Goal: Task Accomplishment & Management: Use online tool/utility

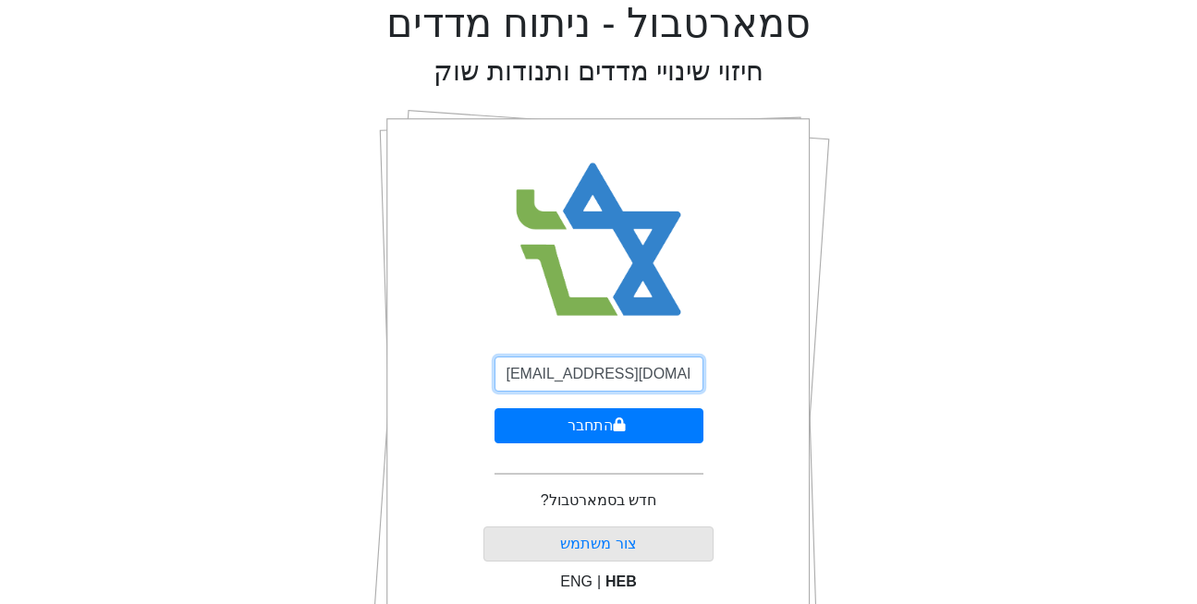
click at [604, 376] on input "[EMAIL_ADDRESS][DOMAIN_NAME]" at bounding box center [598, 374] width 209 height 35
type input "[EMAIL_ADDRESS][DOMAIN_NAME]"
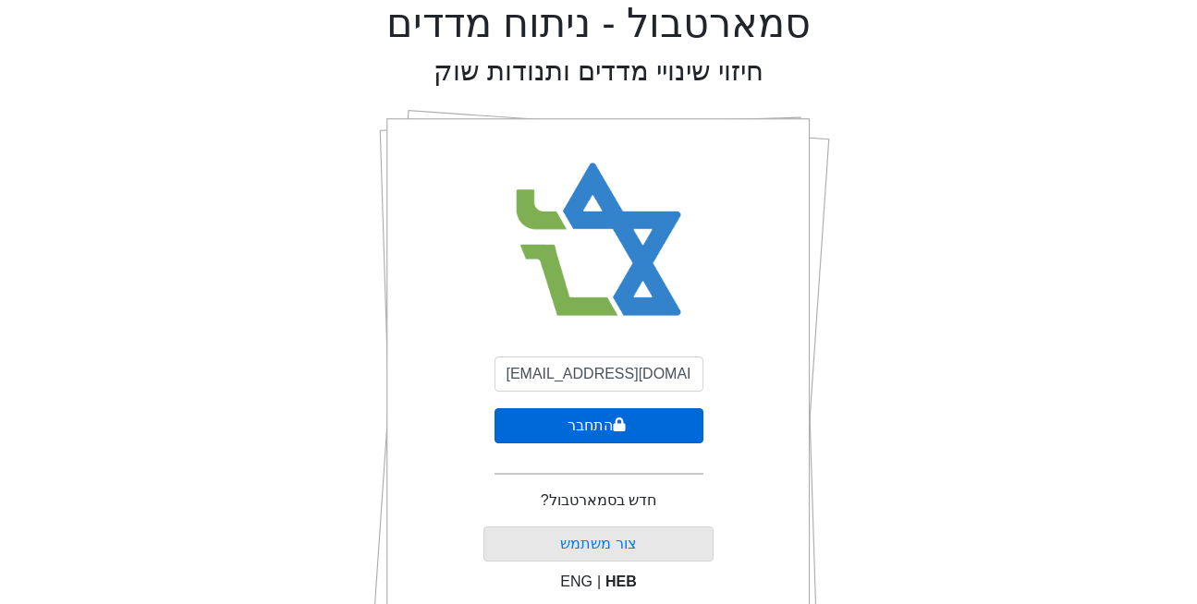
click at [626, 435] on button "התחבר" at bounding box center [598, 426] width 209 height 35
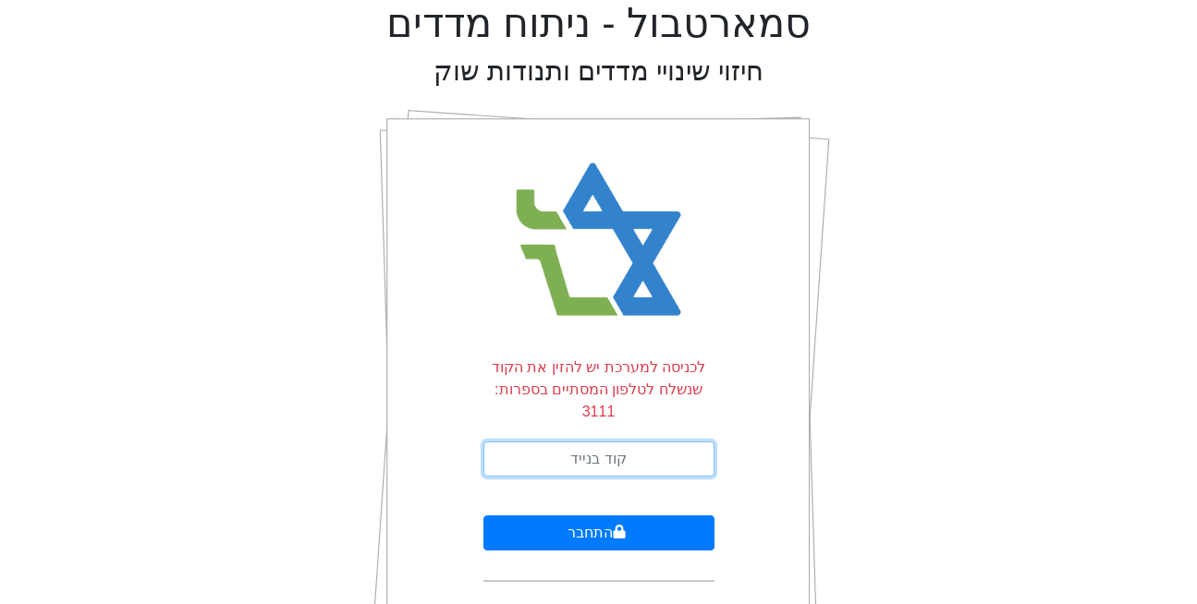
click at [604, 442] on input "text" at bounding box center [598, 459] width 231 height 35
type input "048301"
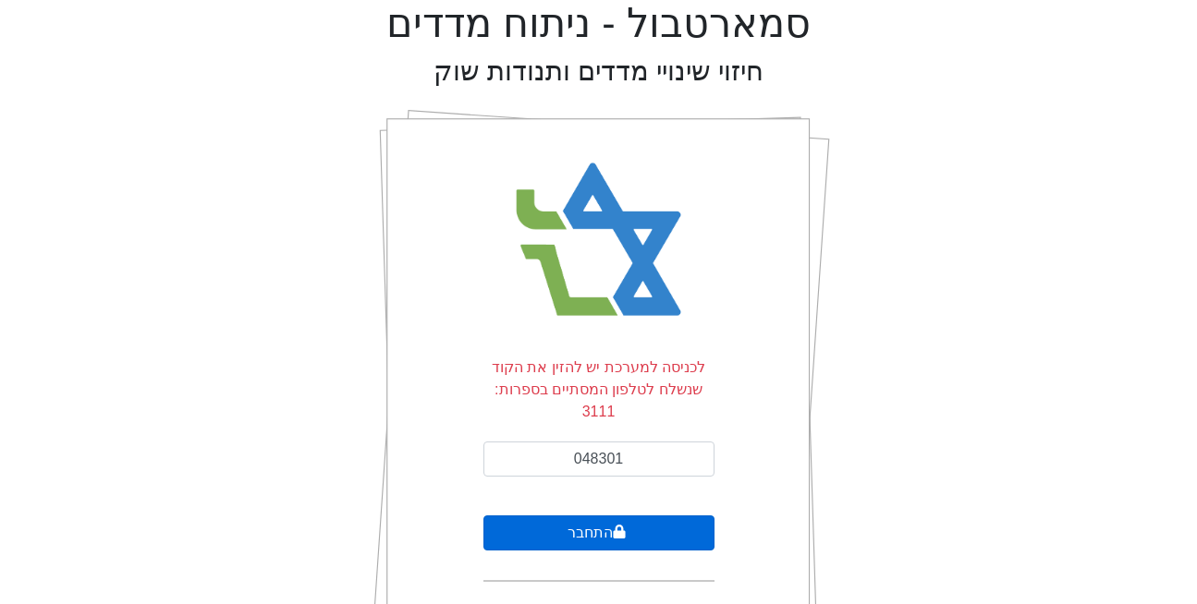
click at [622, 520] on button "התחבר" at bounding box center [598, 533] width 231 height 35
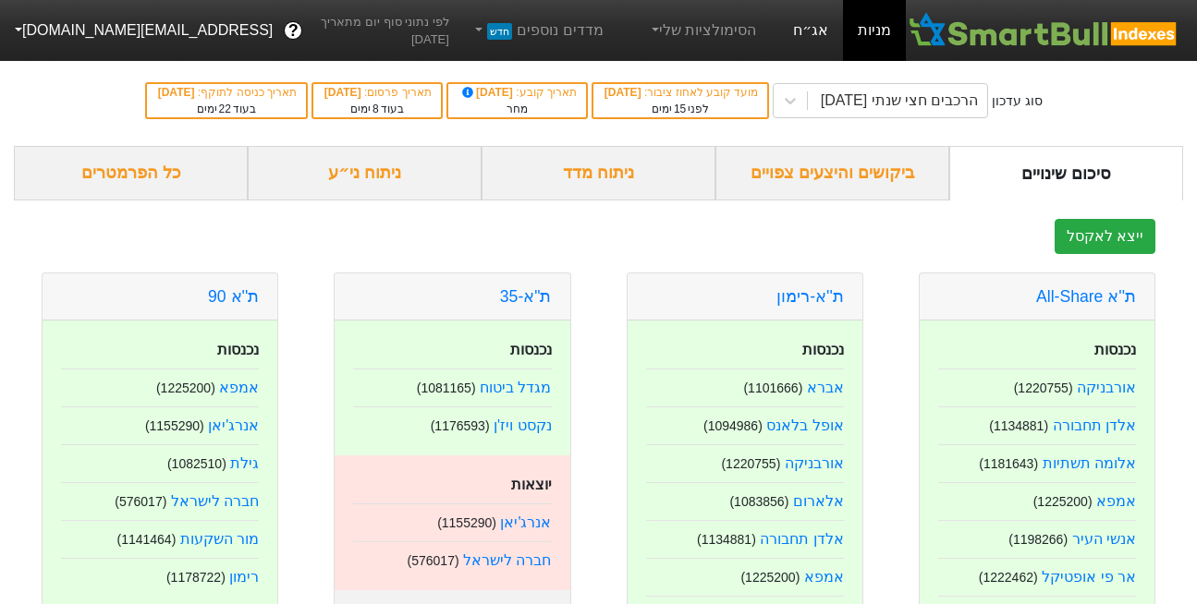
click at [817, 27] on link "אג״ח" at bounding box center [810, 30] width 65 height 61
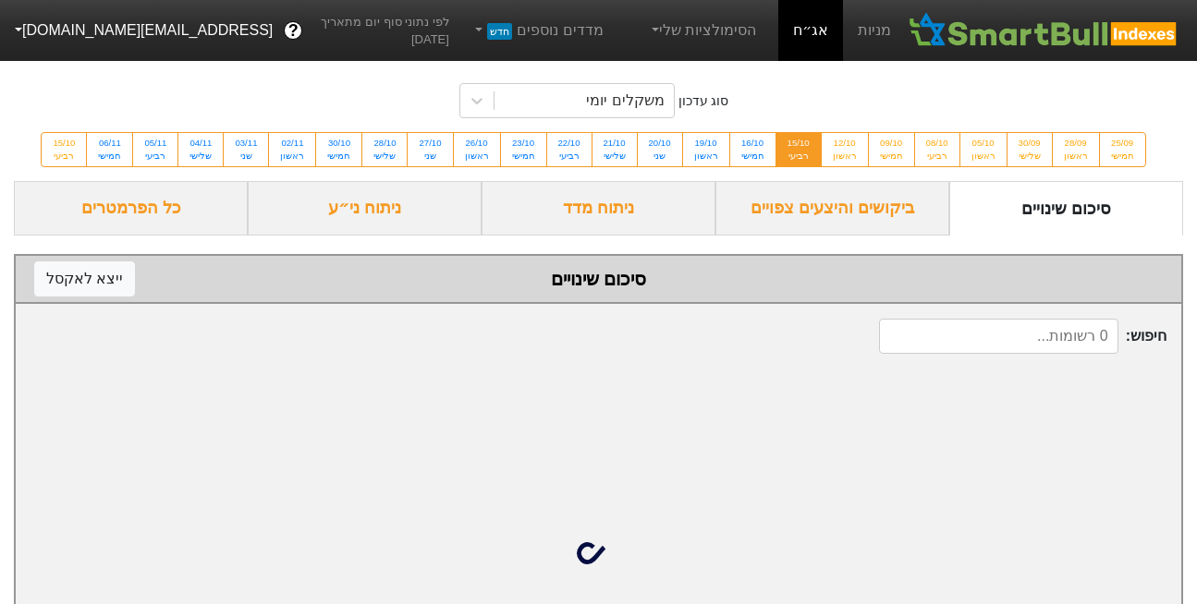
click at [365, 212] on div "ניתוח ני״ע" at bounding box center [365, 208] width 234 height 55
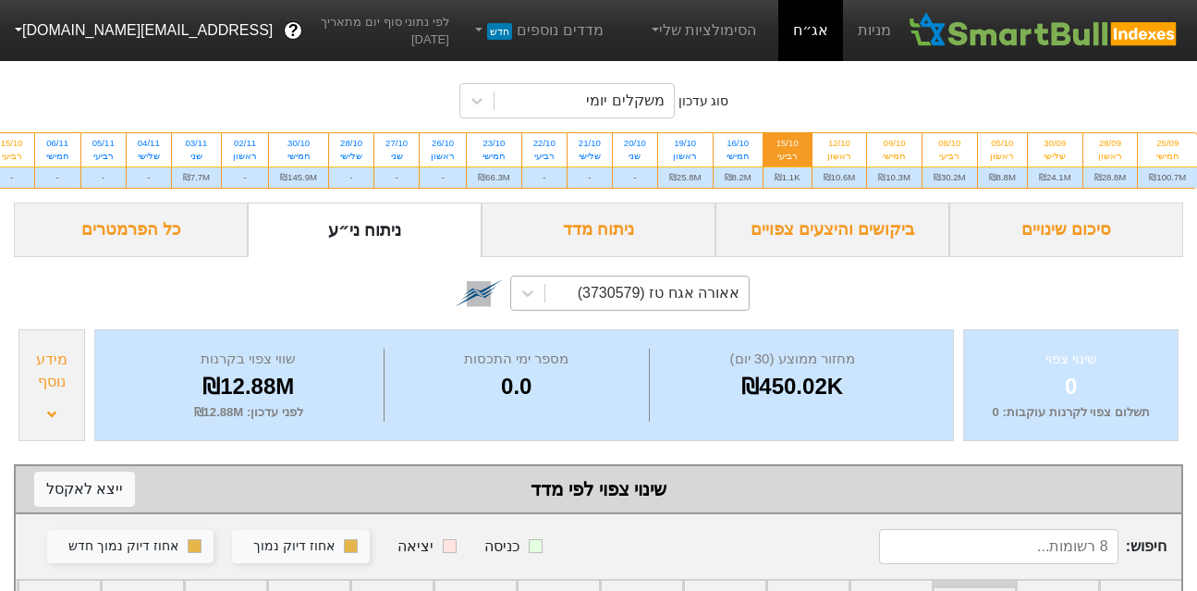
click at [638, 286] on div "אאורה אגח טז (3730579)" at bounding box center [659, 293] width 162 height 22
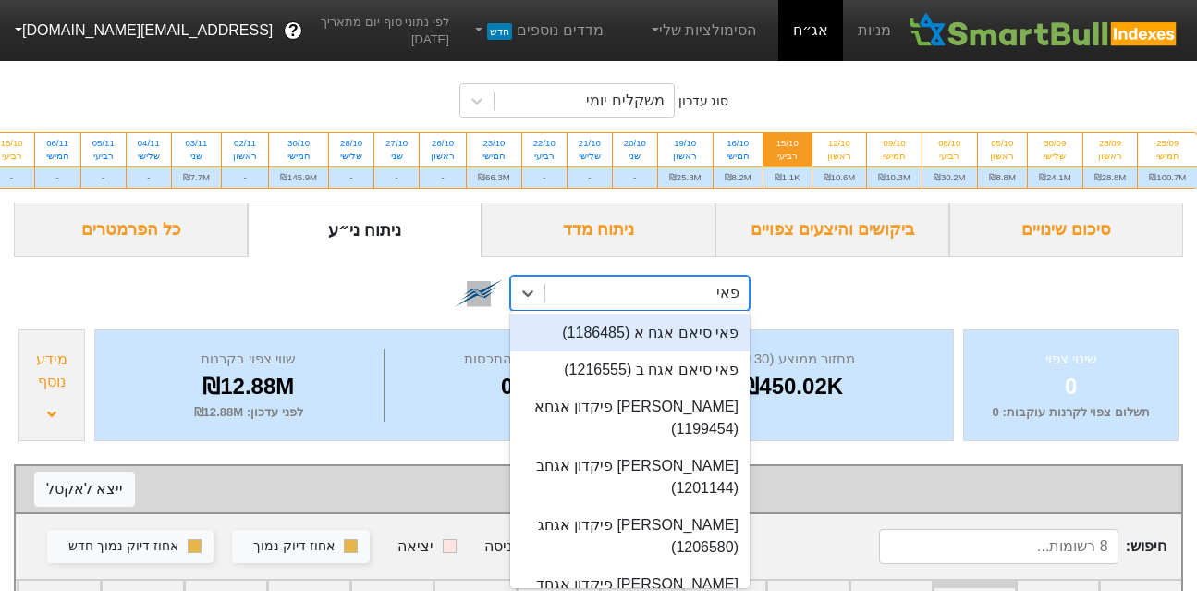
type input "פאי"
type input "פאי ר"
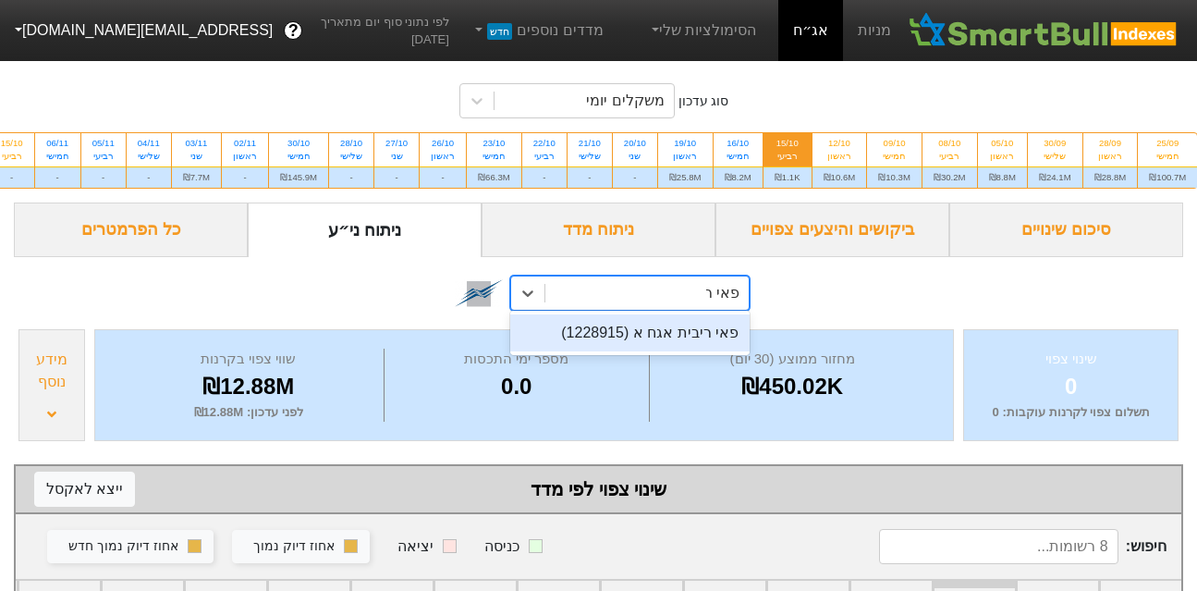
click at [704, 331] on div "פאי ריבית אגח א (1228915)" at bounding box center [629, 332] width 239 height 37
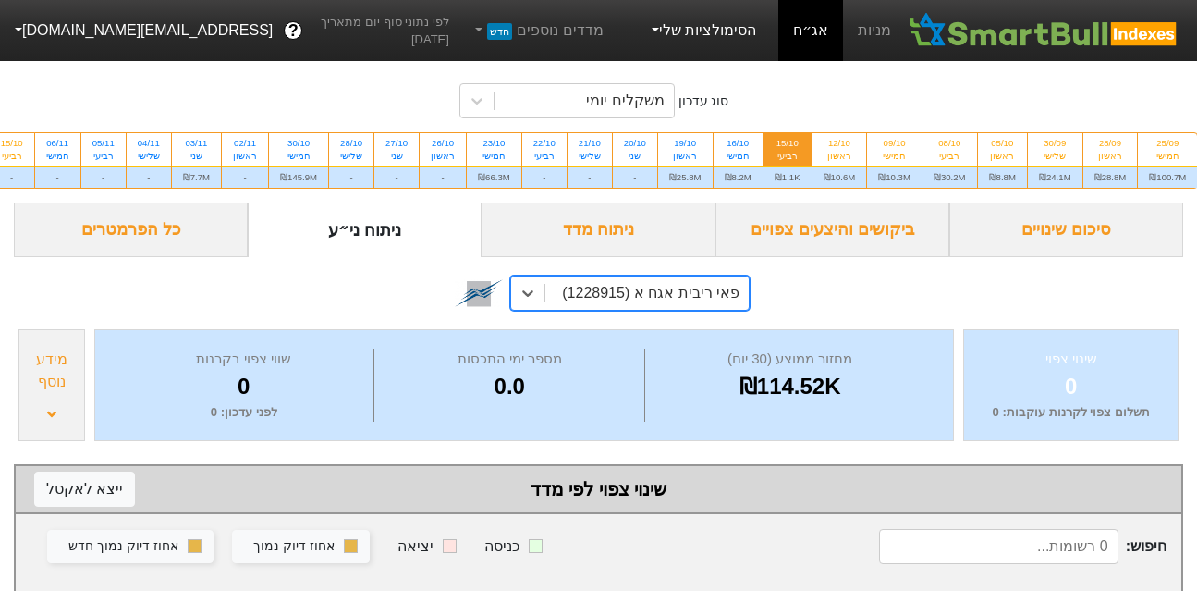
click at [696, 30] on link "הסימולציות שלי" at bounding box center [703, 30] width 124 height 37
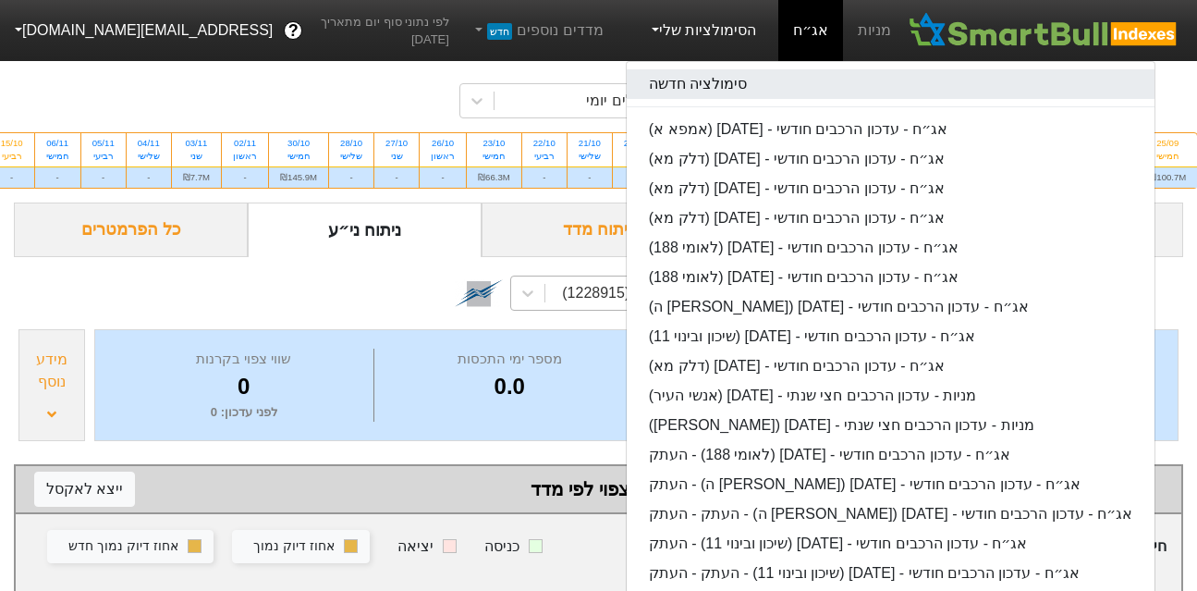
click at [707, 92] on link "סימולציה חדשה" at bounding box center [891, 84] width 528 height 30
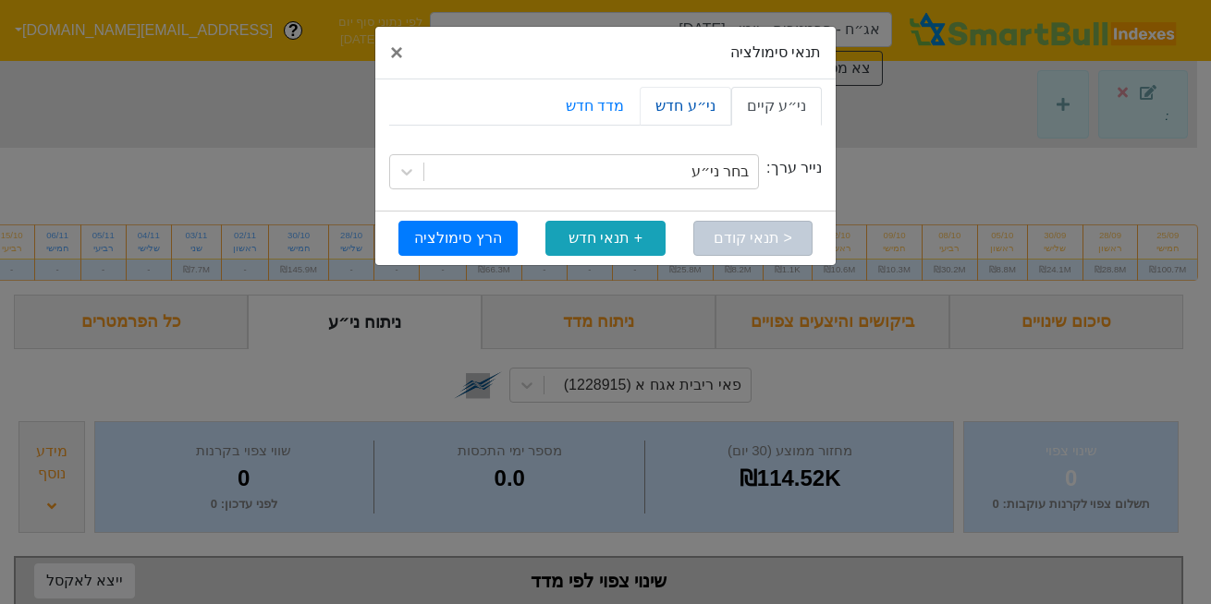
click at [697, 100] on link "ני״ע חדש" at bounding box center [685, 106] width 91 height 39
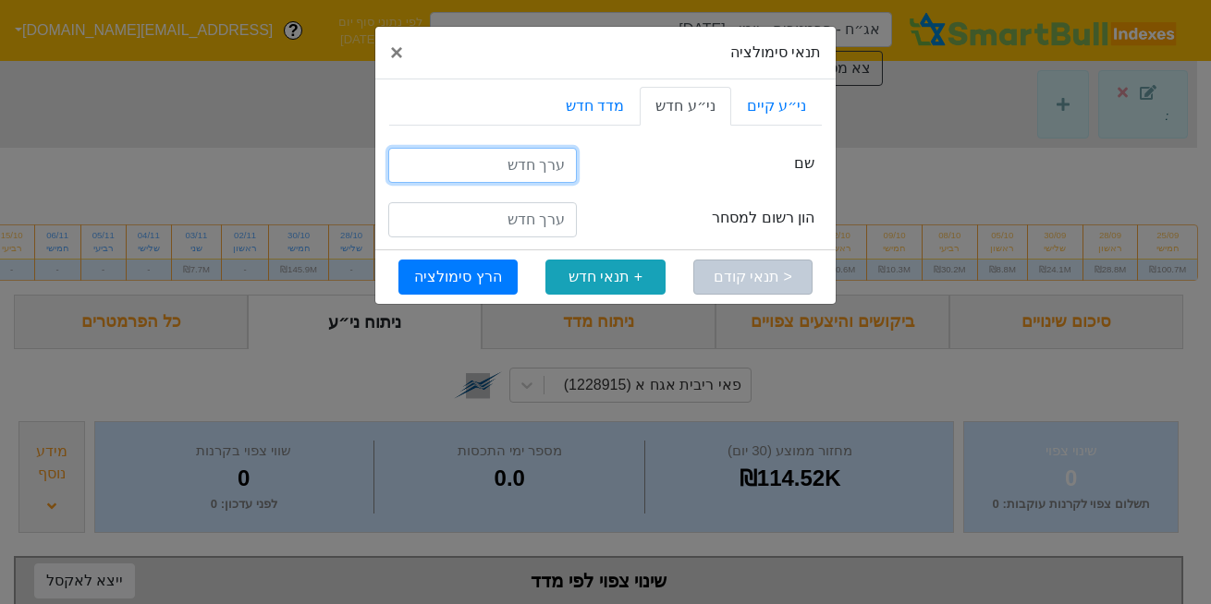
click at [517, 174] on input "text" at bounding box center [482, 165] width 189 height 35
type input "פאי ריביות ב"
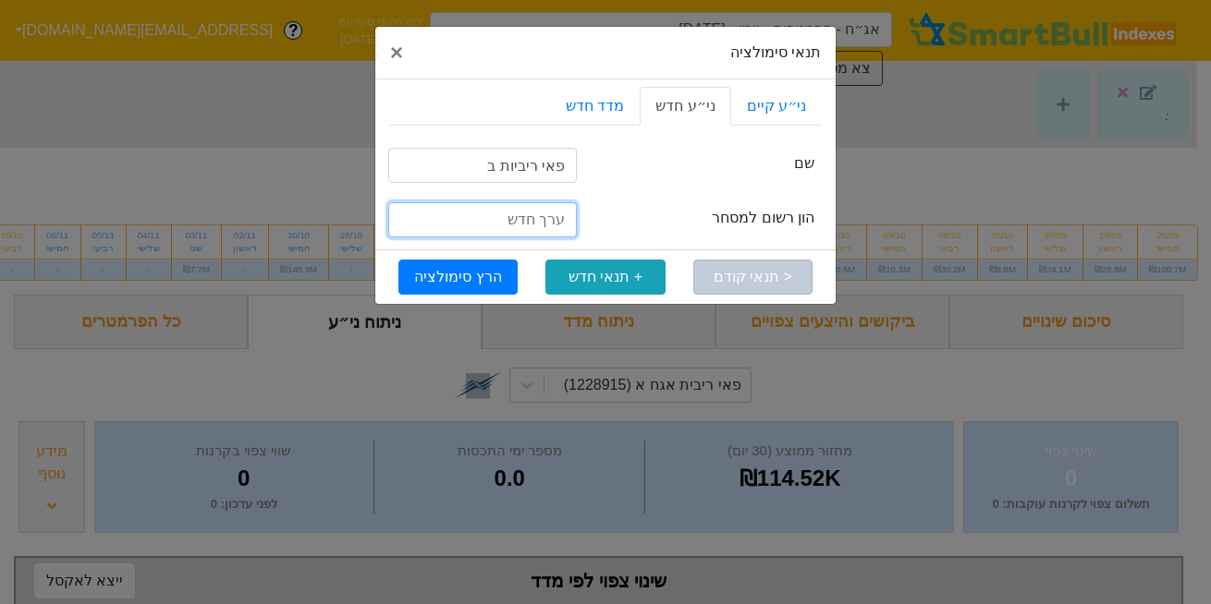
click at [509, 210] on input "number" at bounding box center [482, 219] width 189 height 35
type input "150000000"
click at [401, 53] on span "×" at bounding box center [396, 52] width 13 height 25
type input "אג״ח - פרמטרים - יומי - [DATE] (פאי ריביות ב)"
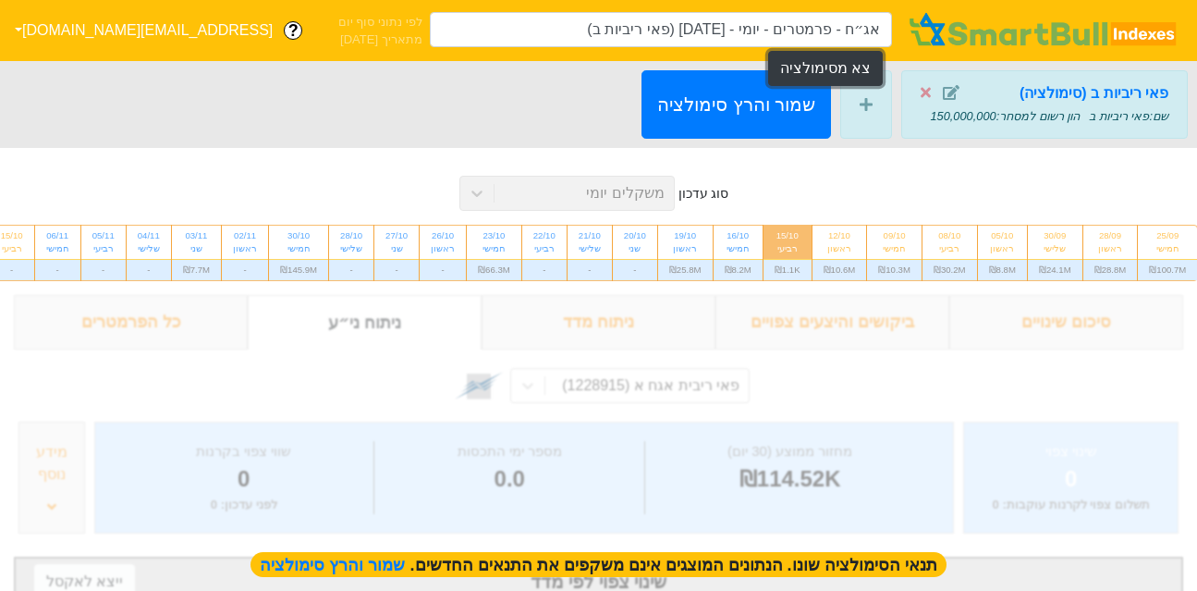
click at [852, 64] on button "צא מסימולציה" at bounding box center [825, 68] width 115 height 35
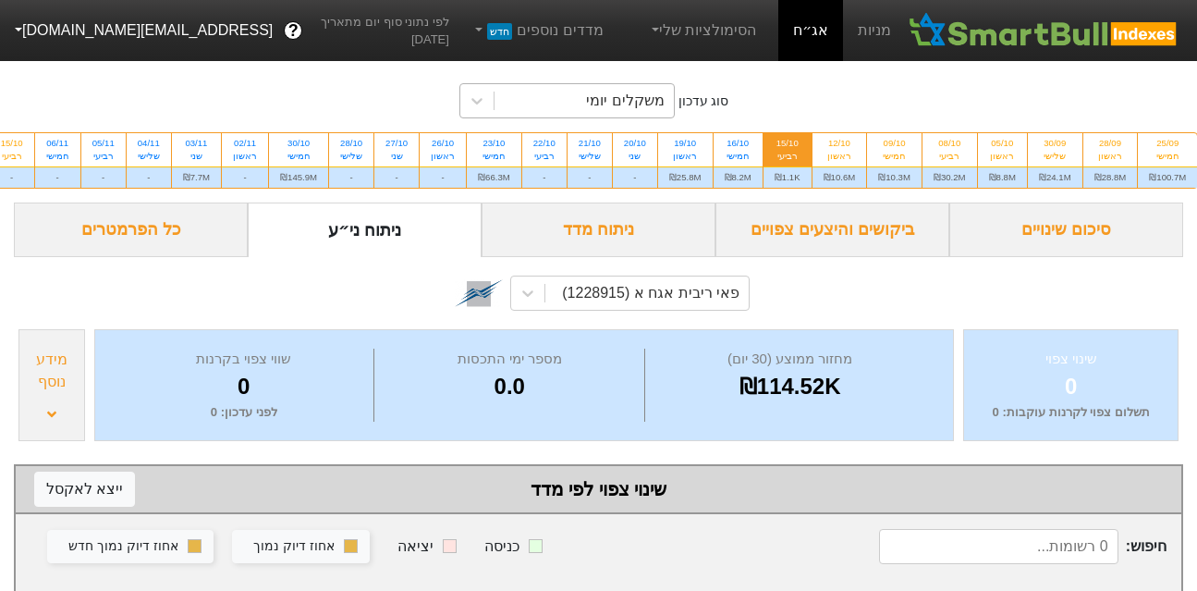
click at [614, 102] on div "משקלים יומי" at bounding box center [625, 101] width 78 height 22
click at [825, 37] on link "אג״ח" at bounding box center [810, 30] width 65 height 61
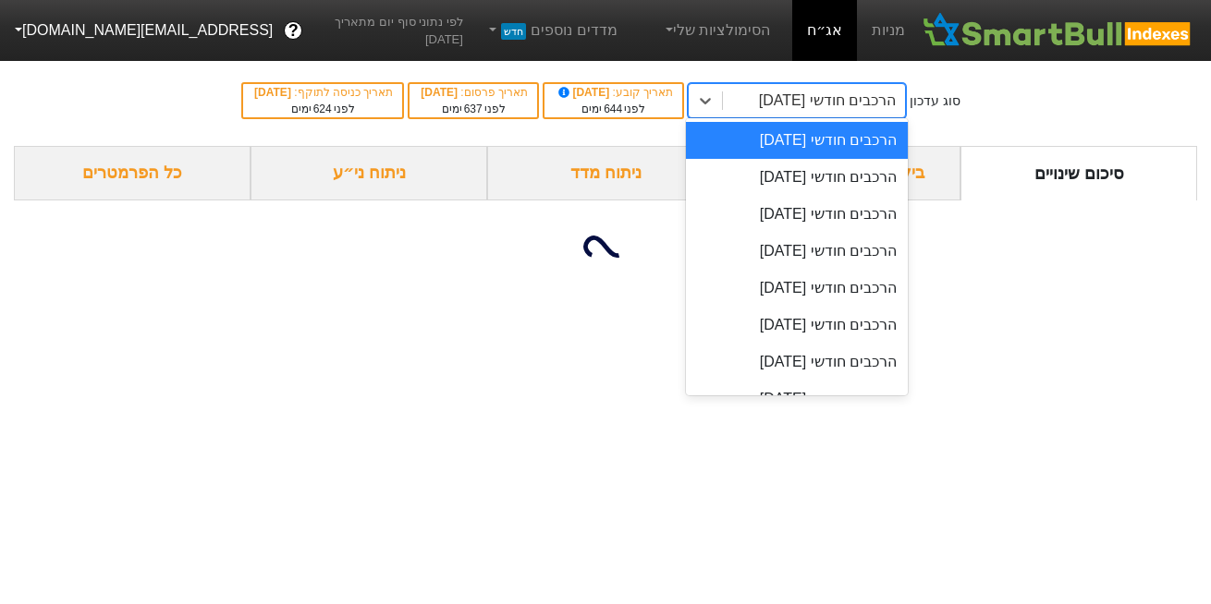
click at [829, 112] on div "הרכבים חודשי [DATE]" at bounding box center [814, 100] width 182 height 33
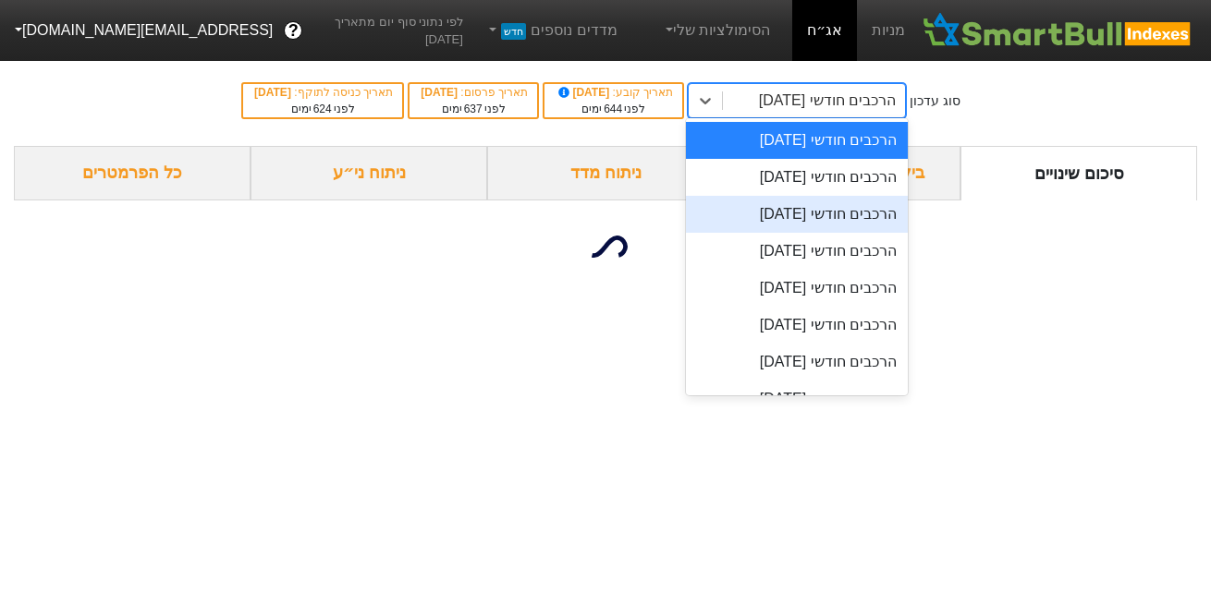
click at [835, 221] on div "הרכבים חודשי [DATE]" at bounding box center [797, 214] width 222 height 37
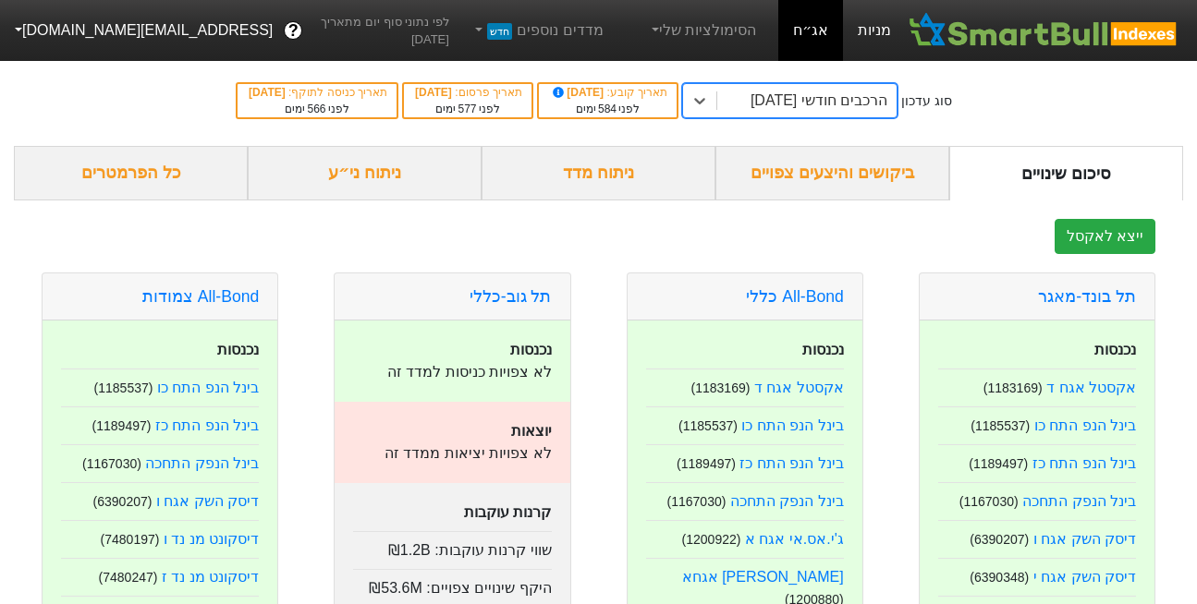
click at [879, 25] on link "מניות" at bounding box center [874, 30] width 63 height 61
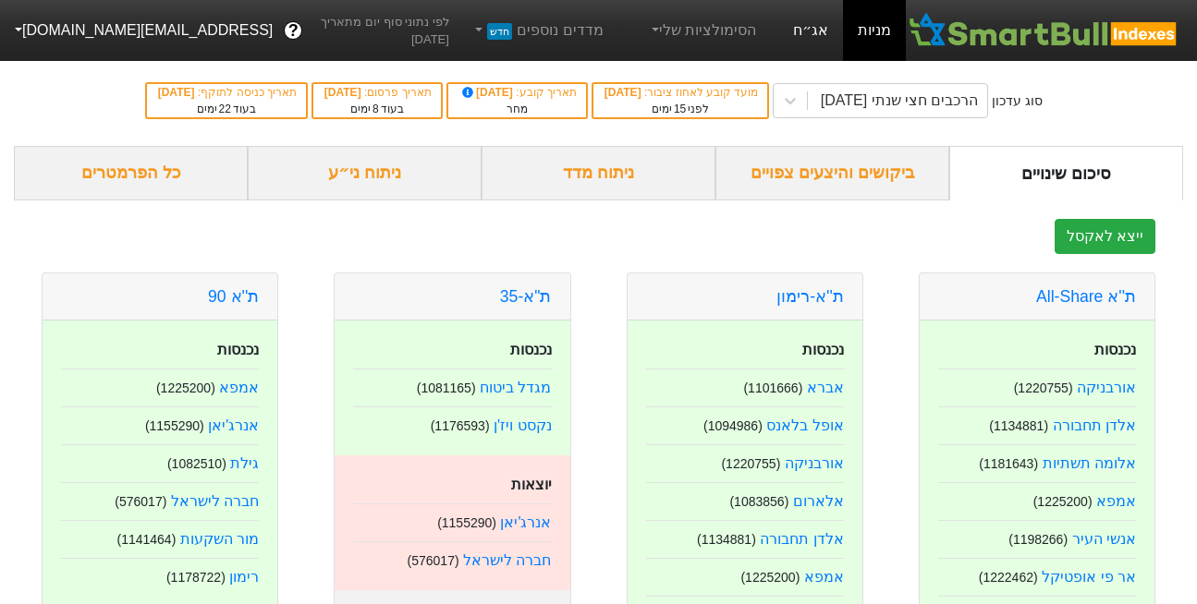
click at [817, 25] on link "אג״ח" at bounding box center [810, 30] width 65 height 61
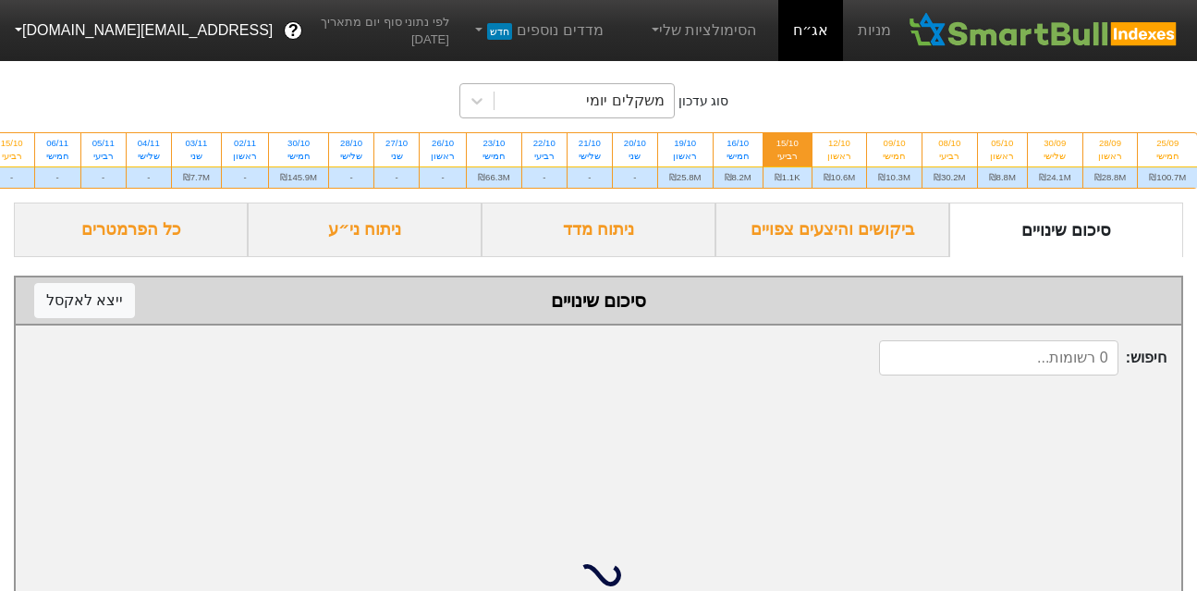
click at [651, 88] on div "משקלים יומי" at bounding box center [583, 100] width 179 height 33
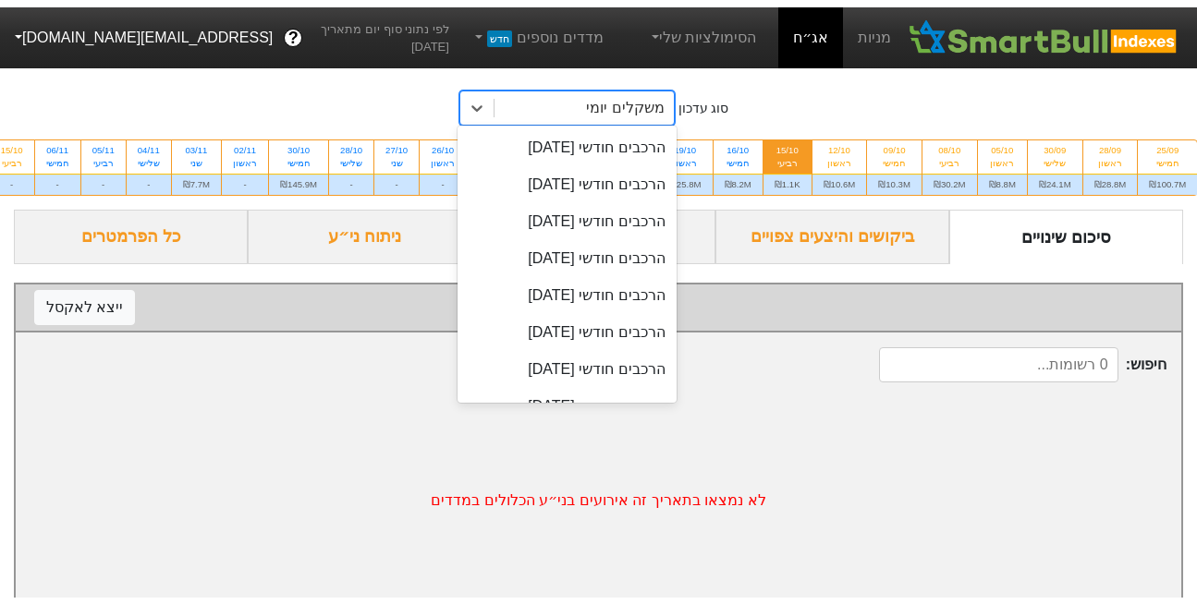
scroll to position [515, 0]
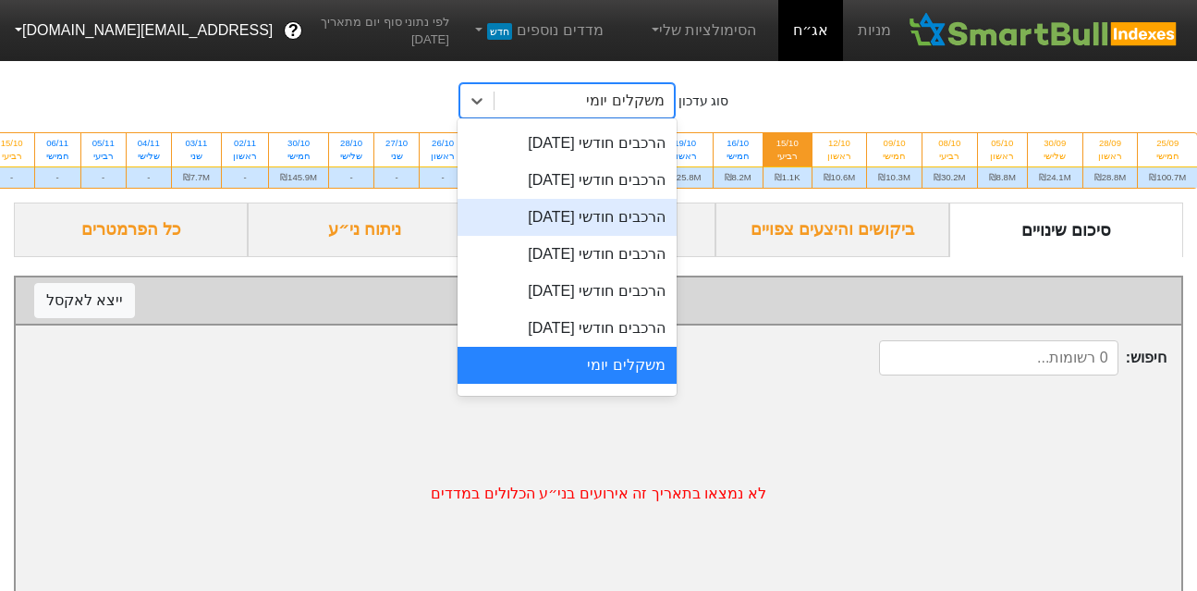
click at [636, 206] on div "הרכבים חודשי [DATE]" at bounding box center [567, 217] width 219 height 37
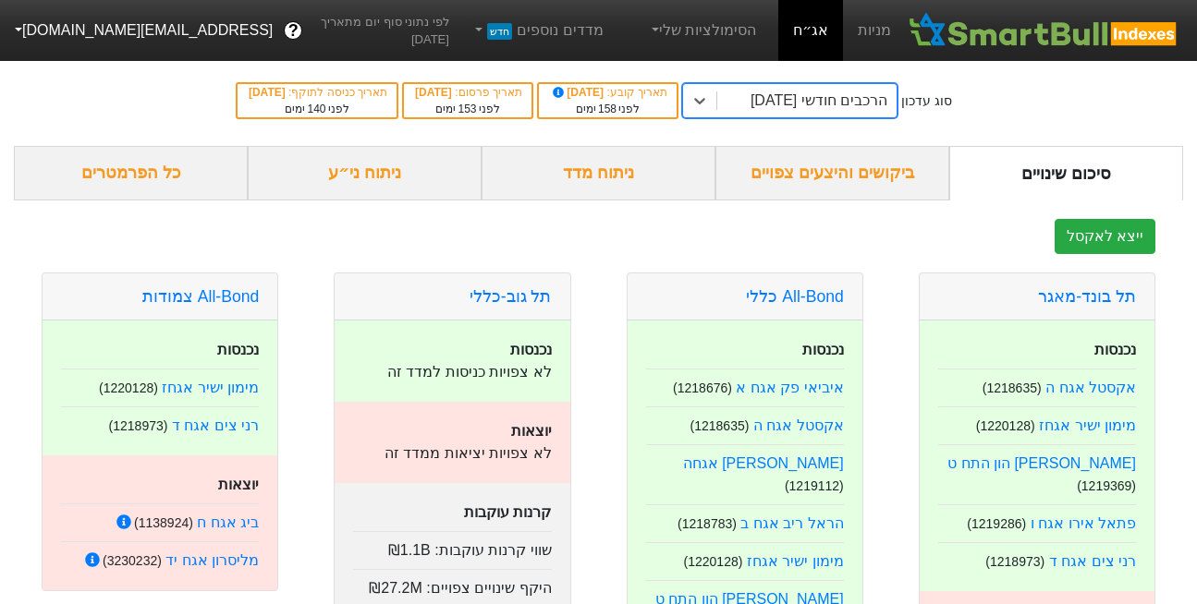
click at [835, 91] on div "הרכבים חודשי [DATE]" at bounding box center [819, 101] width 137 height 22
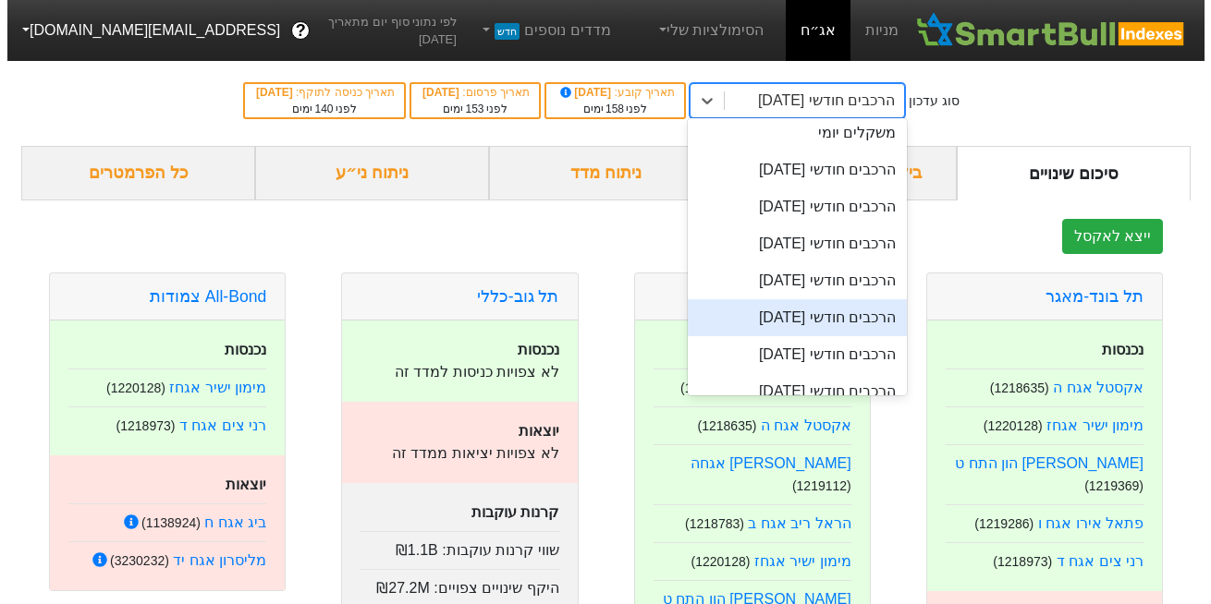
scroll to position [746, 0]
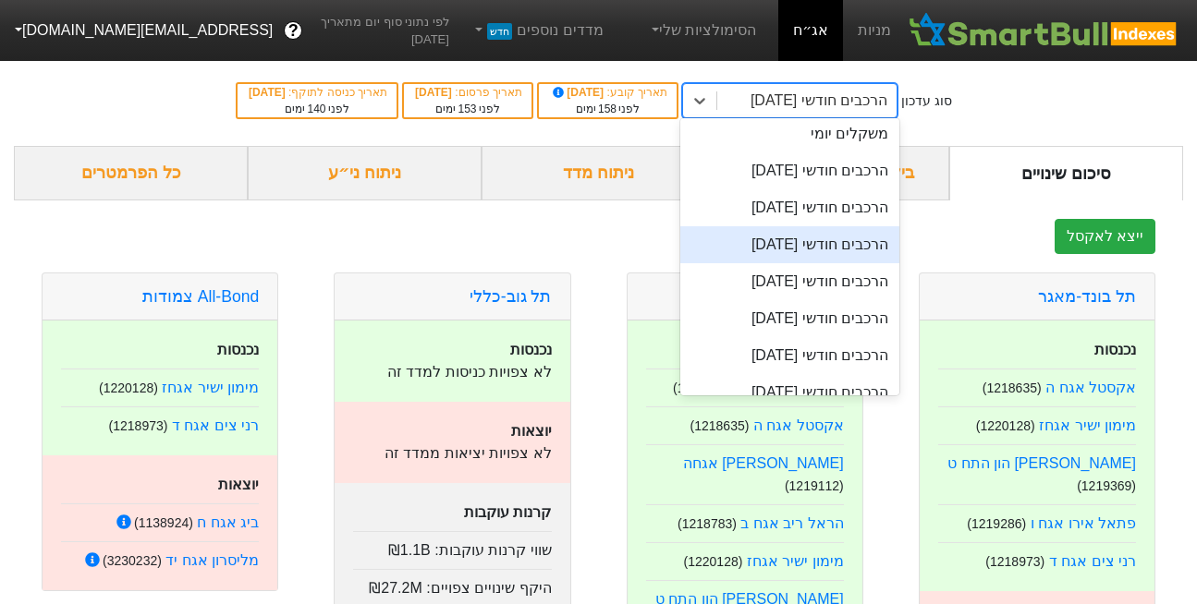
click at [792, 234] on div "הרכבים חודשי [DATE]" at bounding box center [789, 244] width 219 height 37
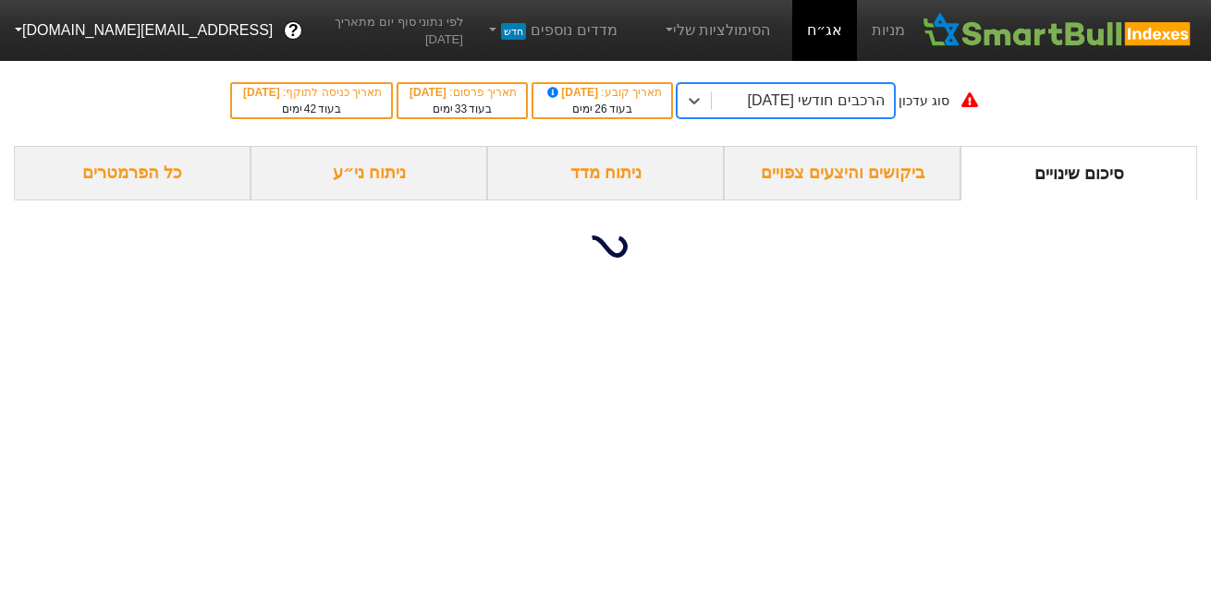
click at [787, 103] on div "הרכבים חודשי [DATE]" at bounding box center [816, 101] width 137 height 22
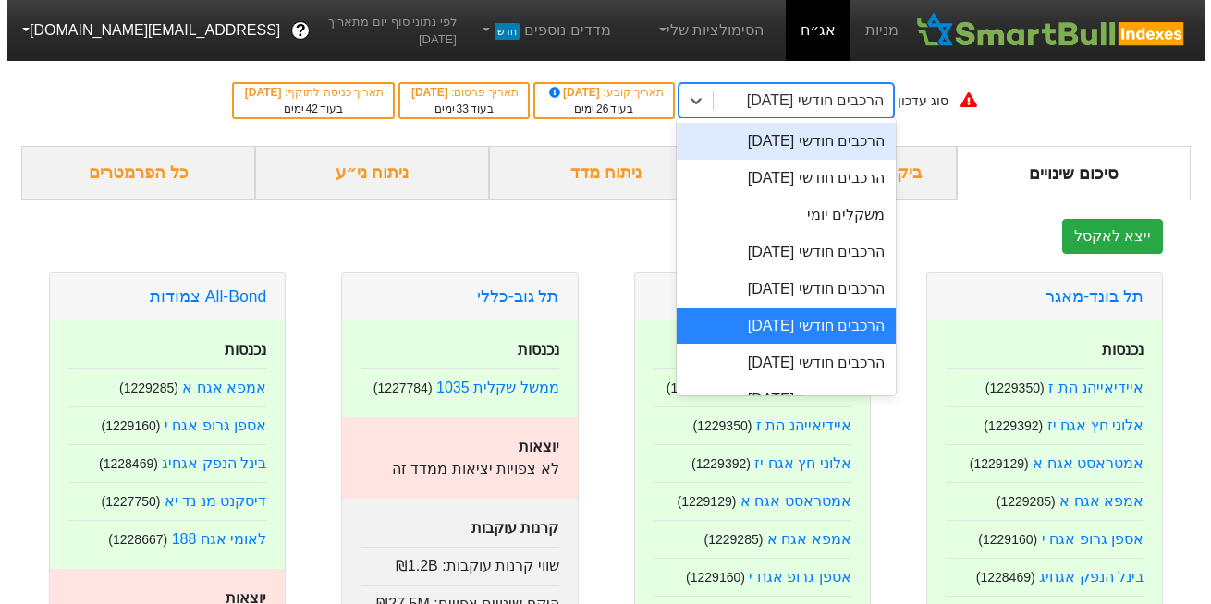
scroll to position [666, 0]
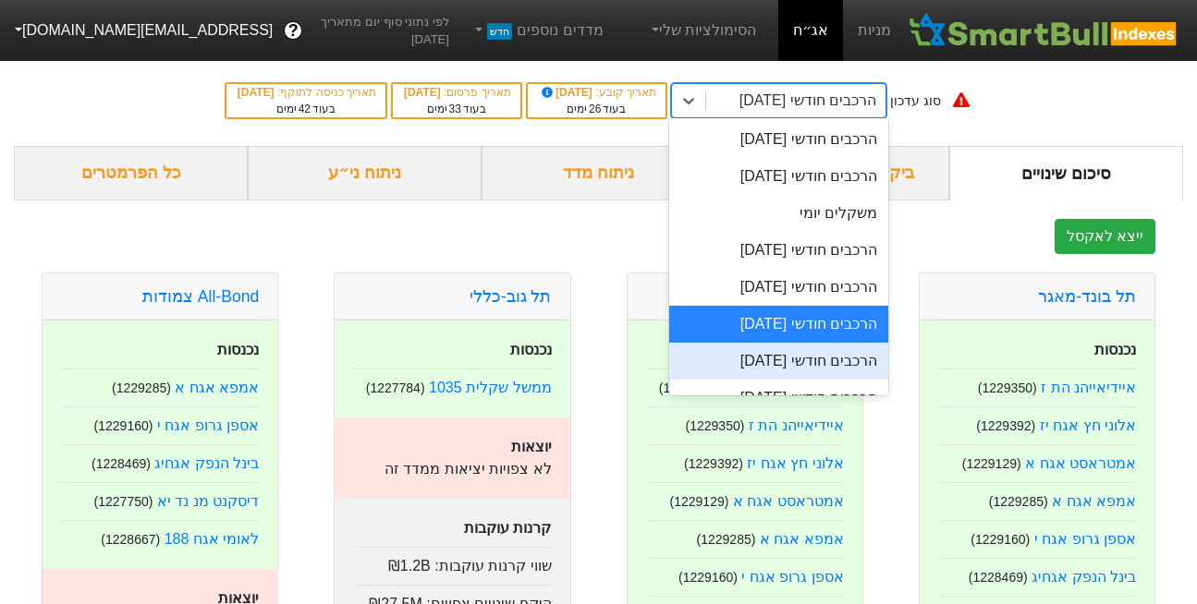
click at [799, 357] on div "הרכבים חודשי [DATE]" at bounding box center [778, 361] width 219 height 37
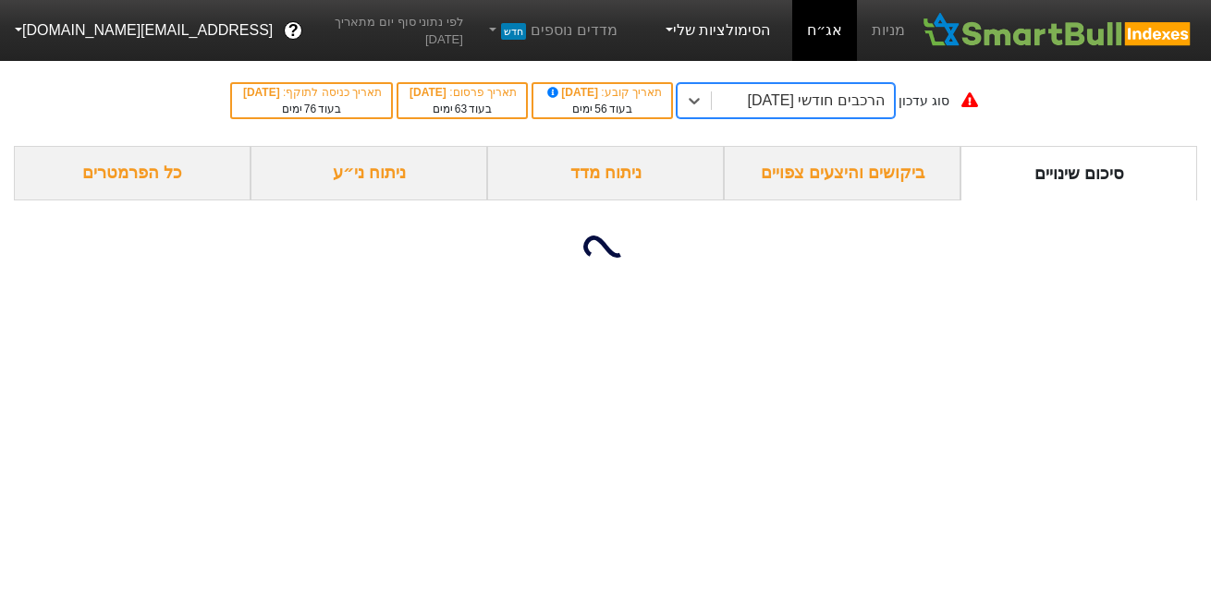
click at [718, 21] on link "הסימולציות שלי" at bounding box center [716, 30] width 124 height 37
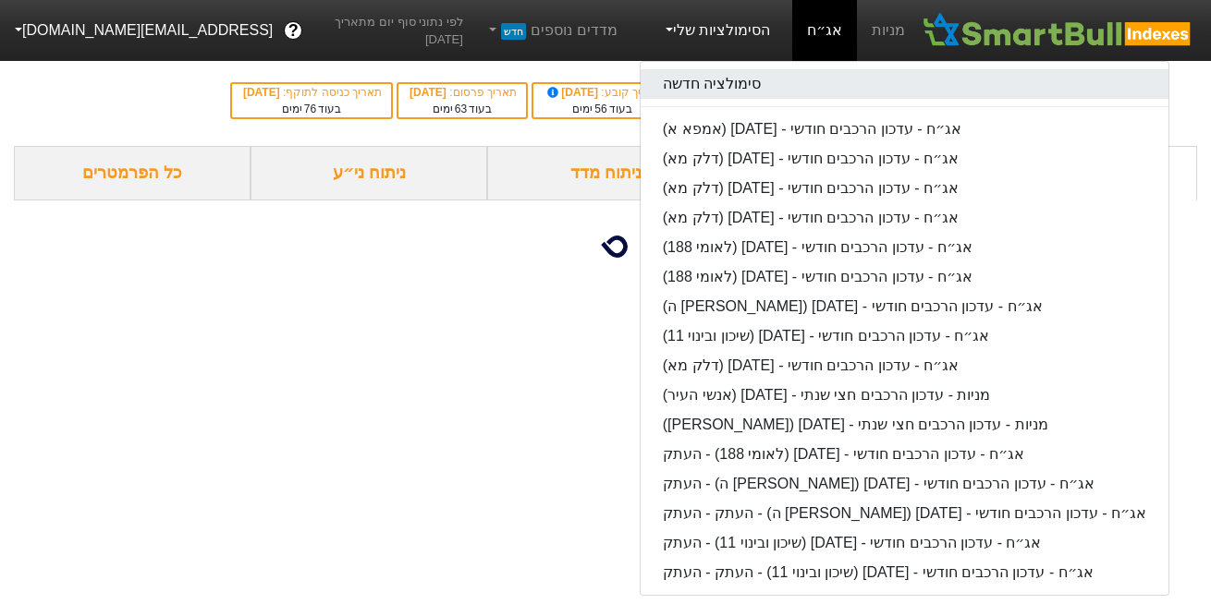
click at [717, 86] on link "סימולציה חדשה" at bounding box center [905, 84] width 528 height 30
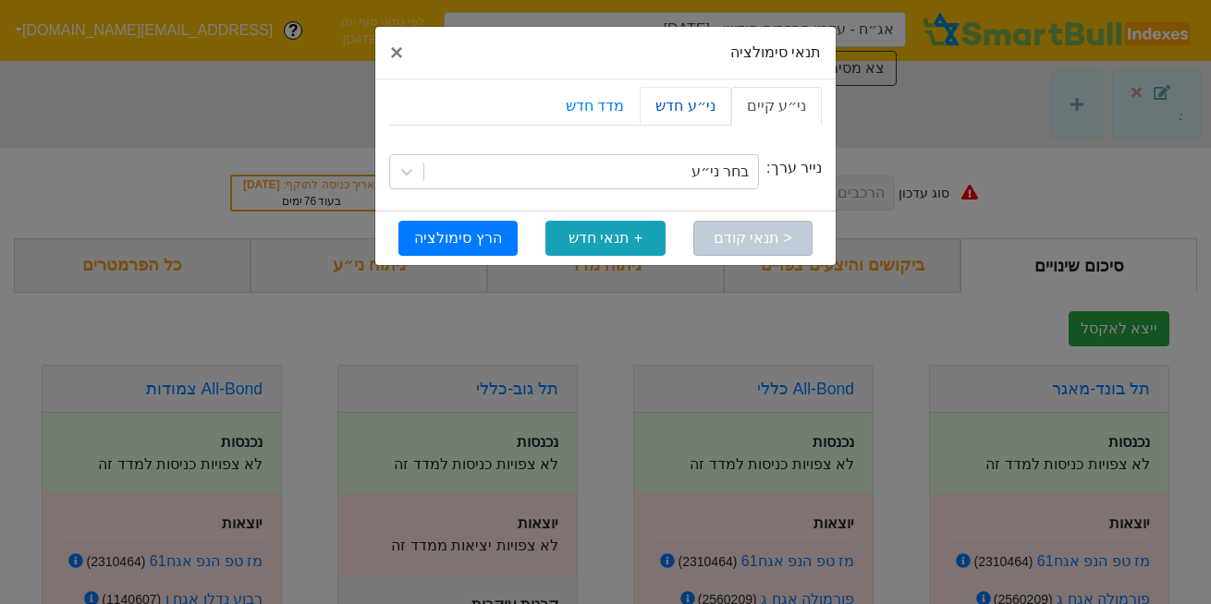
click at [690, 104] on link "ני״ע חדש" at bounding box center [685, 106] width 91 height 39
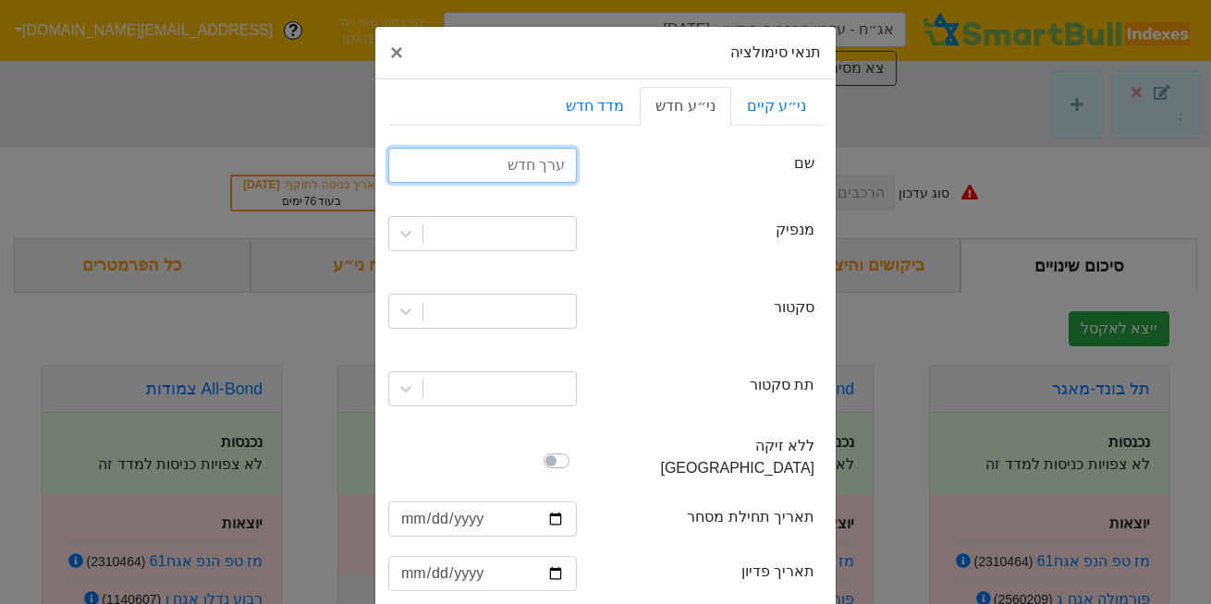
click at [534, 169] on input "text" at bounding box center [482, 165] width 189 height 35
type input "פאי ריביות ב"
click at [533, 226] on div at bounding box center [499, 233] width 153 height 33
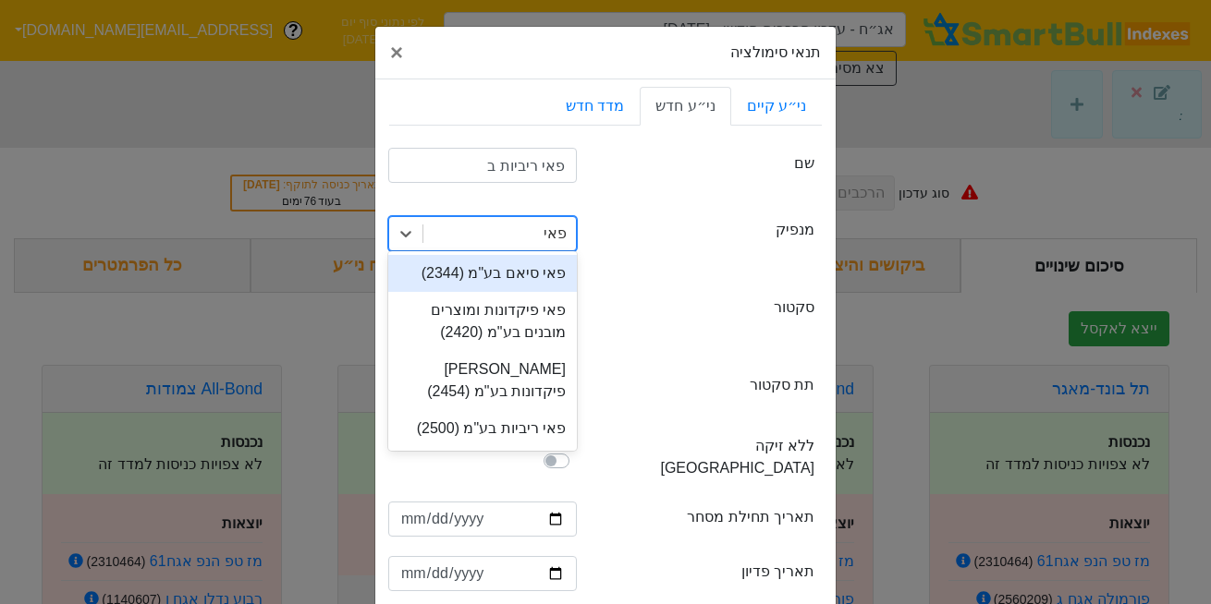
type input "פאי ר"
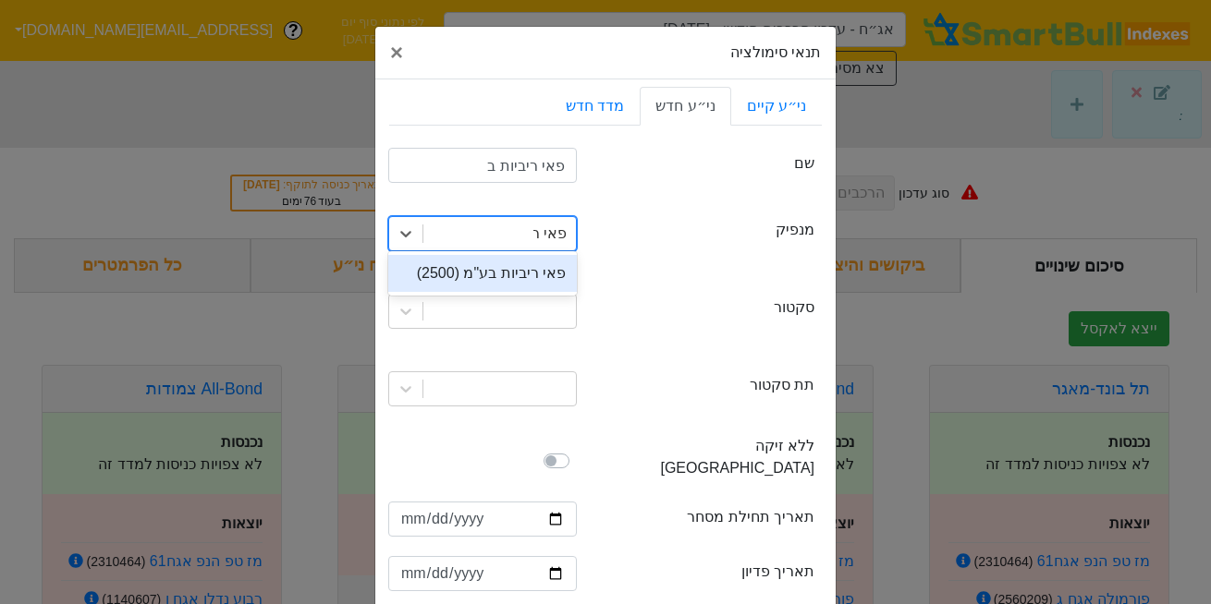
click at [542, 270] on div "פאי ריביות בע"מ (2500)" at bounding box center [482, 273] width 189 height 37
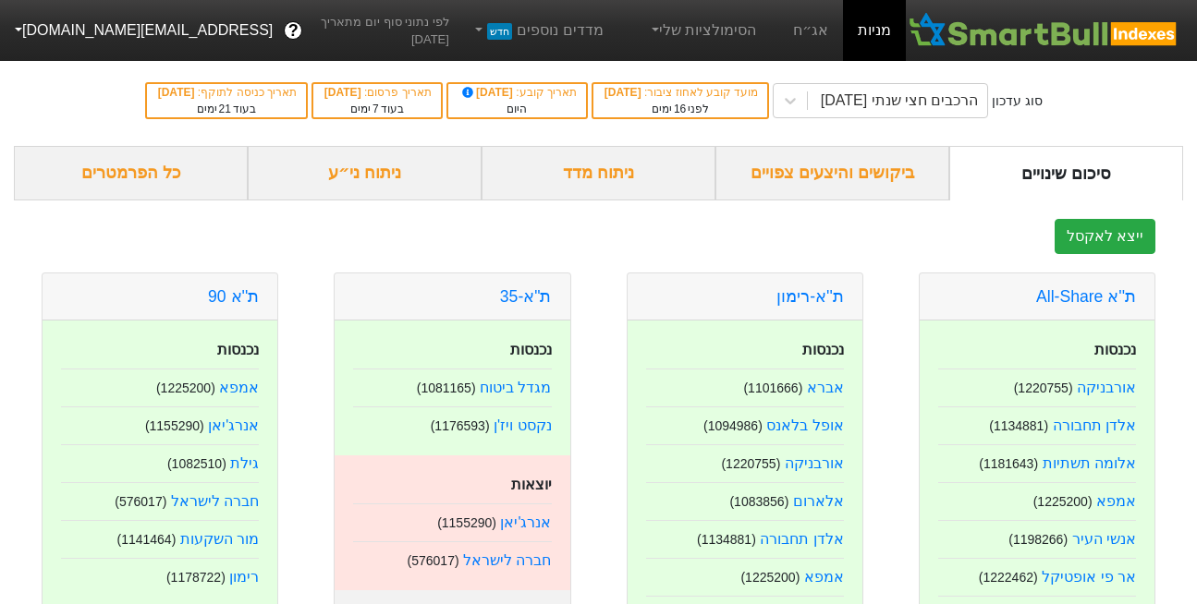
click at [15, 21] on button "[EMAIL_ADDRESS][DOMAIN_NAME]" at bounding box center [142, 30] width 284 height 33
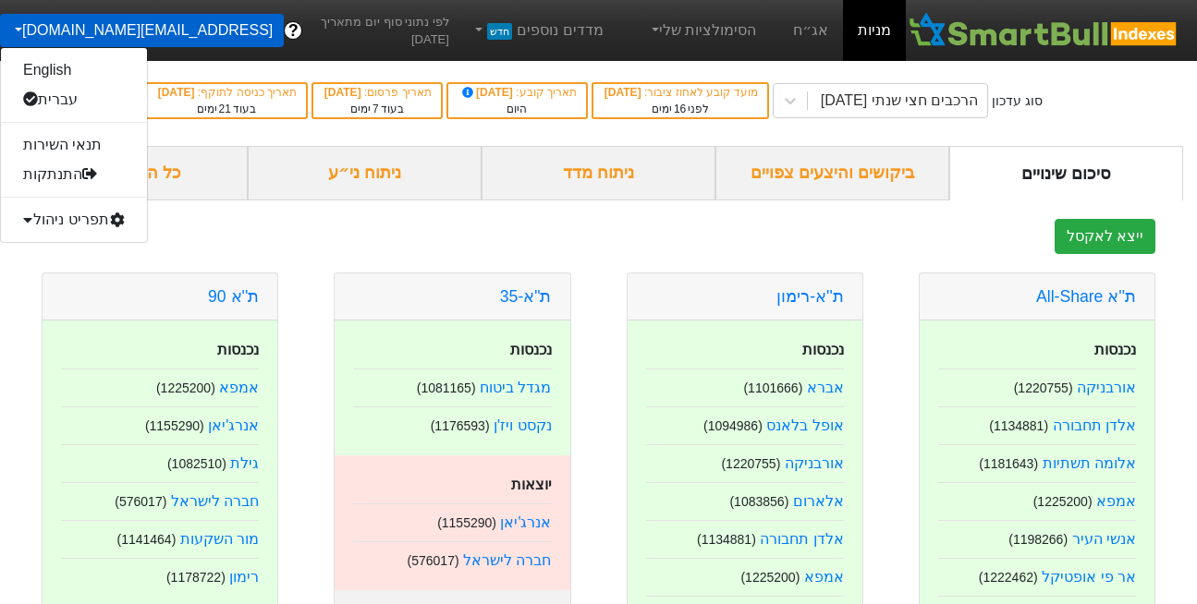
click at [53, 222] on div "תפריט ניהול" at bounding box center [74, 220] width 146 height 30
click at [50, 274] on link "משתמשים" at bounding box center [74, 279] width 146 height 30
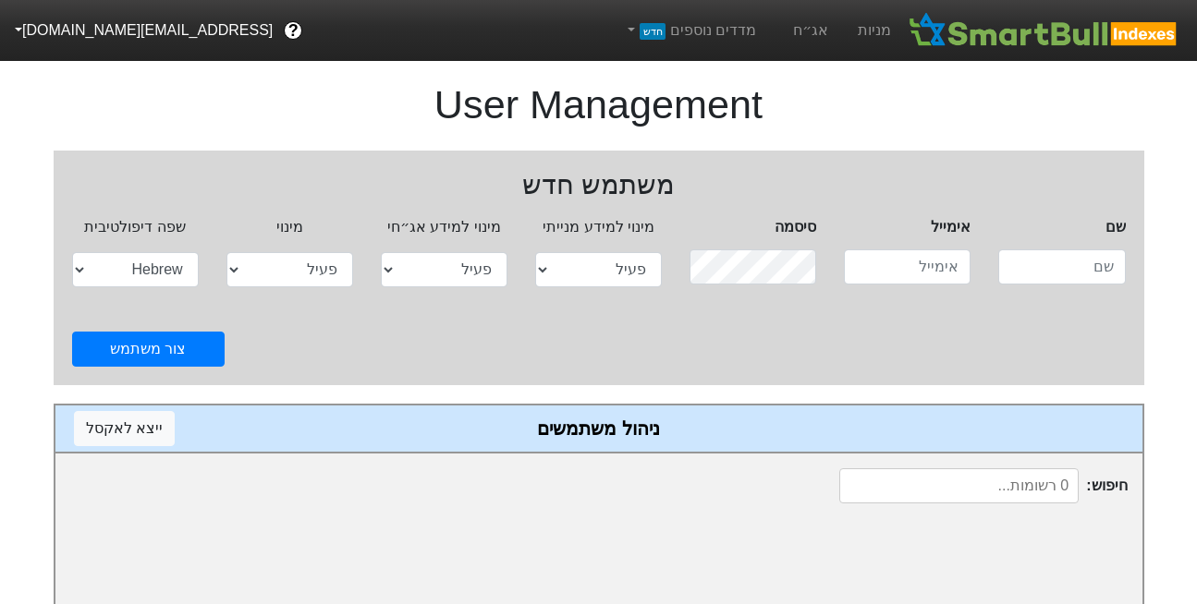
select select "active"
select select "hb"
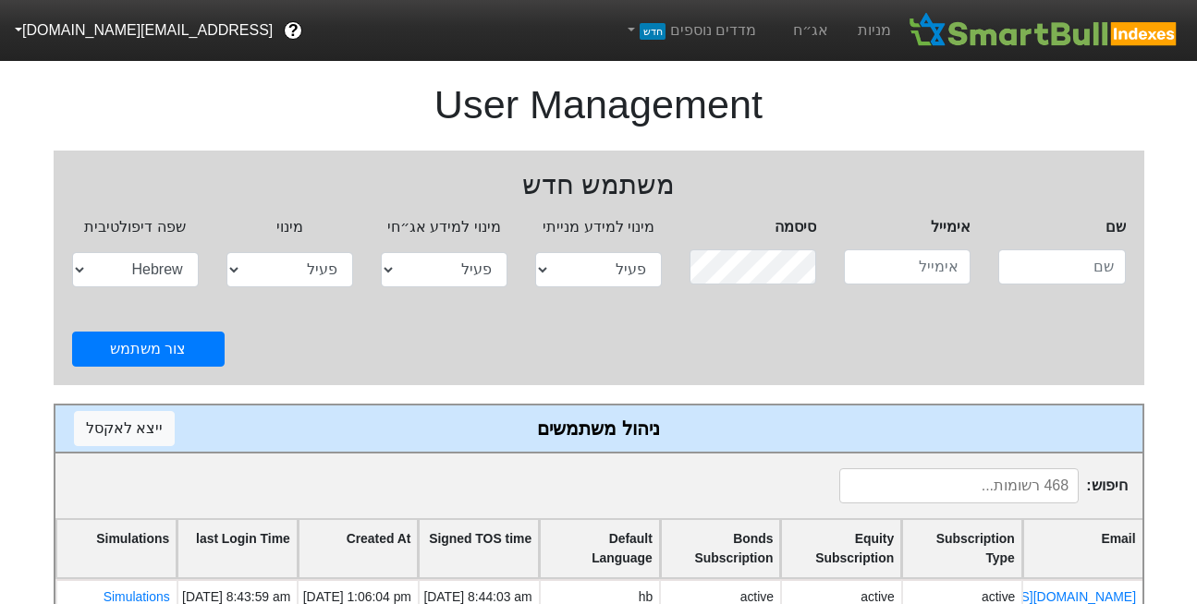
click at [952, 495] on input at bounding box center [958, 486] width 239 height 35
type input "P"
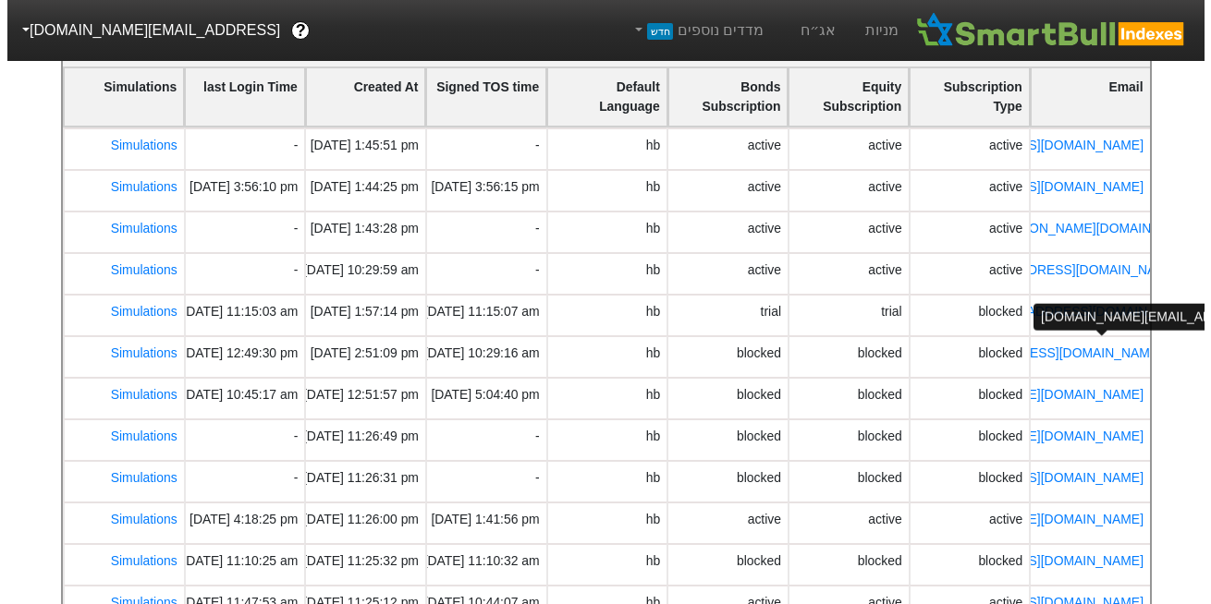
scroll to position [462, 0]
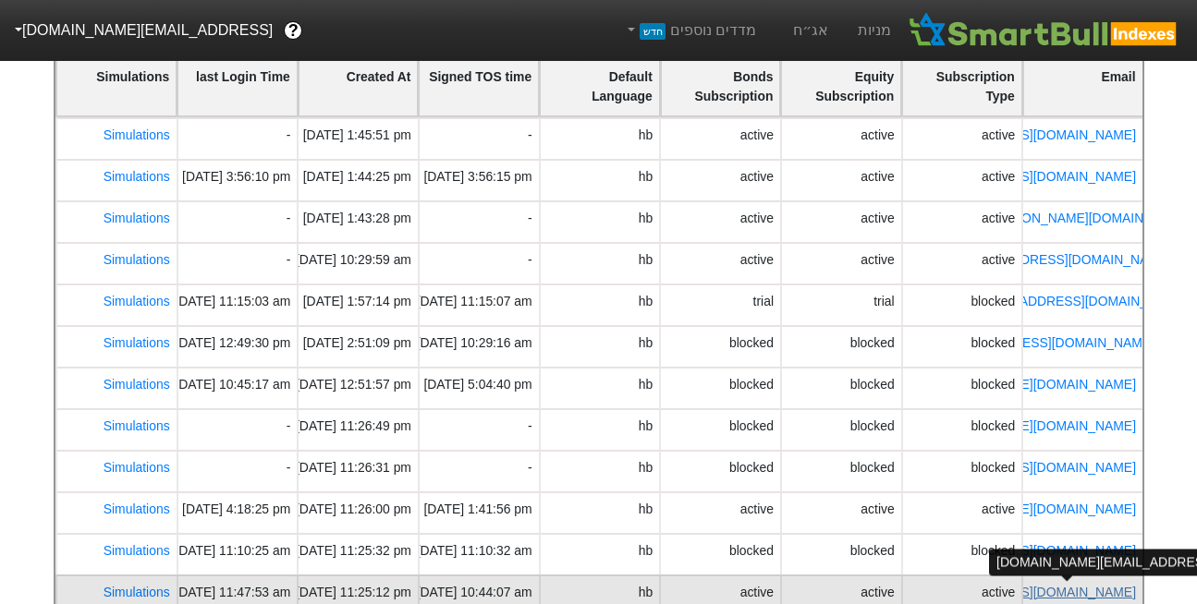
type input "PSAG"
click at [1077, 595] on link "guy.bar-on@psagot.co.il" at bounding box center [1027, 592] width 218 height 15
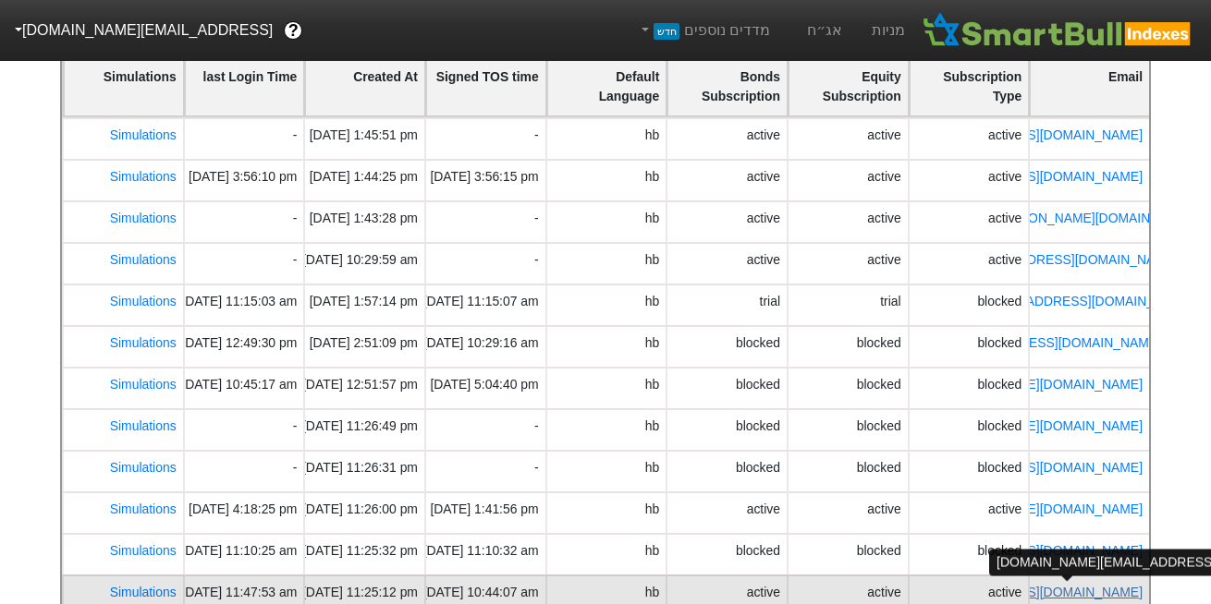
select select "active"
select select "hb"
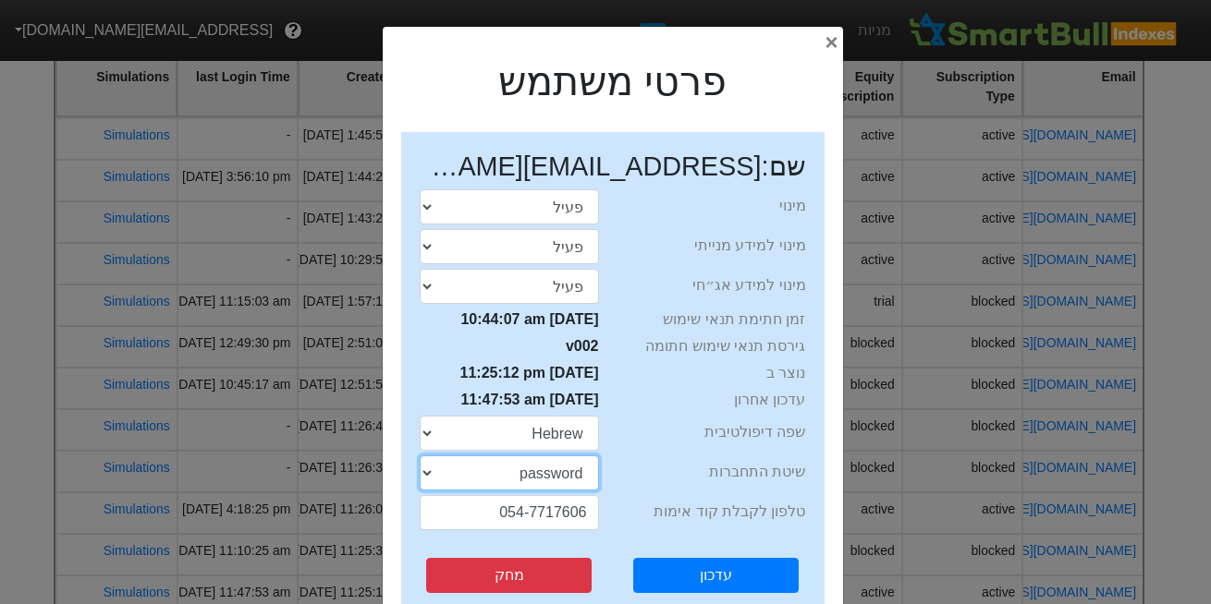
click at [564, 473] on select "sms password" at bounding box center [509, 473] width 179 height 35
select select "sms"
click at [425, 456] on select "sms password" at bounding box center [509, 473] width 179 height 35
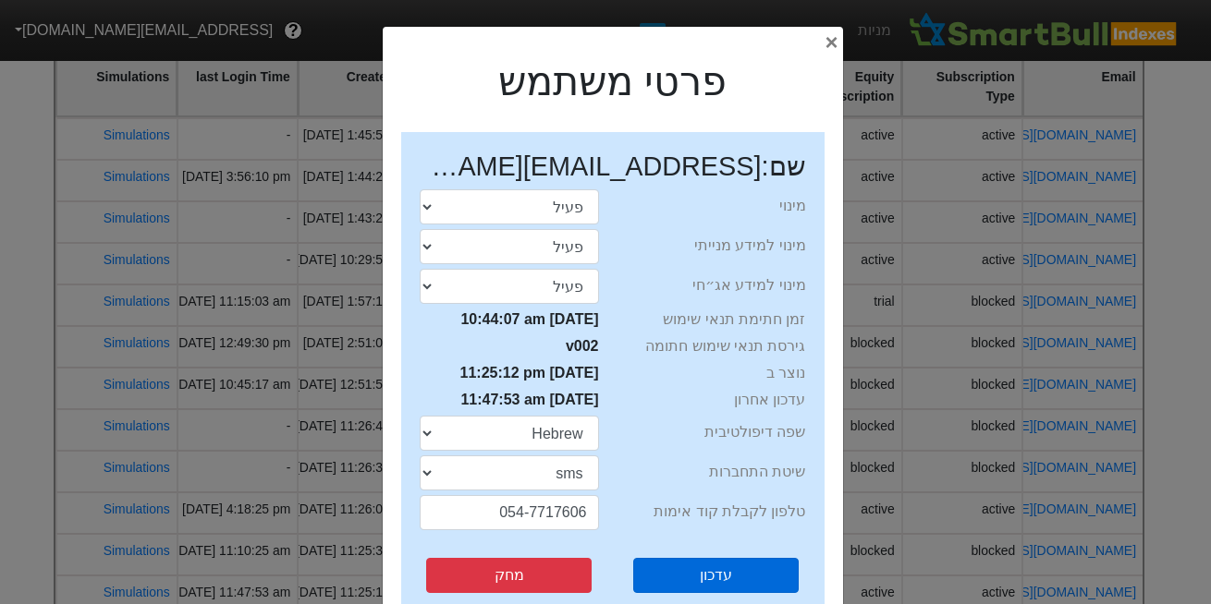
click at [714, 571] on button "עדכון" at bounding box center [715, 575] width 165 height 35
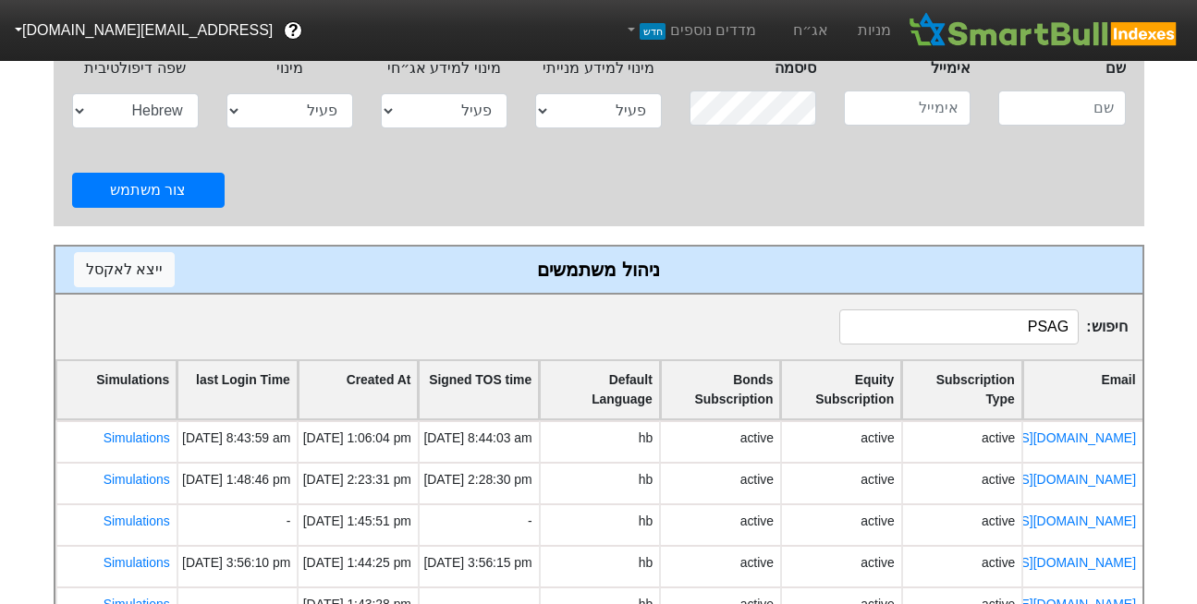
scroll to position [154, 0]
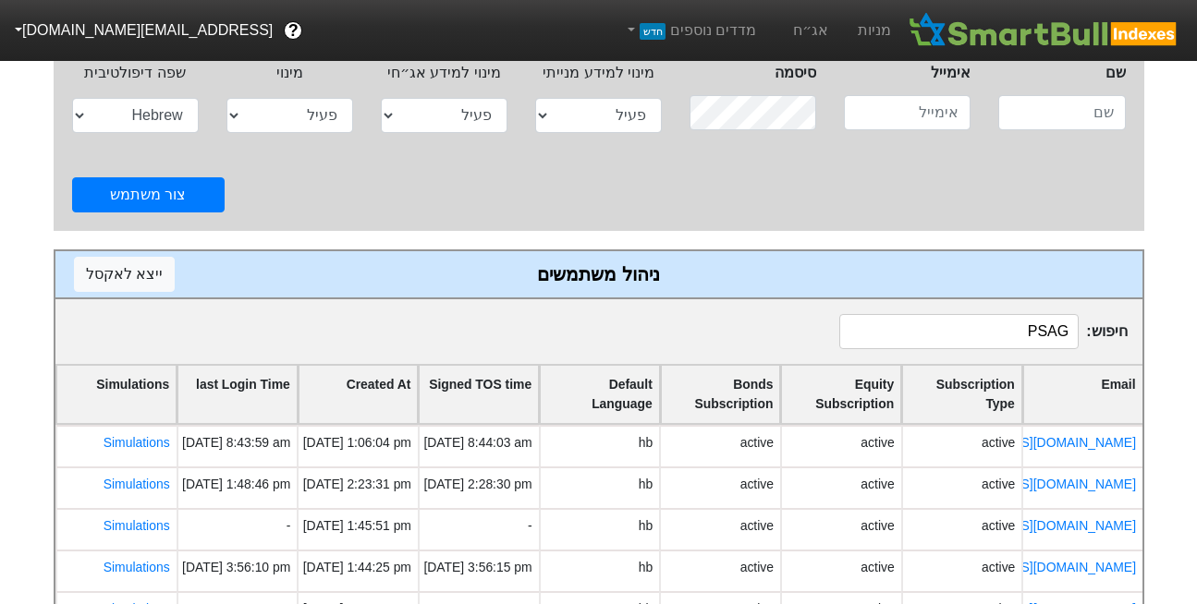
click at [1054, 336] on input "PSAG" at bounding box center [958, 331] width 239 height 35
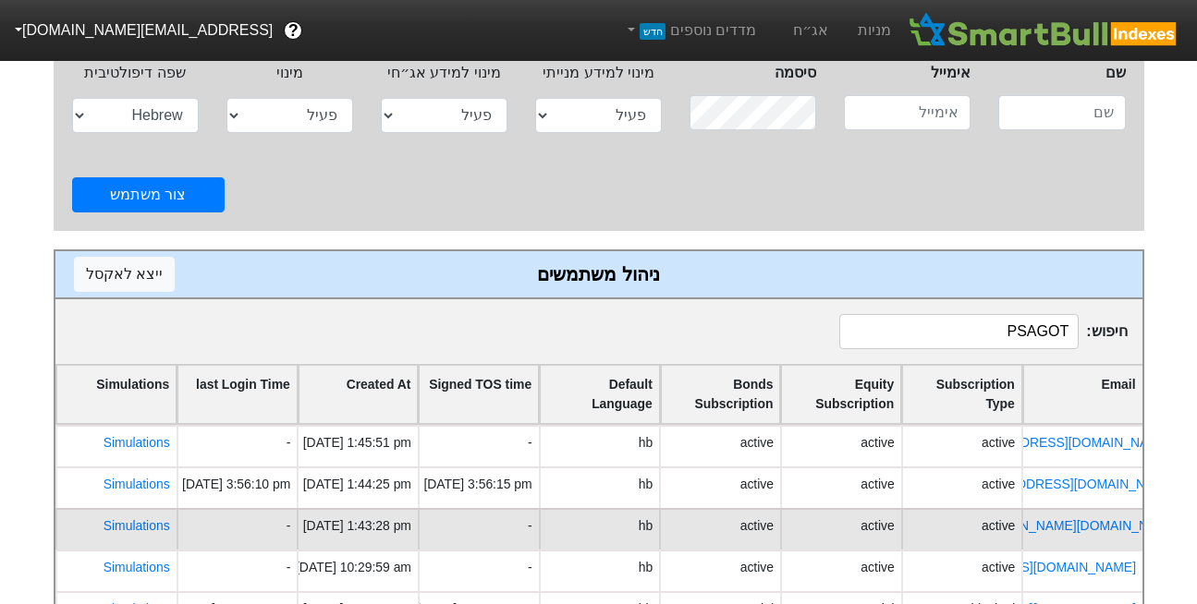
scroll to position [0, -55]
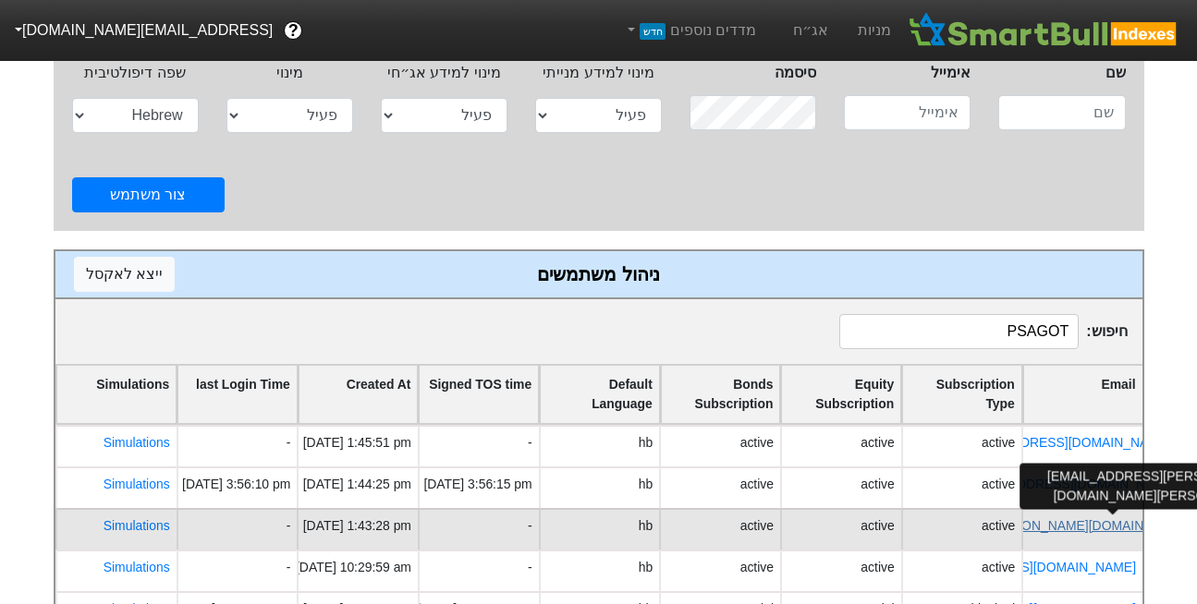
type input "PSAGOT"
click at [1061, 525] on link "michal.galanti@psagot.co.il" at bounding box center [976, 526] width 429 height 15
select select "active"
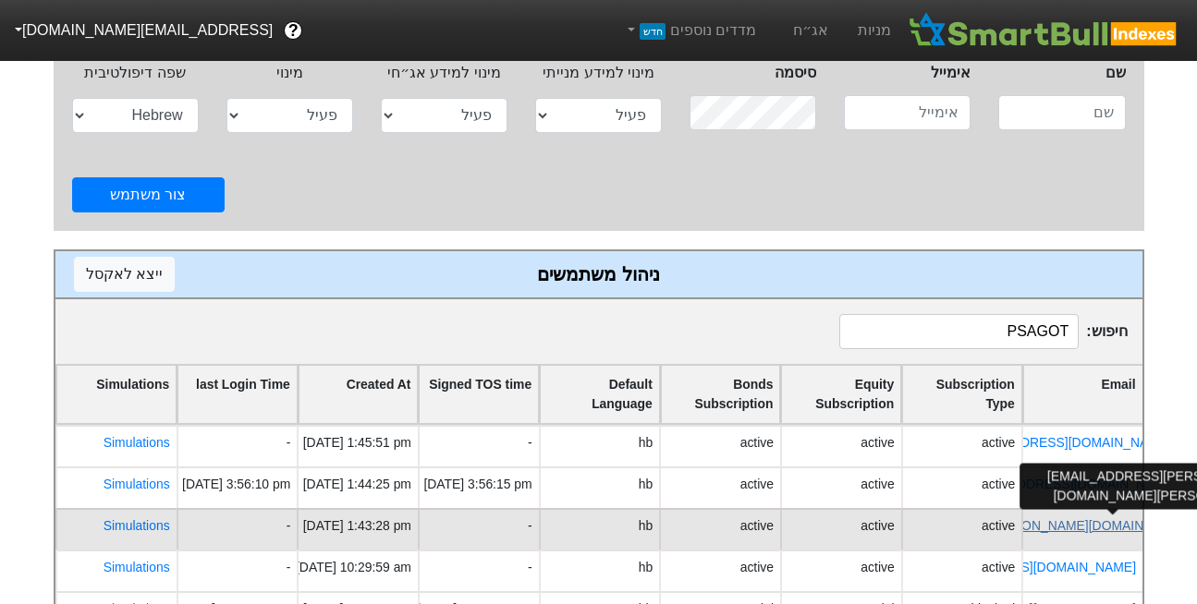
select select "hb"
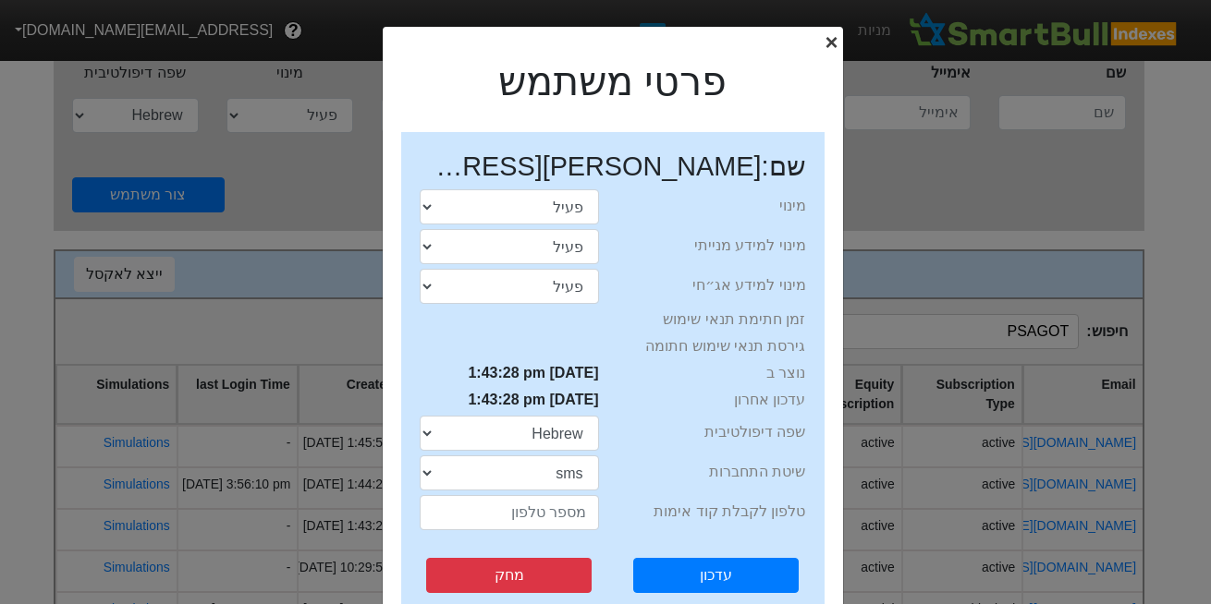
click at [836, 44] on span "×" at bounding box center [830, 42] width 13 height 25
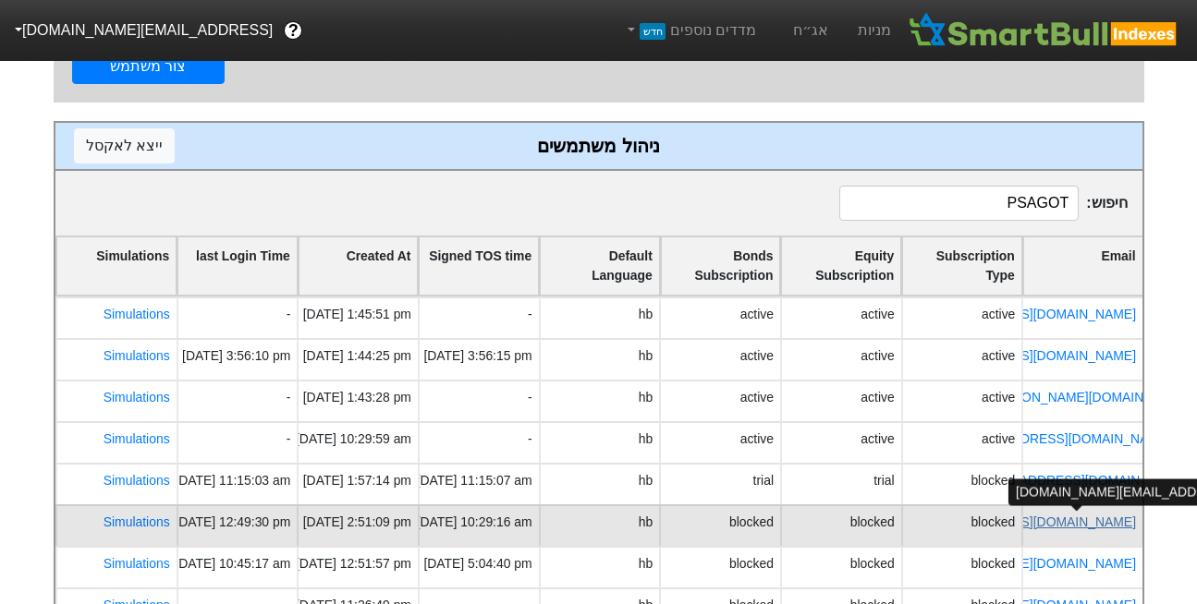
scroll to position [0, -18]
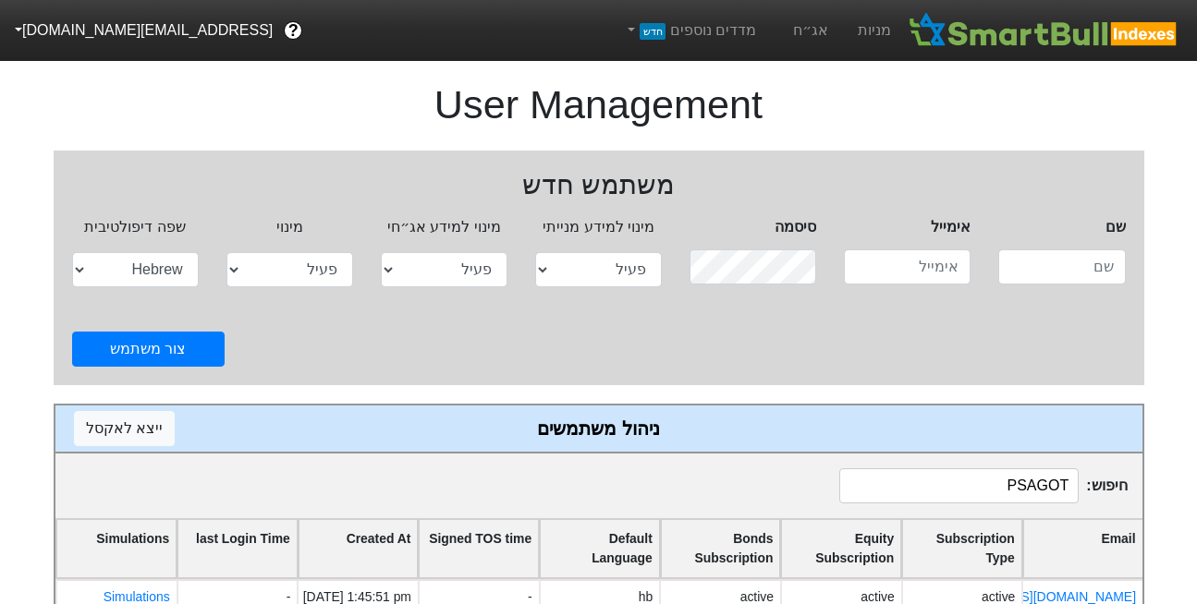
select select "active"
select select "hb"
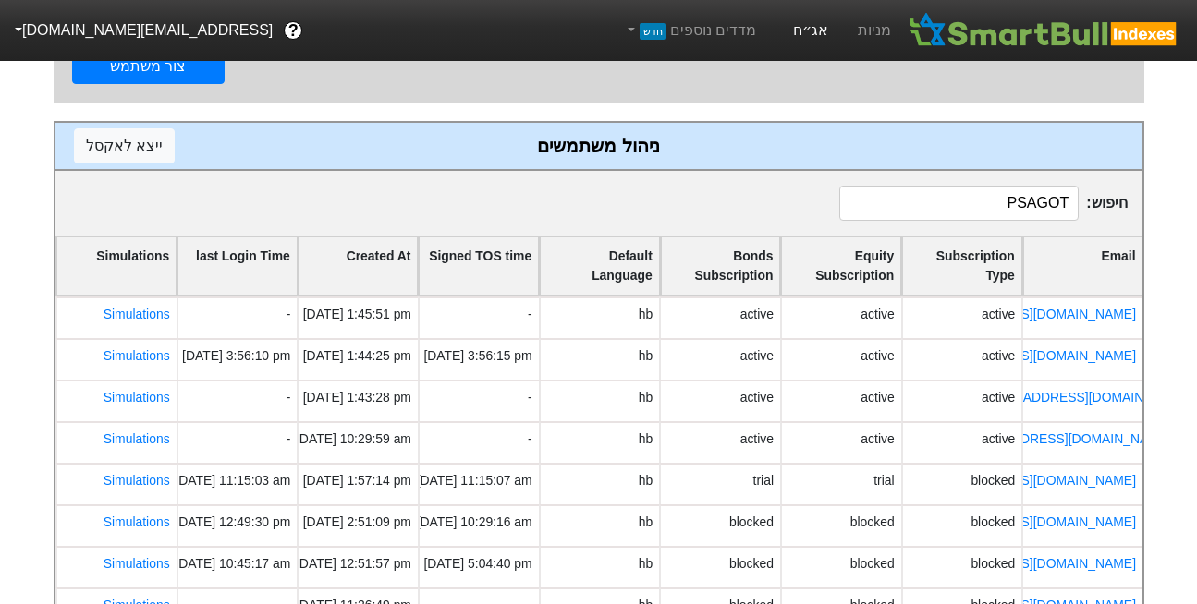
scroll to position [0, -18]
click at [817, 32] on link "אג״ח" at bounding box center [810, 30] width 65 height 61
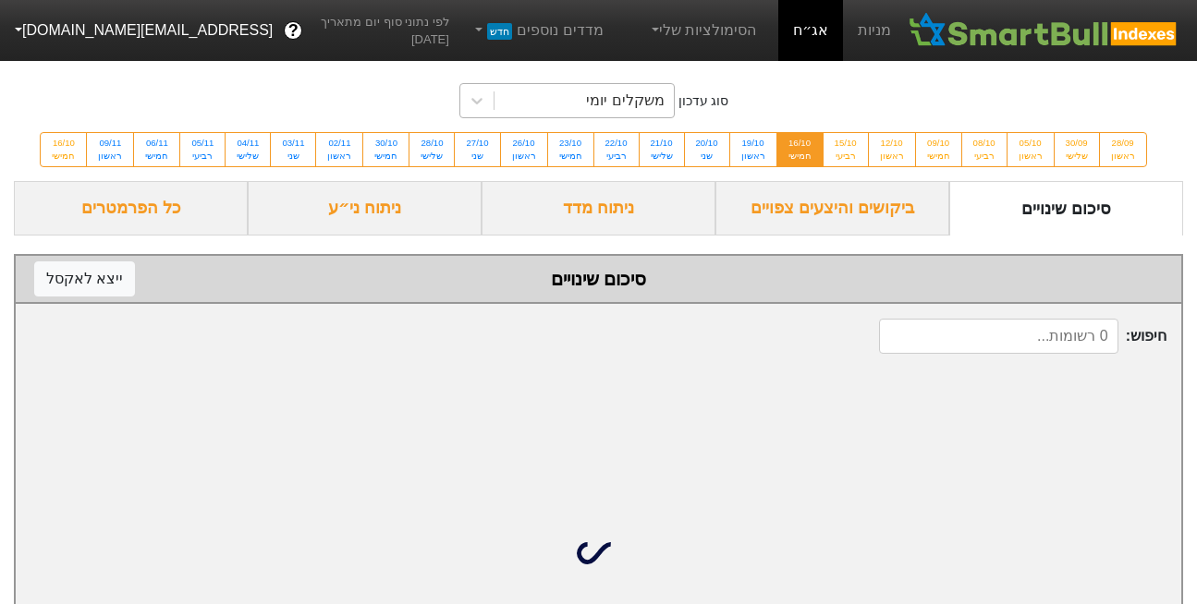
click at [643, 103] on div "משקלים יומי" at bounding box center [625, 101] width 78 height 22
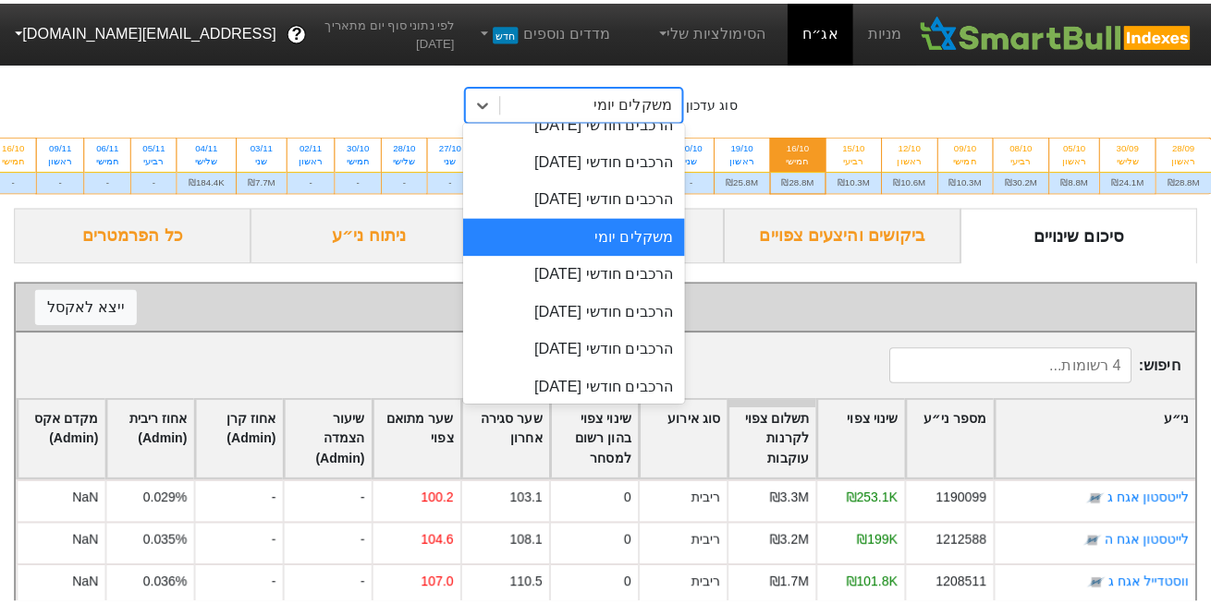
scroll to position [651, 0]
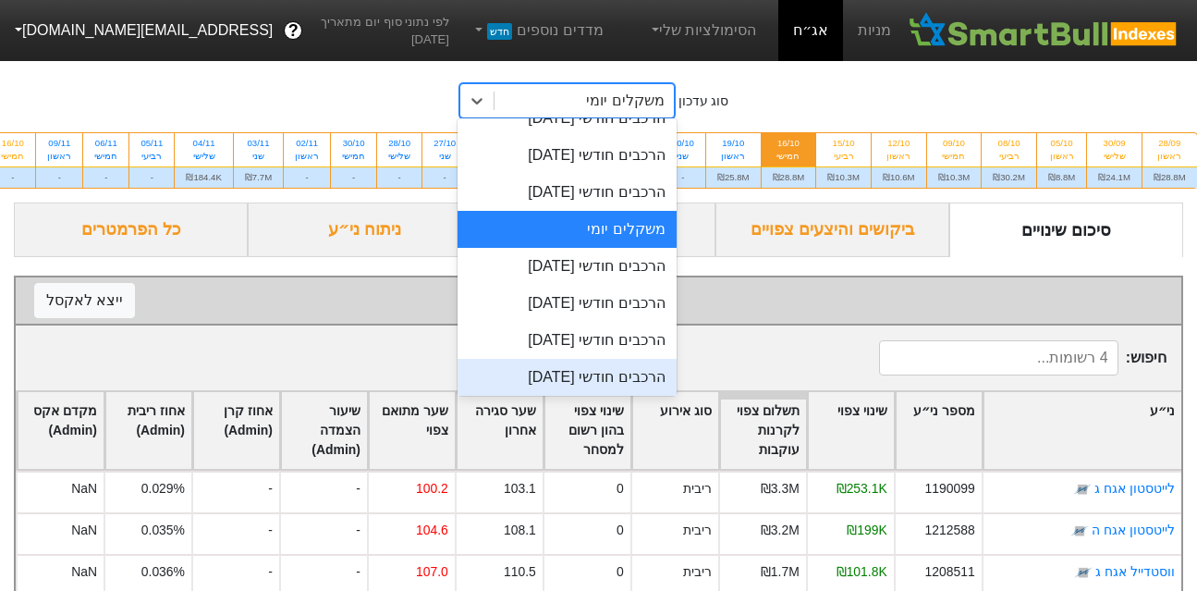
click at [559, 369] on div "הרכבים חודשי [DATE]" at bounding box center [567, 377] width 219 height 37
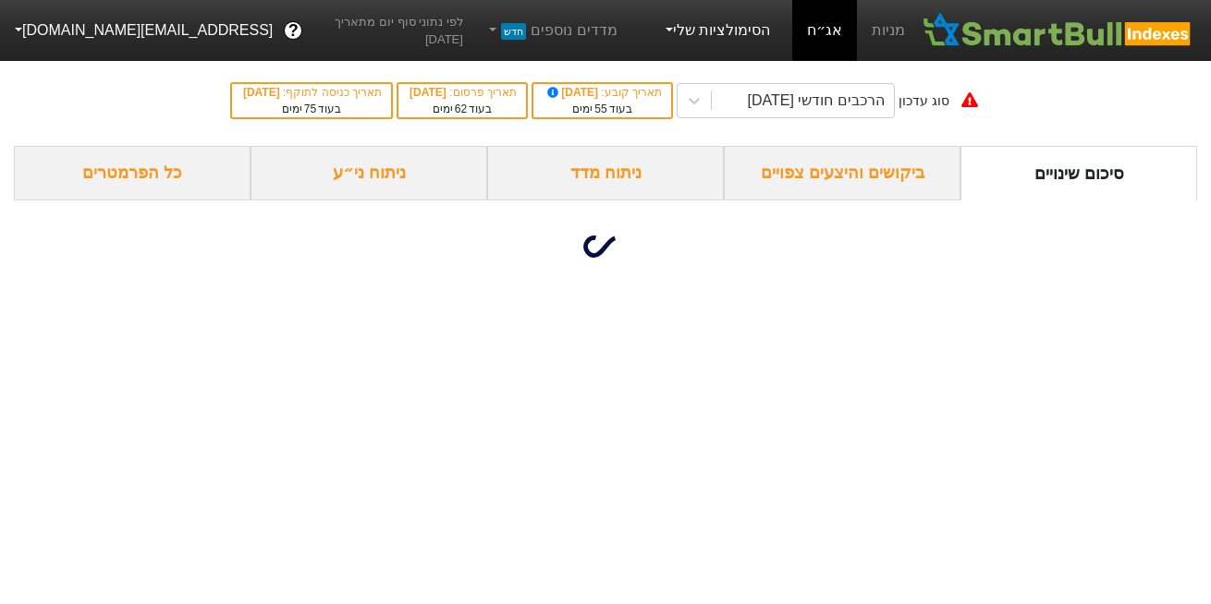
click at [710, 35] on link "הסימולציות שלי" at bounding box center [716, 30] width 124 height 37
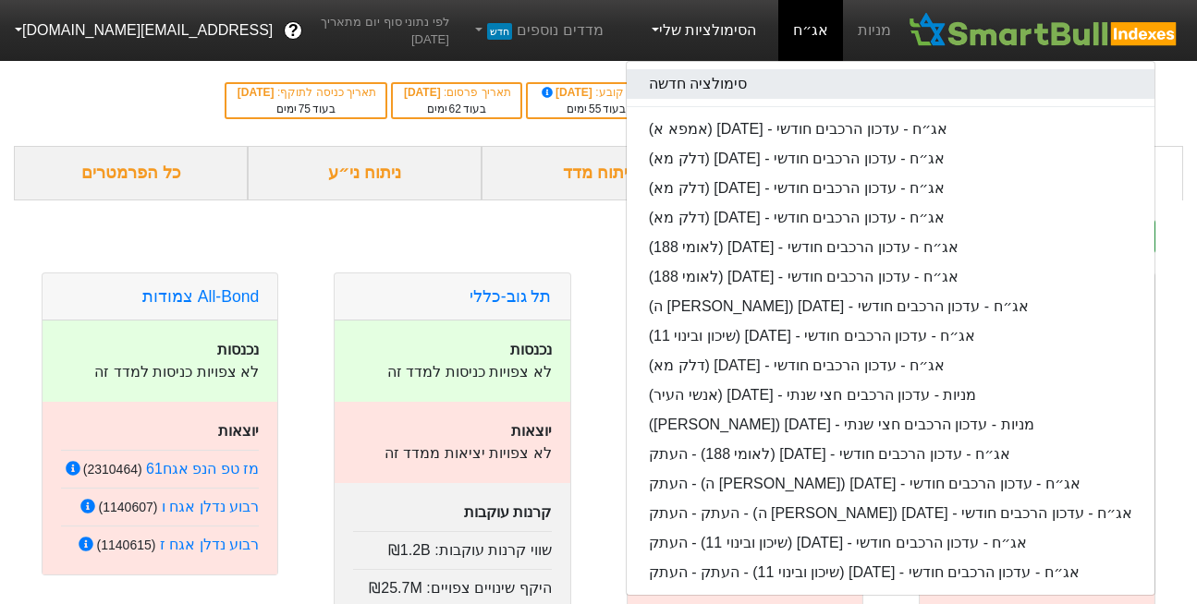
click at [708, 80] on link "סימולציה חדשה" at bounding box center [891, 84] width 528 height 30
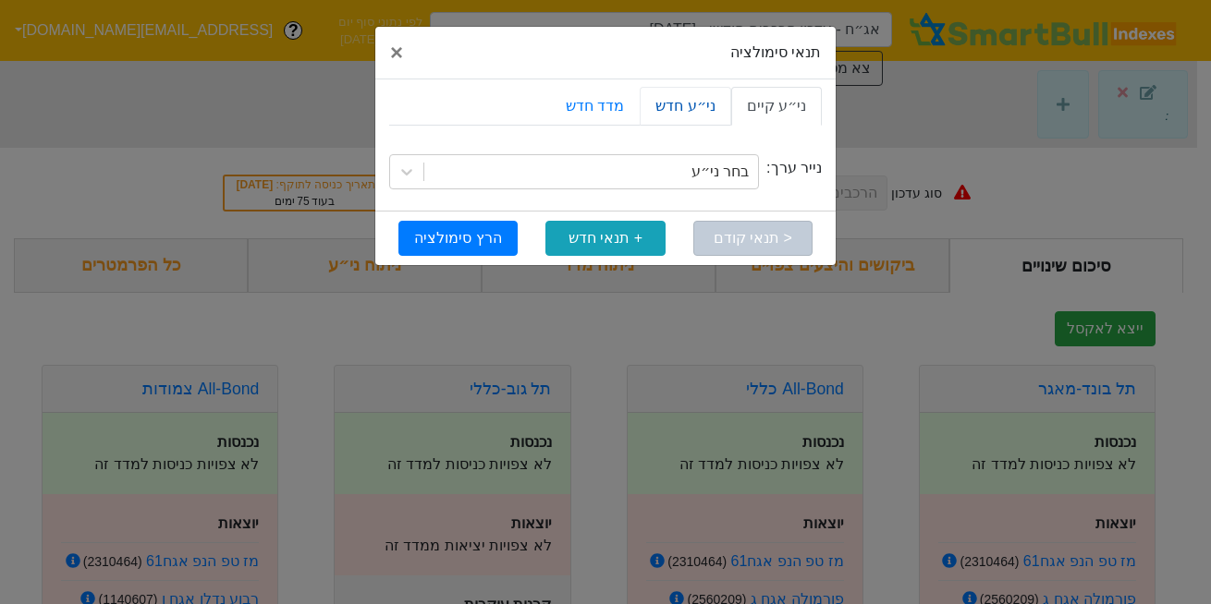
click at [705, 109] on link "ני״ע חדש" at bounding box center [685, 106] width 91 height 39
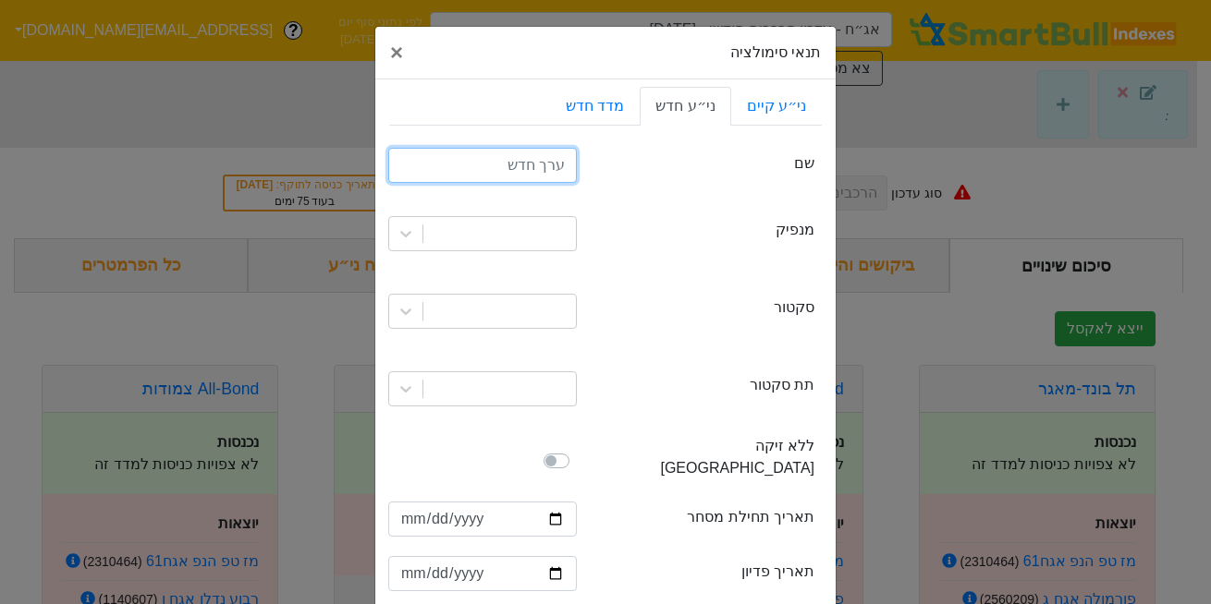
click at [509, 167] on input "text" at bounding box center [482, 165] width 189 height 35
type input "רני צים ה"
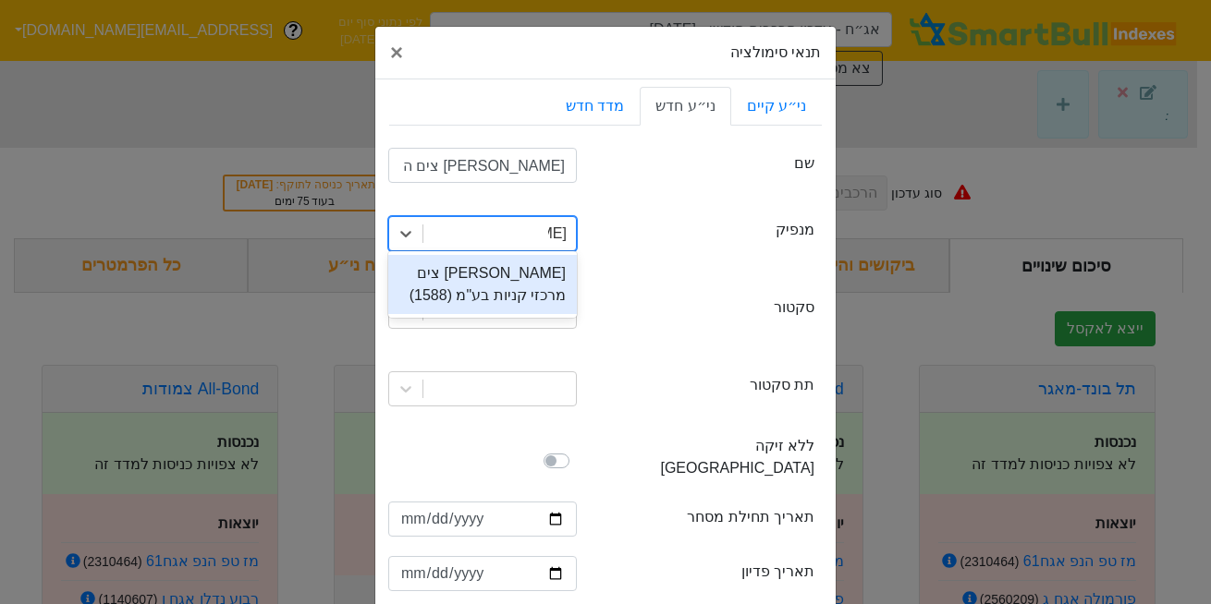
type input "רני"
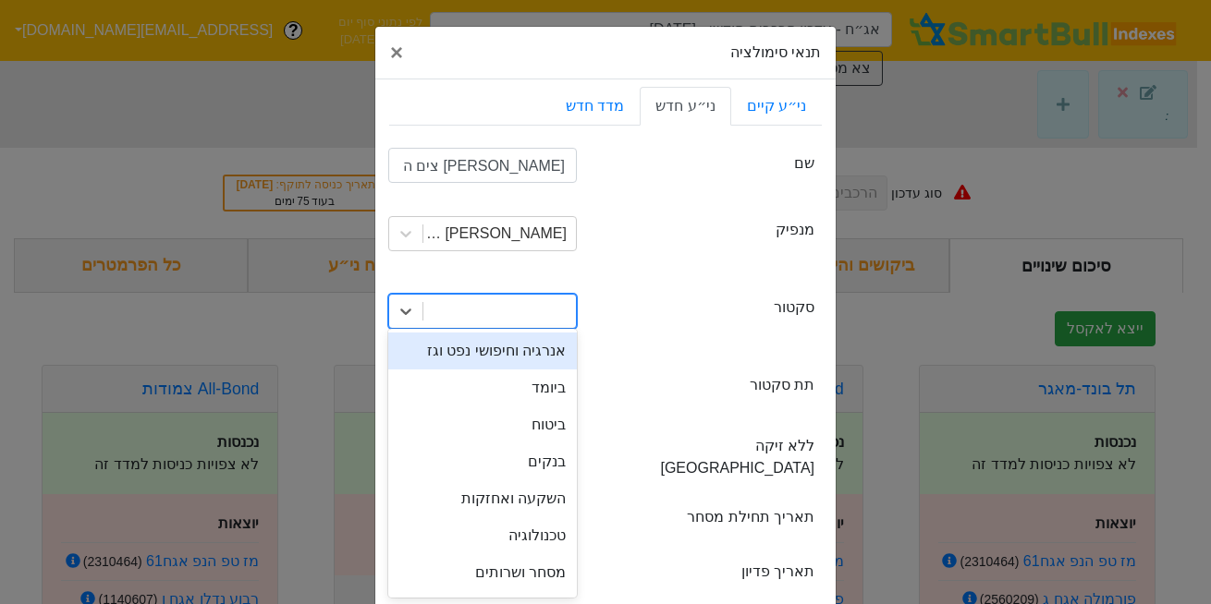
click at [548, 305] on div at bounding box center [499, 311] width 153 height 33
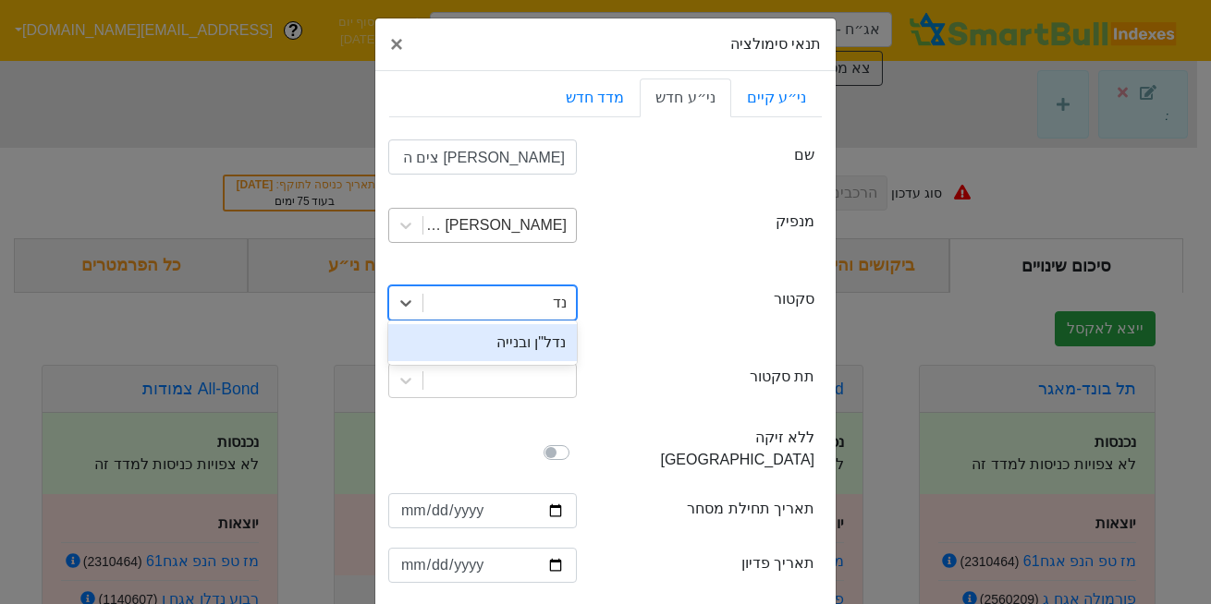
type input "נדל"
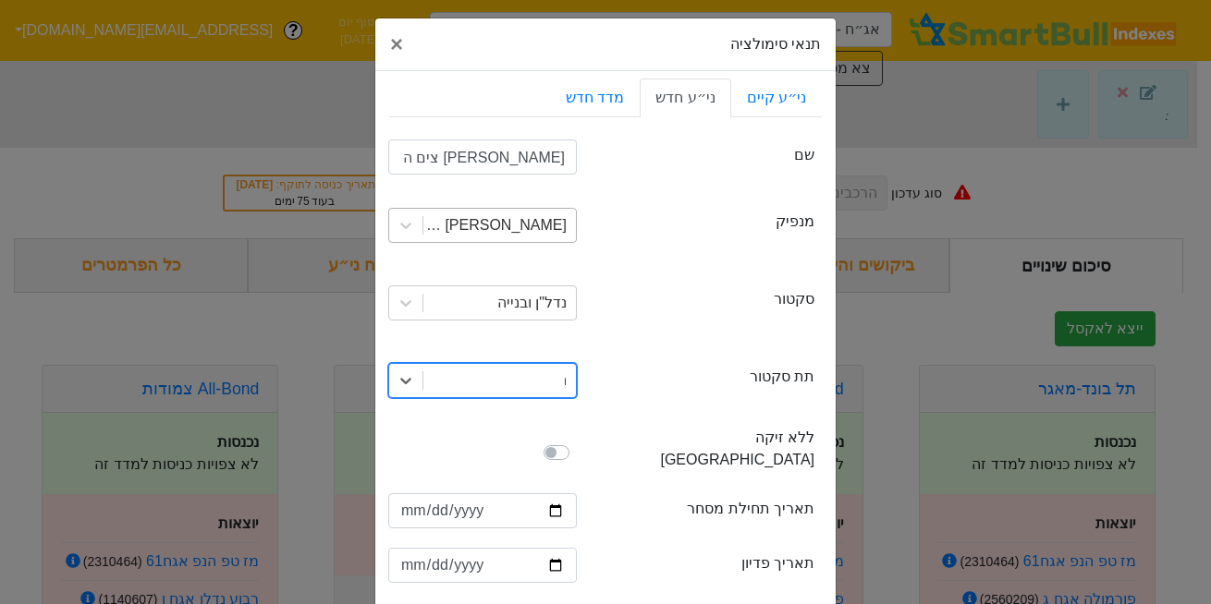
type input "נד"
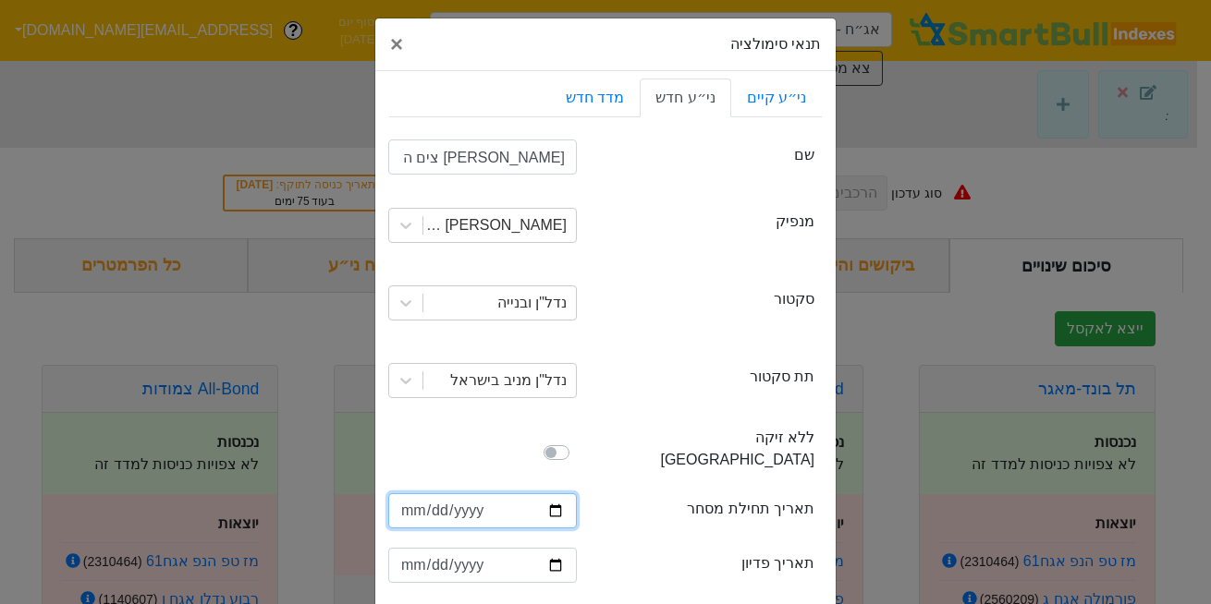
click at [413, 494] on input "date" at bounding box center [482, 511] width 189 height 35
type input "2025-10-20"
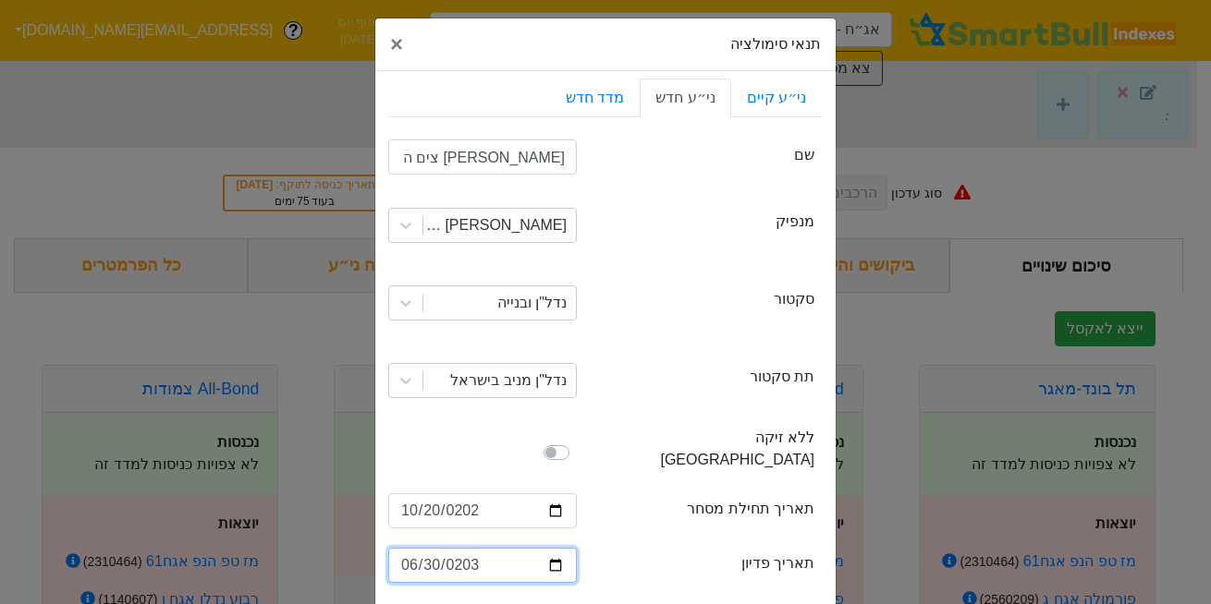
type input "2031-06-30"
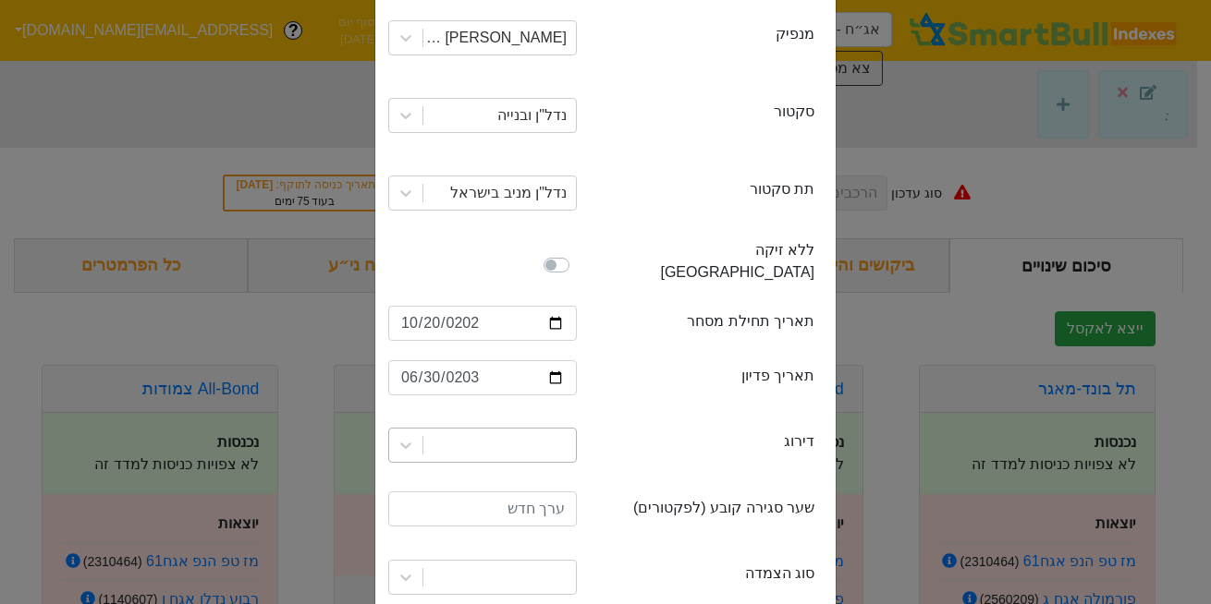
click at [522, 428] on div at bounding box center [482, 445] width 189 height 35
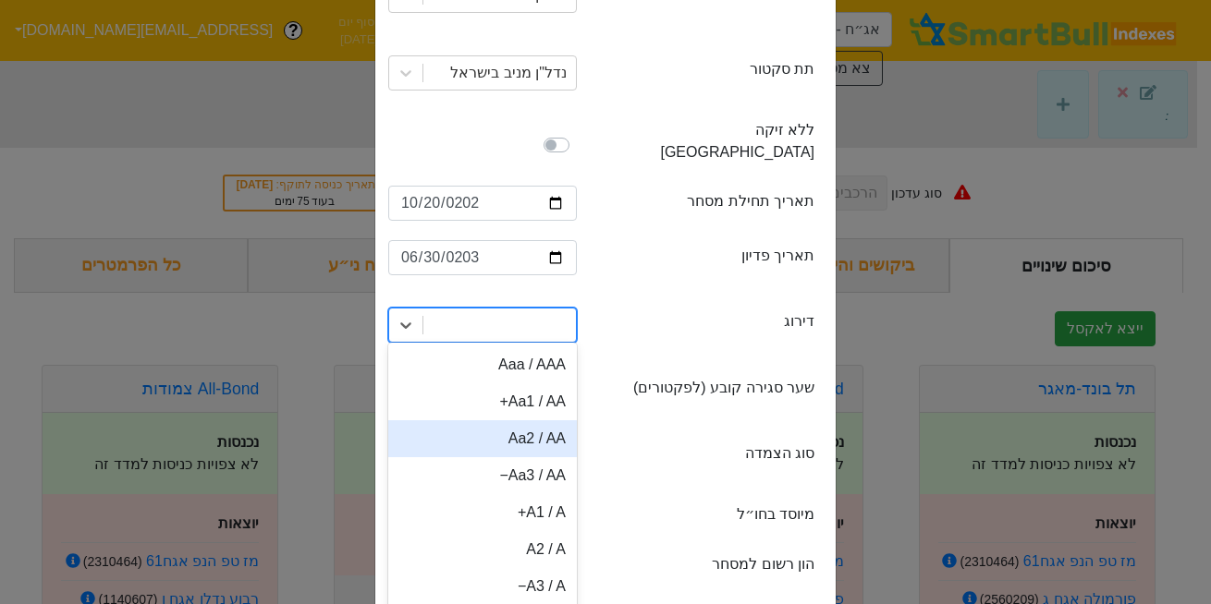
scroll to position [264, 0]
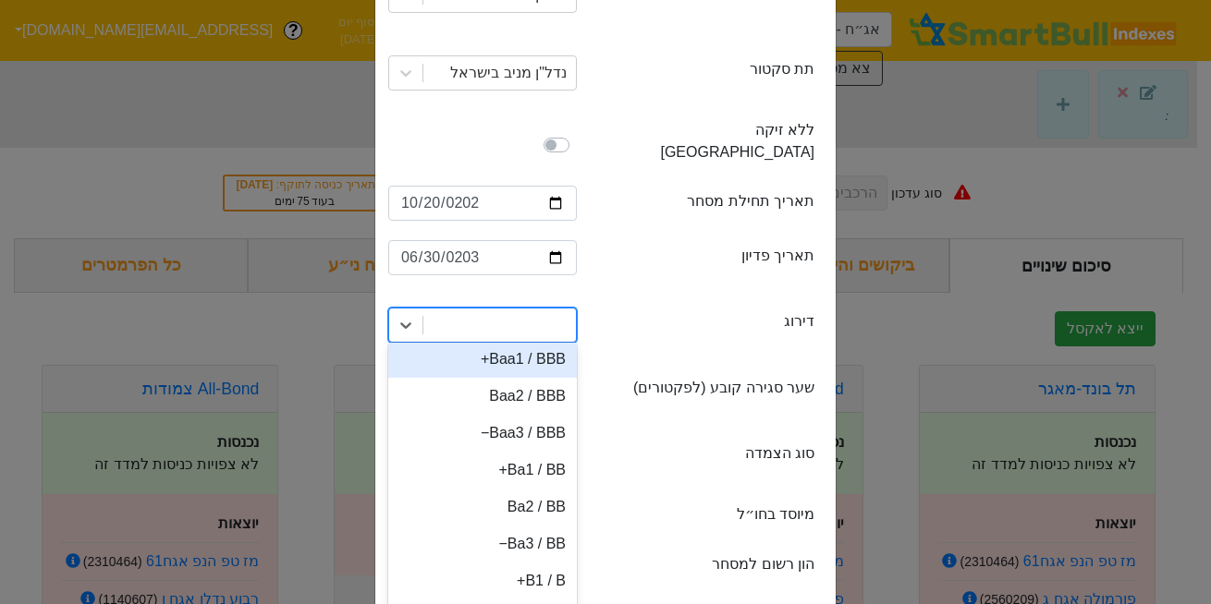
click at [527, 341] on div "Baa1 / BBB+" at bounding box center [482, 359] width 189 height 37
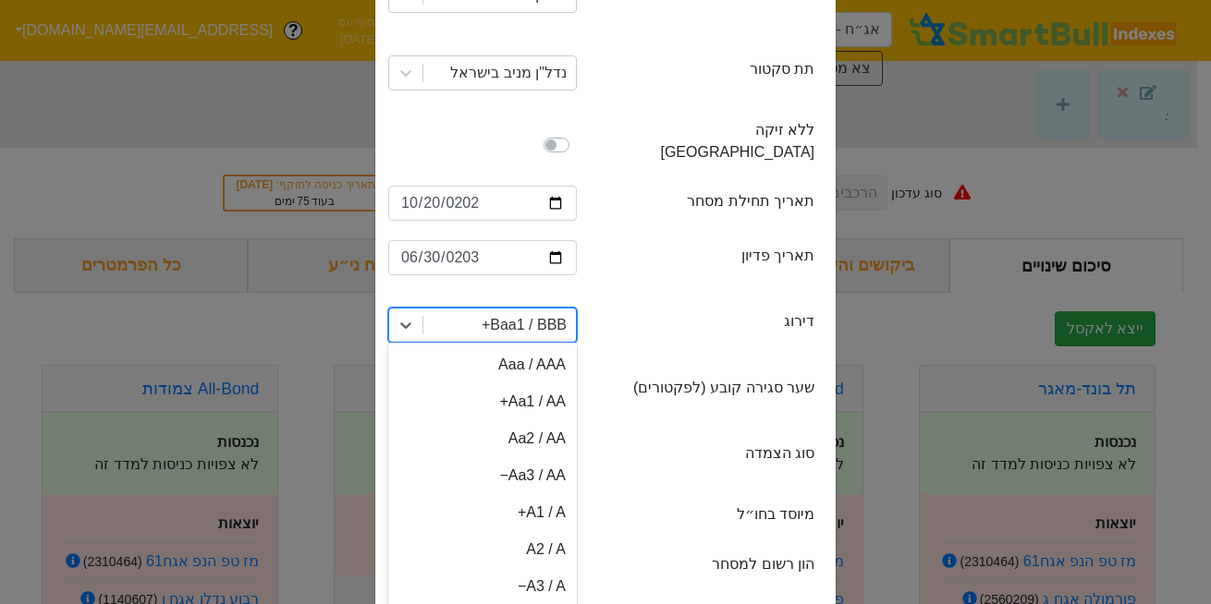
click at [526, 314] on div "Baa1 / BBB+" at bounding box center [524, 325] width 85 height 22
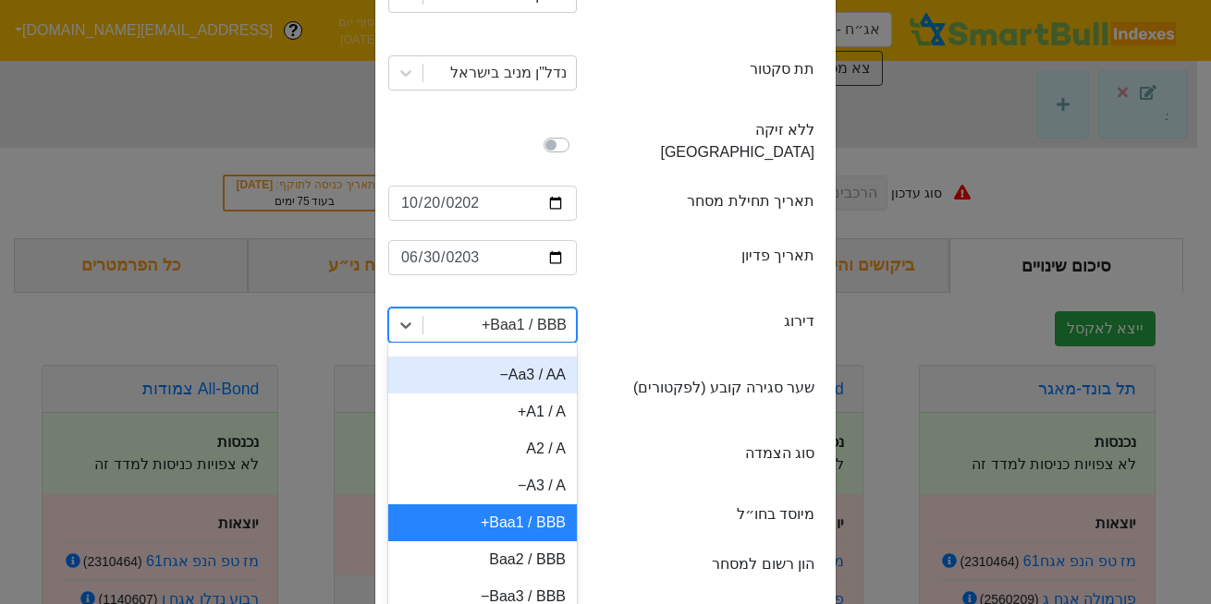
scroll to position [142, 0]
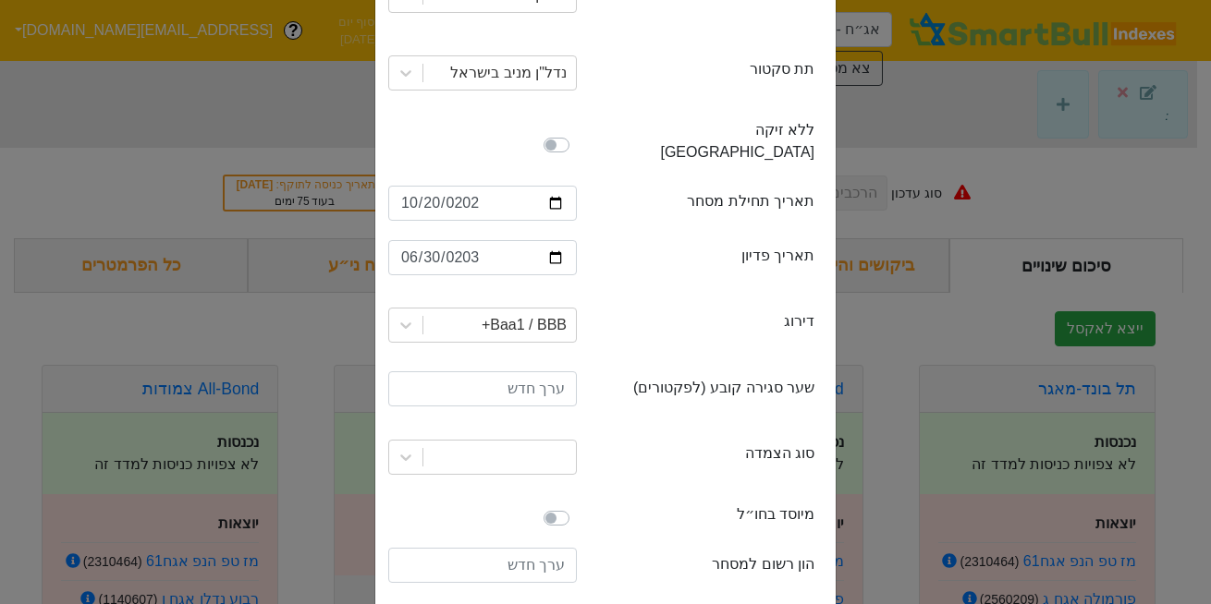
click at [663, 443] on div "linkage סוג הצמדה" at bounding box center [706, 458] width 216 height 30
click at [538, 372] on input "number" at bounding box center [482, 389] width 189 height 35
type input "100"
click at [523, 441] on div at bounding box center [499, 457] width 153 height 33
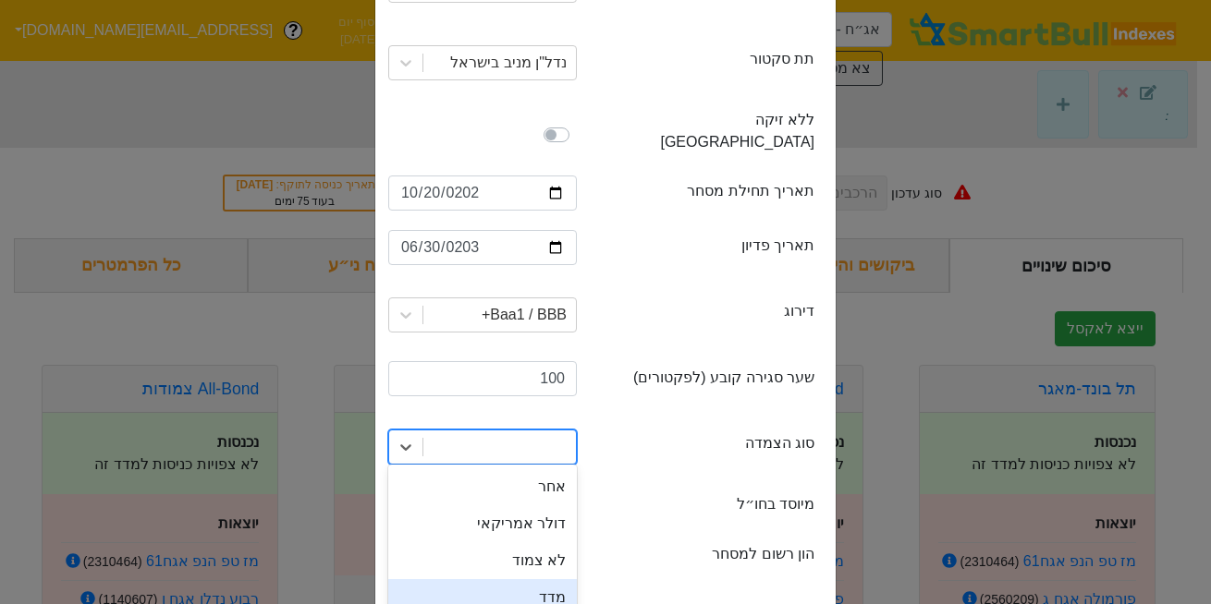
click at [553, 584] on div "מדד" at bounding box center [482, 598] width 189 height 37
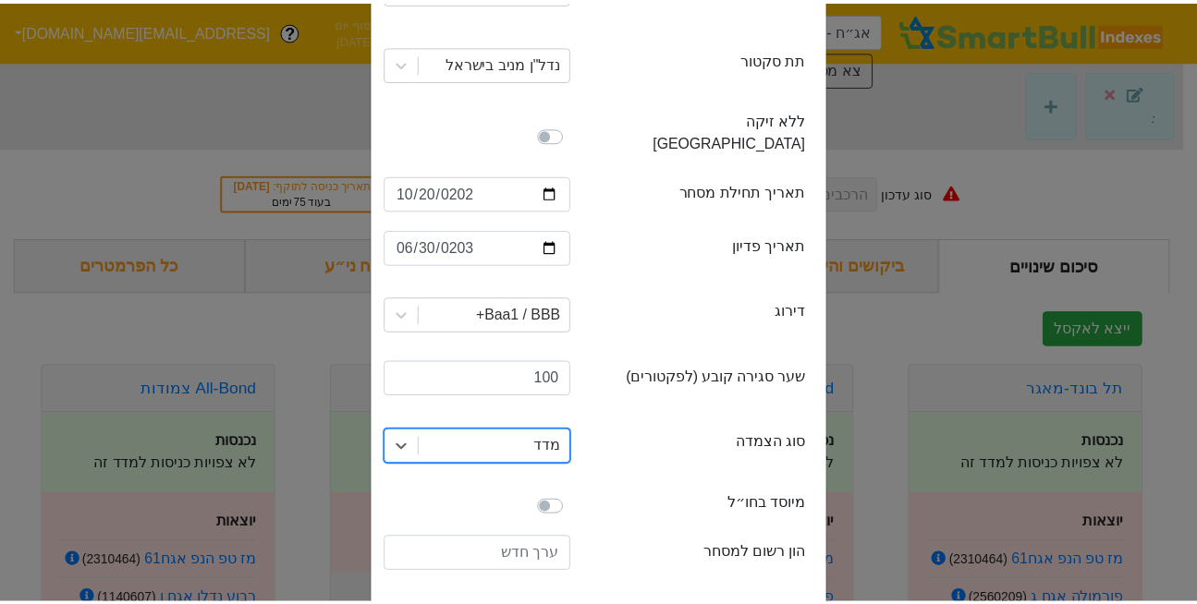
scroll to position [443, 0]
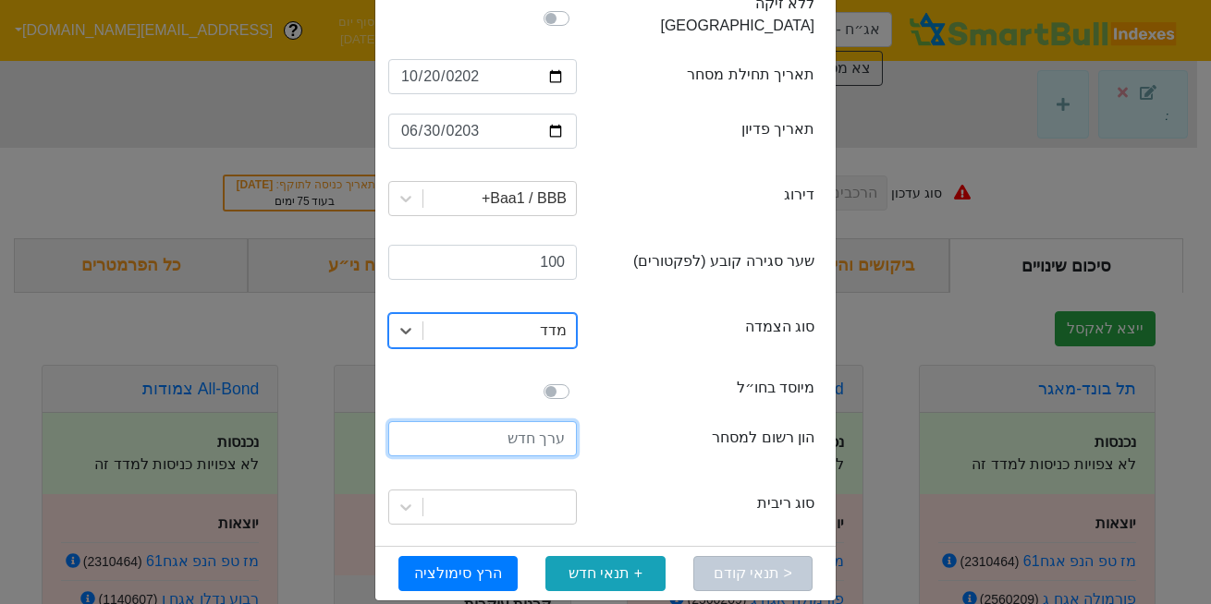
click at [519, 421] on input "number" at bounding box center [482, 438] width 189 height 35
type input "150000000"
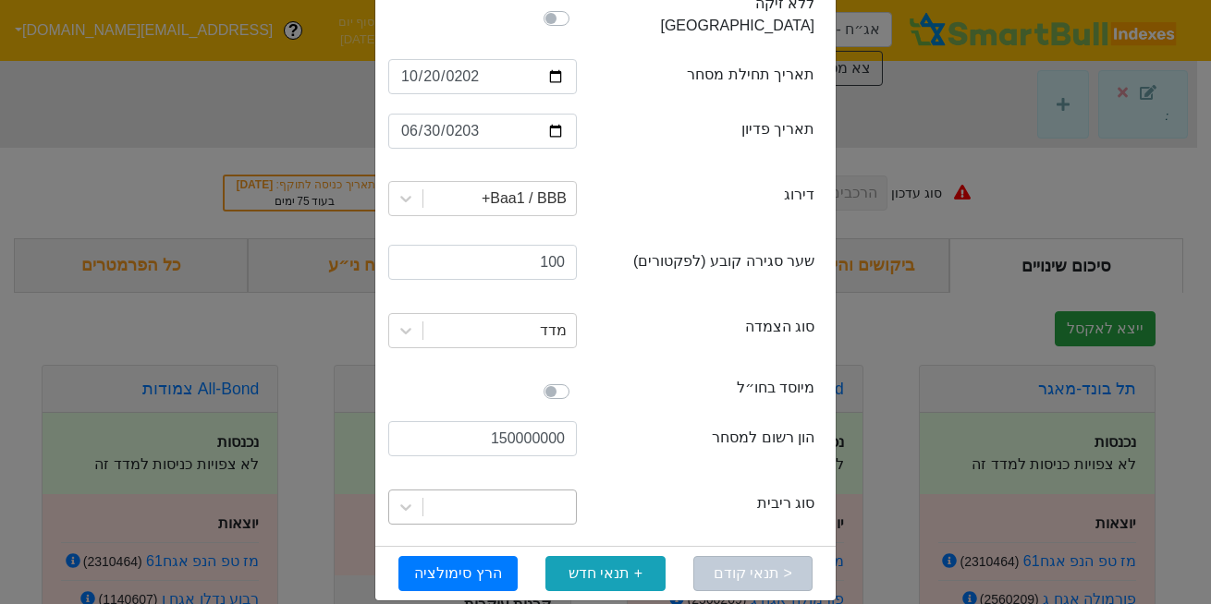
click at [545, 491] on div at bounding box center [499, 507] width 153 height 33
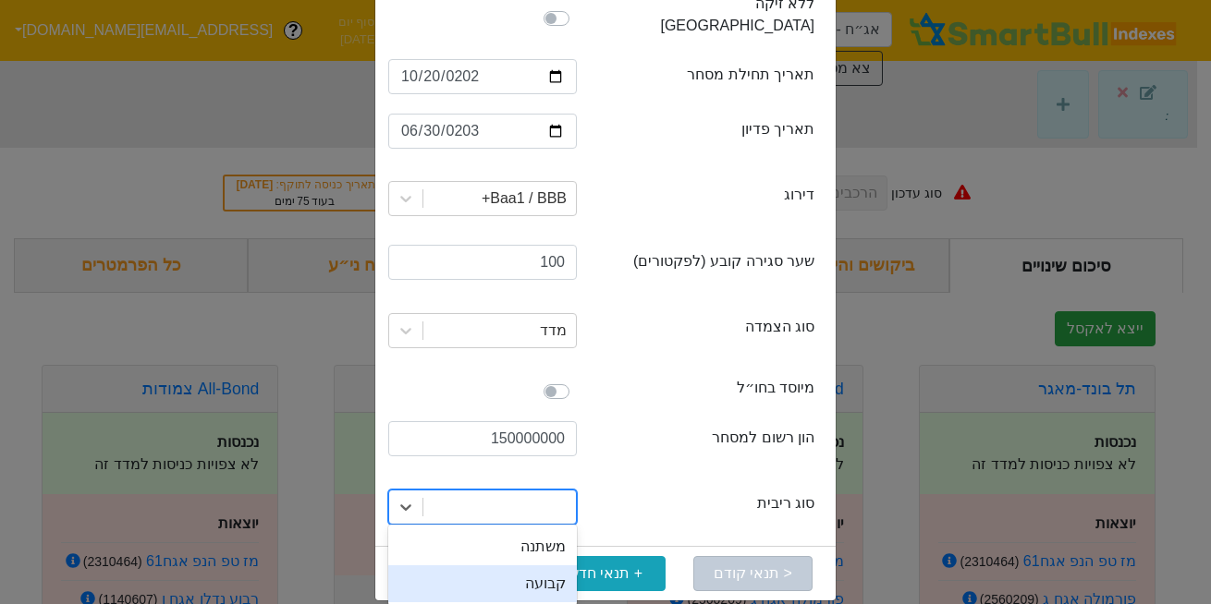
click at [555, 566] on div "קבועה" at bounding box center [482, 584] width 189 height 37
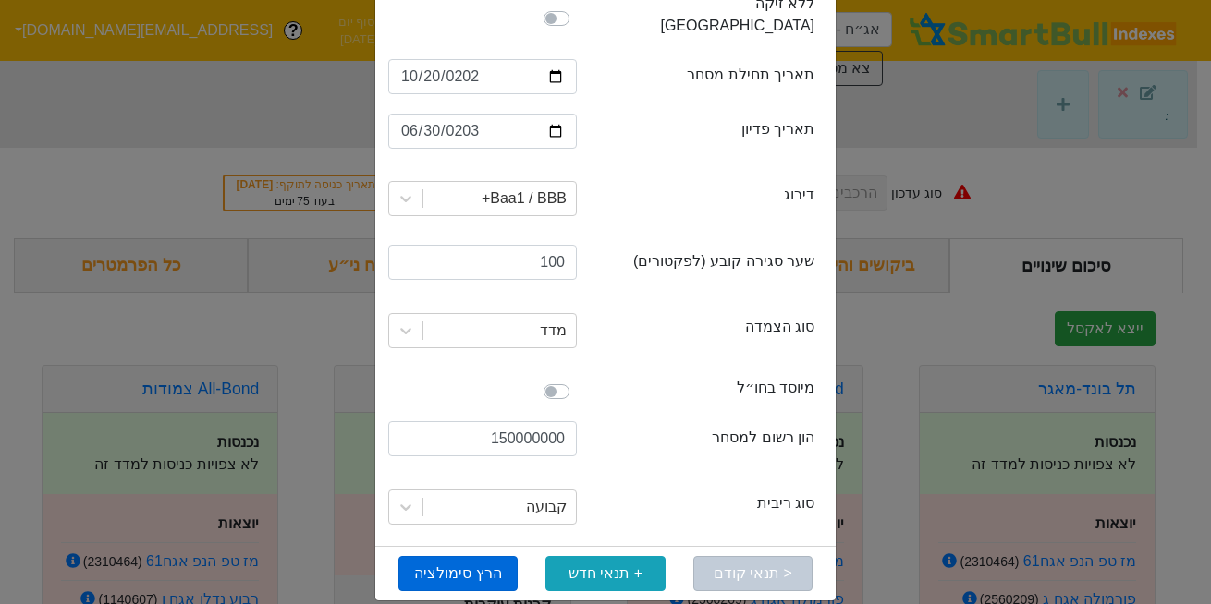
click at [469, 556] on button "הרץ סימולציה" at bounding box center [457, 573] width 119 height 35
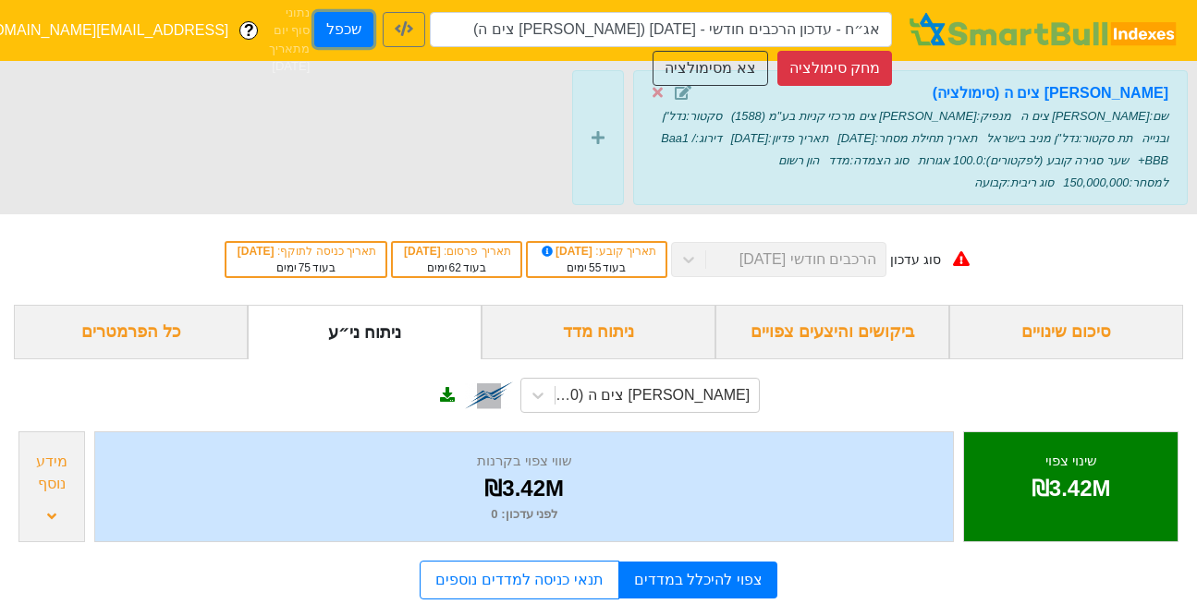
click at [357, 28] on button "שכפל" at bounding box center [343, 29] width 59 height 35
type input "אג״ח - עדכון הרכבים חודשי - 30/12/25 (רני צים ה) - העתק"
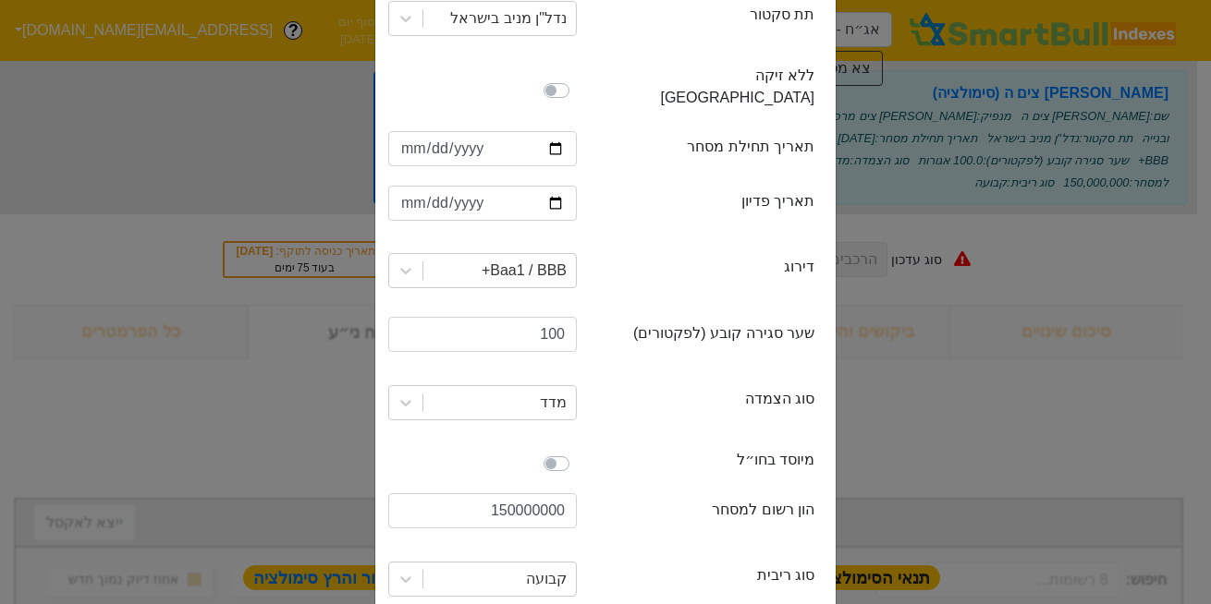
scroll to position [379, 0]
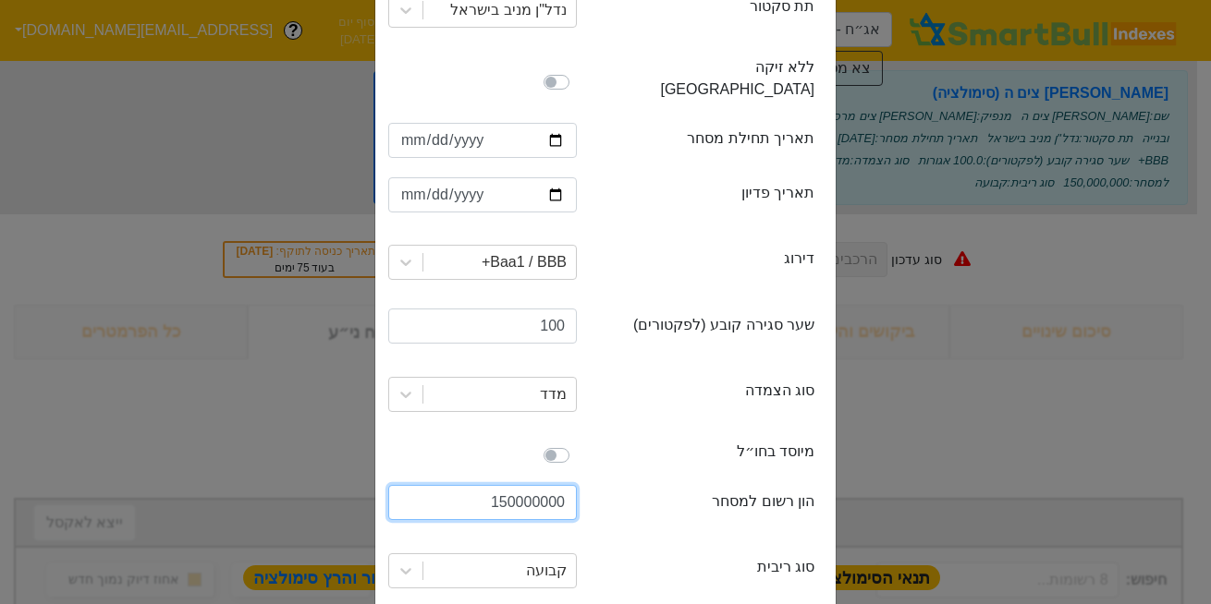
click at [505, 485] on input "150000000" at bounding box center [482, 502] width 189 height 35
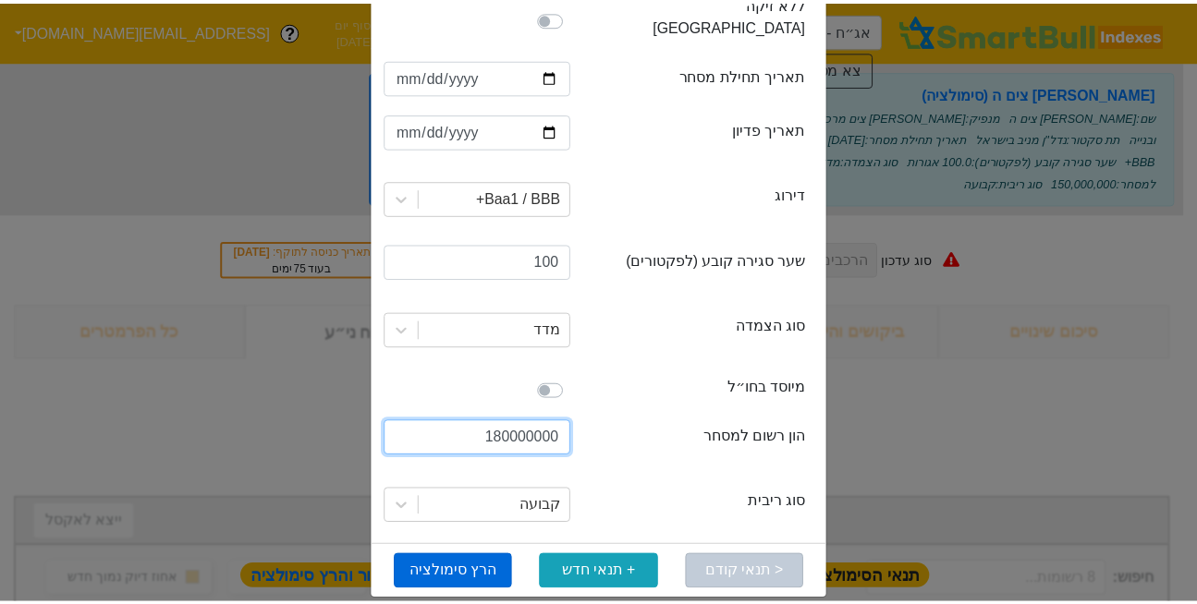
scroll to position [442, 0]
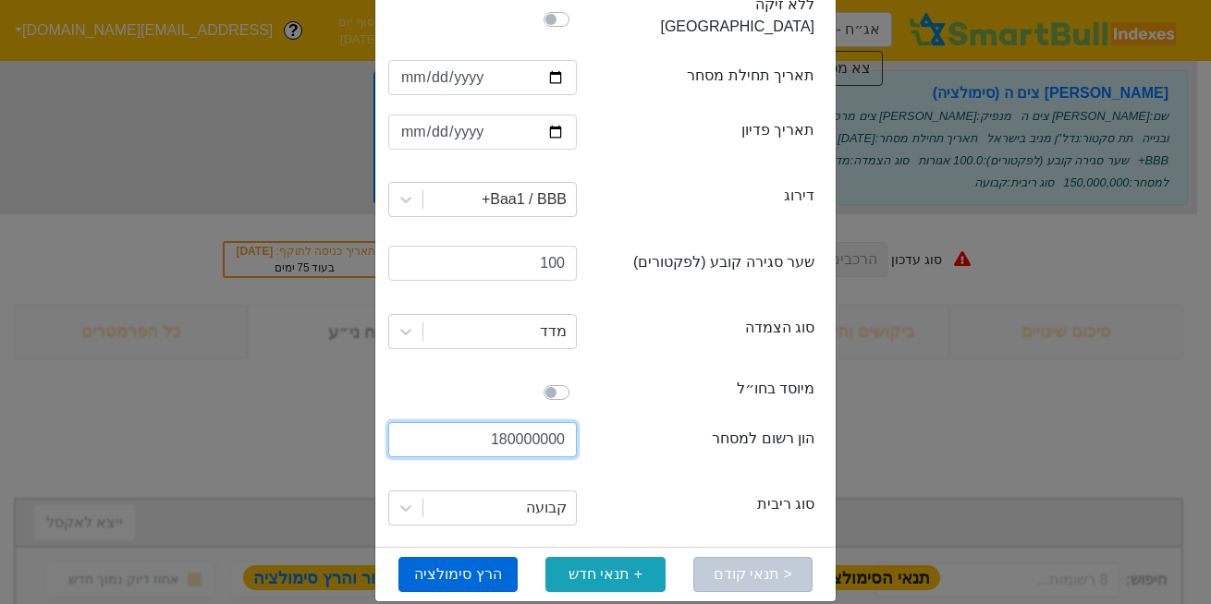
type input "180000000"
click at [443, 567] on button "הרץ סימולציה" at bounding box center [457, 574] width 119 height 35
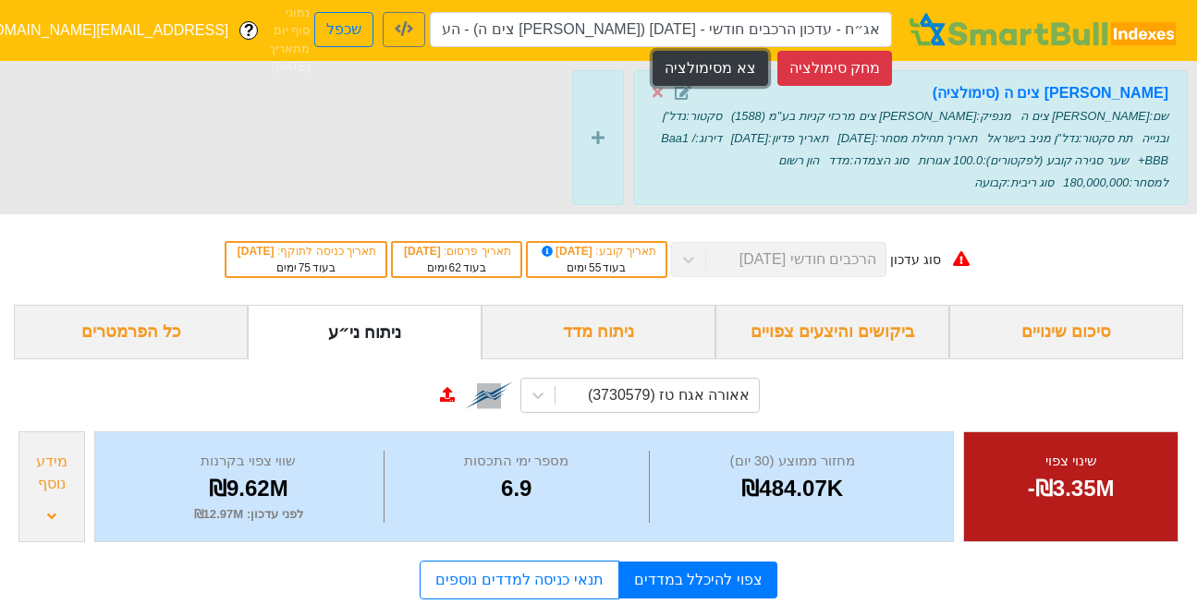
click at [737, 73] on button "צא מסימולציה" at bounding box center [710, 68] width 115 height 35
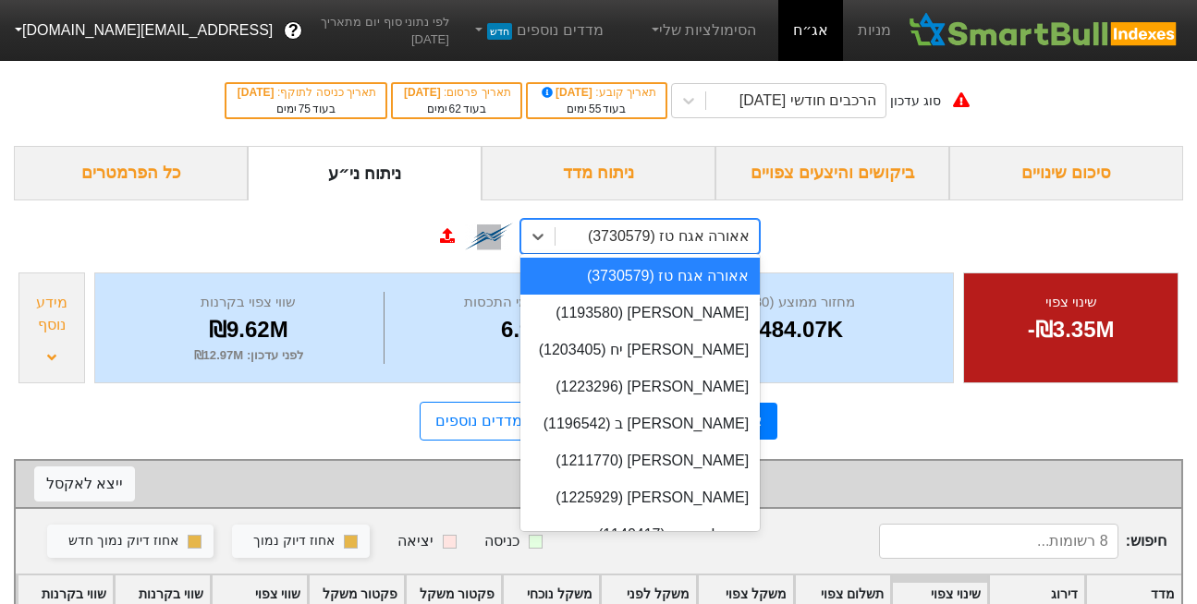
click at [665, 238] on div "אאורה אגח טז (3730579)" at bounding box center [669, 237] width 162 height 22
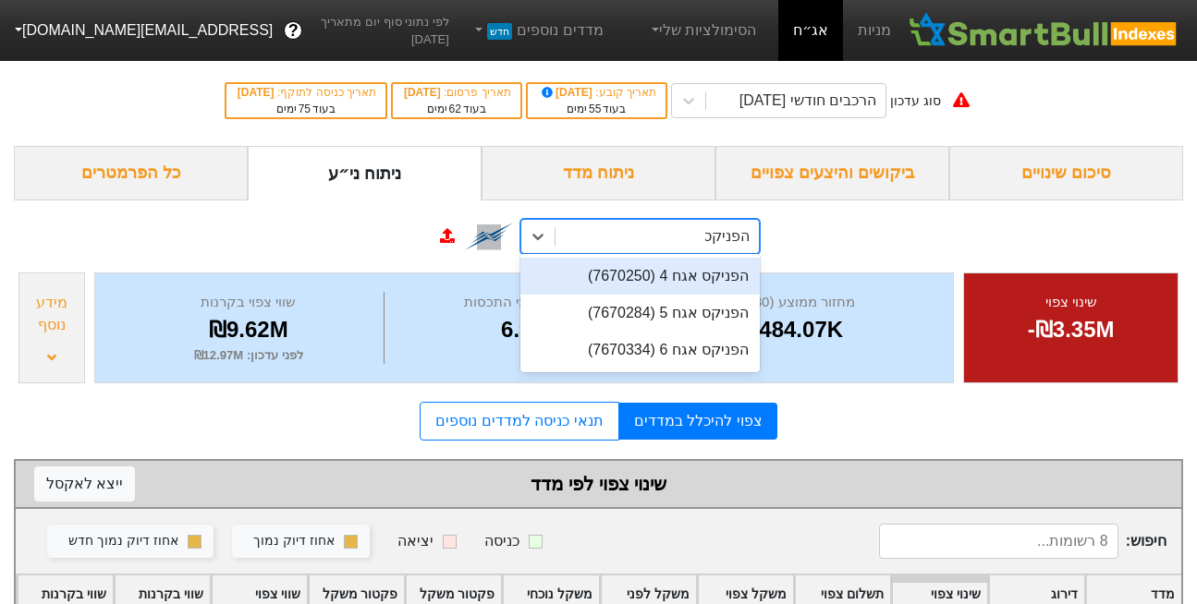
type input "הפניקס"
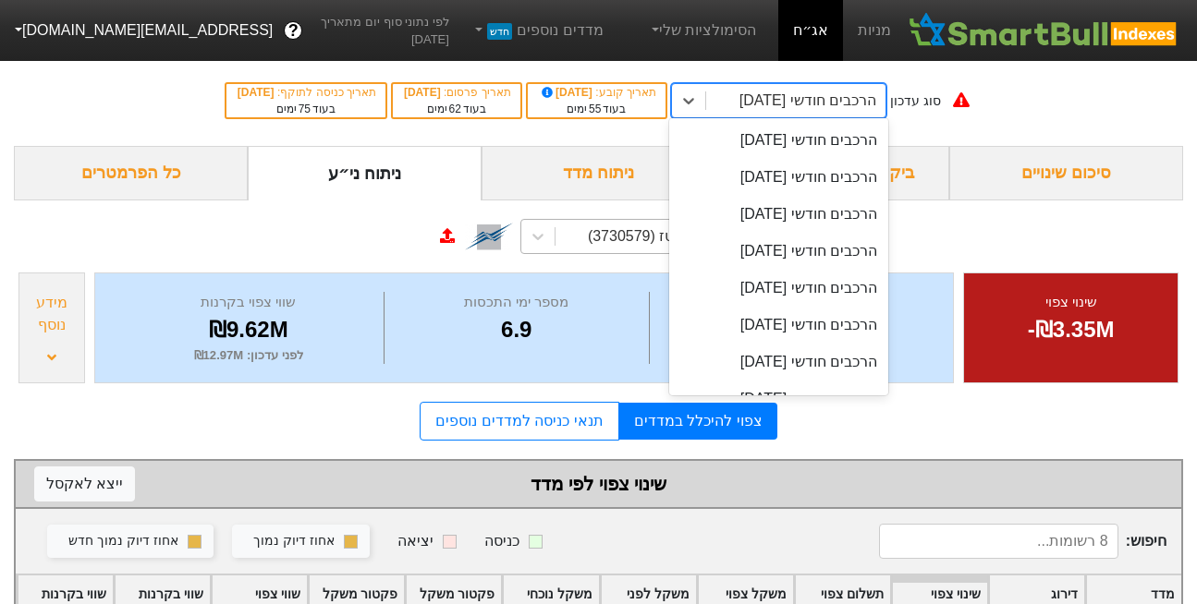
click at [775, 102] on div "הרכבים חודשי [DATE]" at bounding box center [807, 101] width 137 height 22
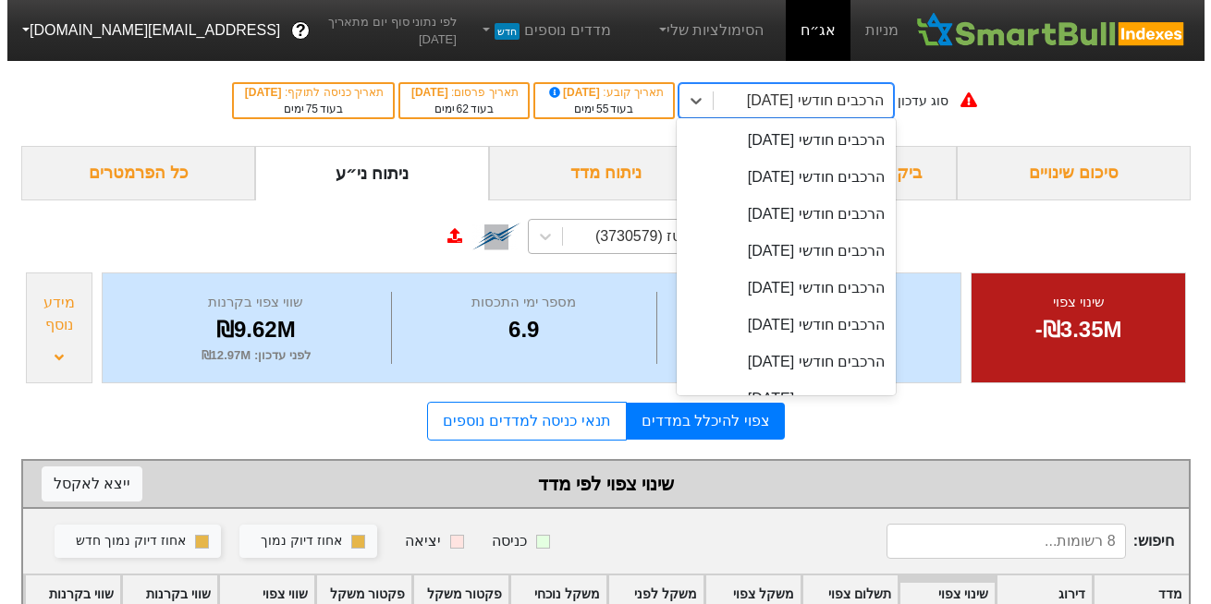
scroll to position [663, 0]
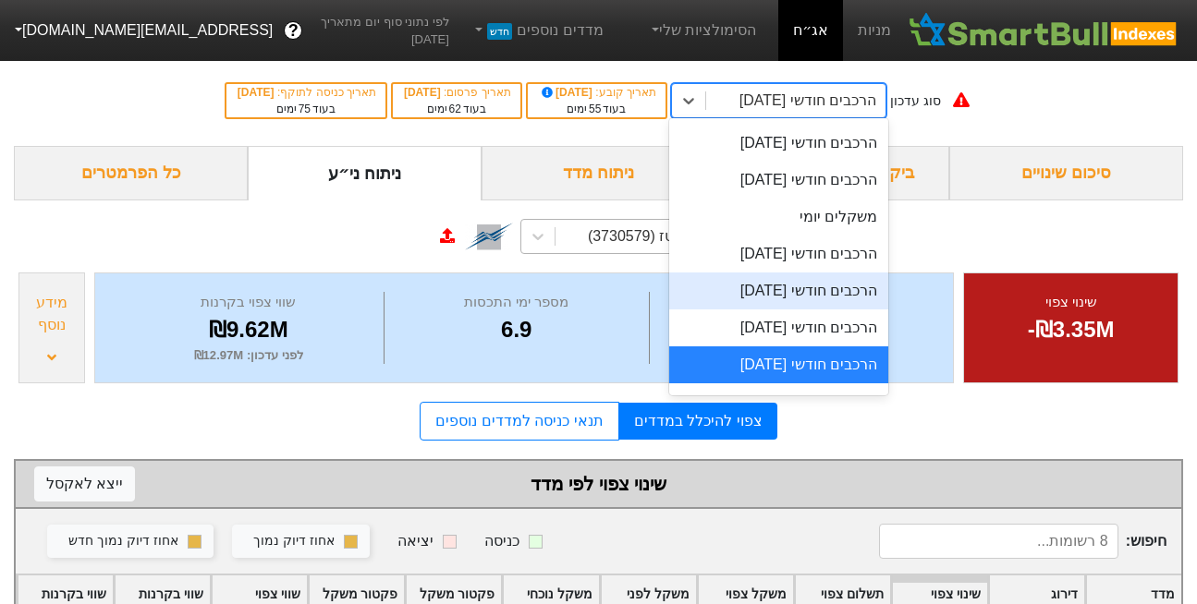
click at [771, 287] on div "הרכבים חודשי [DATE]" at bounding box center [778, 291] width 219 height 37
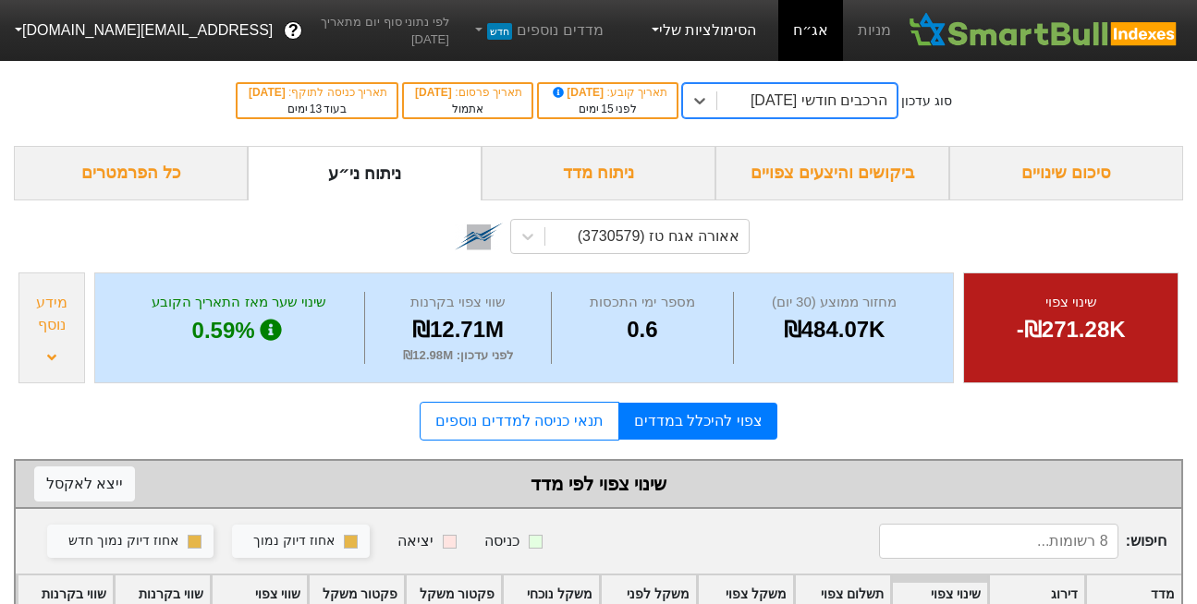
click at [703, 36] on link "הסימולציות שלי" at bounding box center [703, 30] width 124 height 37
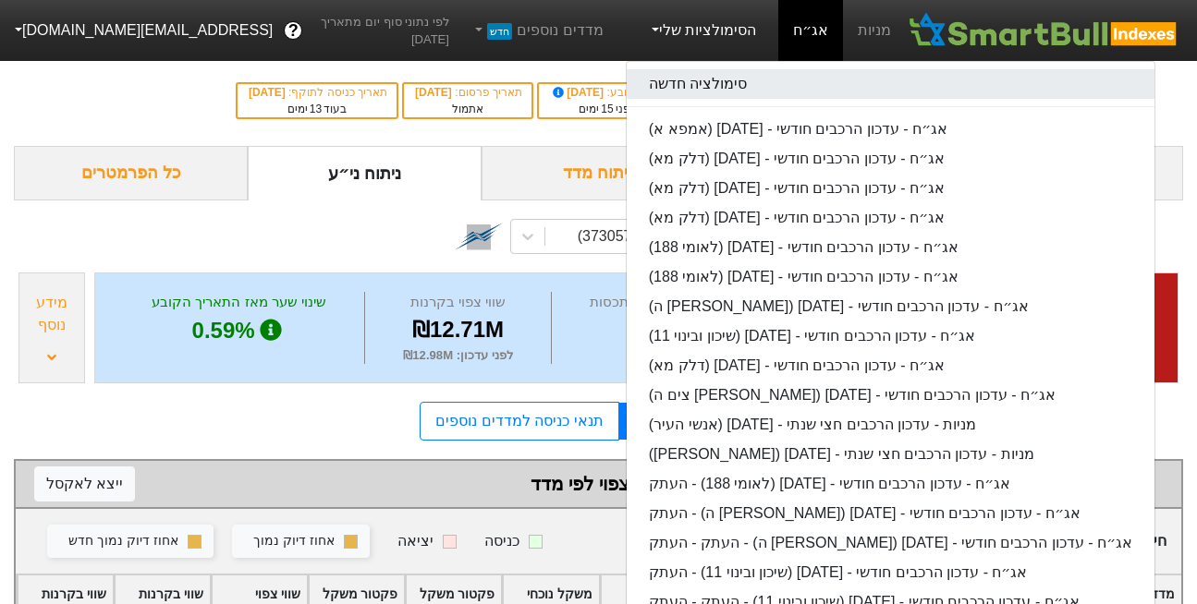
click at [729, 89] on link "סימולציה חדשה" at bounding box center [891, 84] width 528 height 30
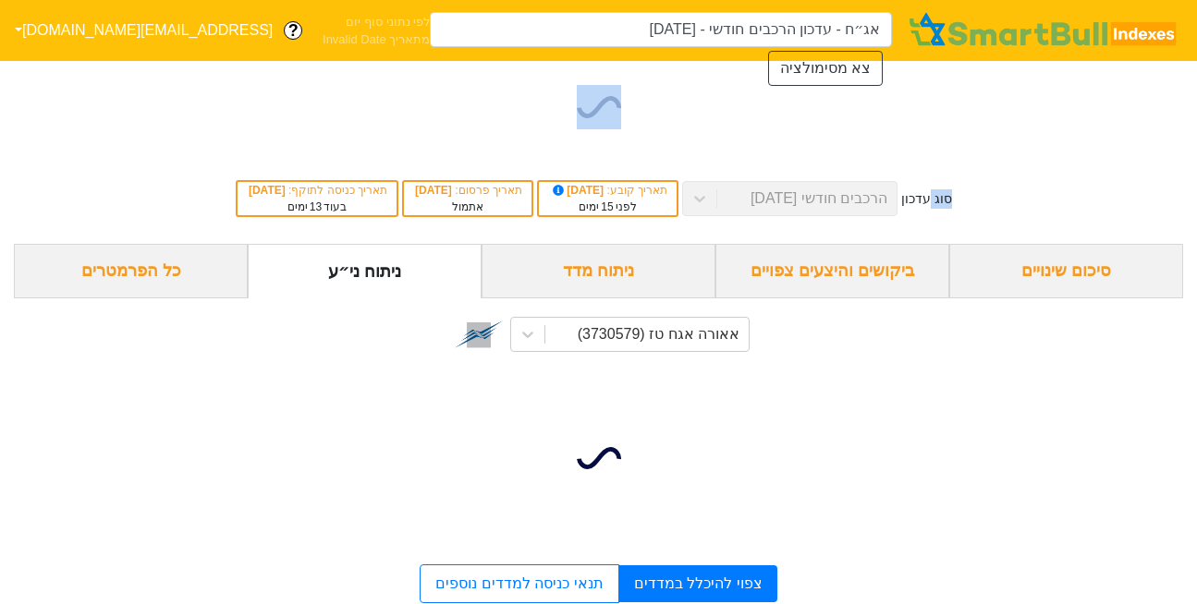
click at [729, 89] on div at bounding box center [598, 107] width 1197 height 92
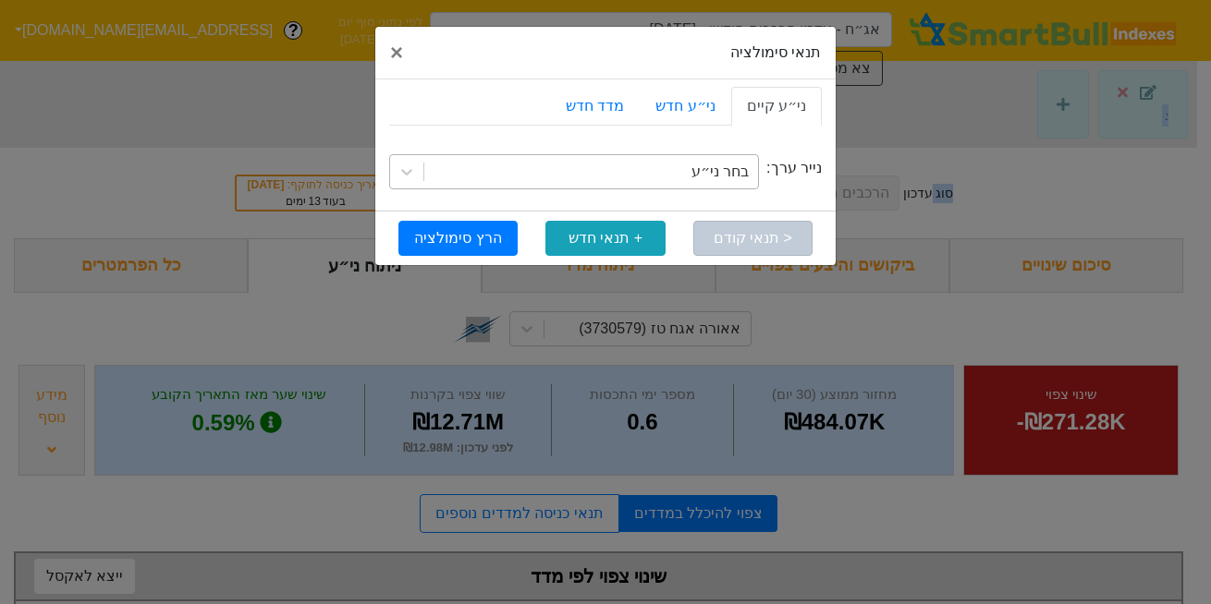
click at [680, 172] on div "בחר ני״ע" at bounding box center [591, 171] width 334 height 33
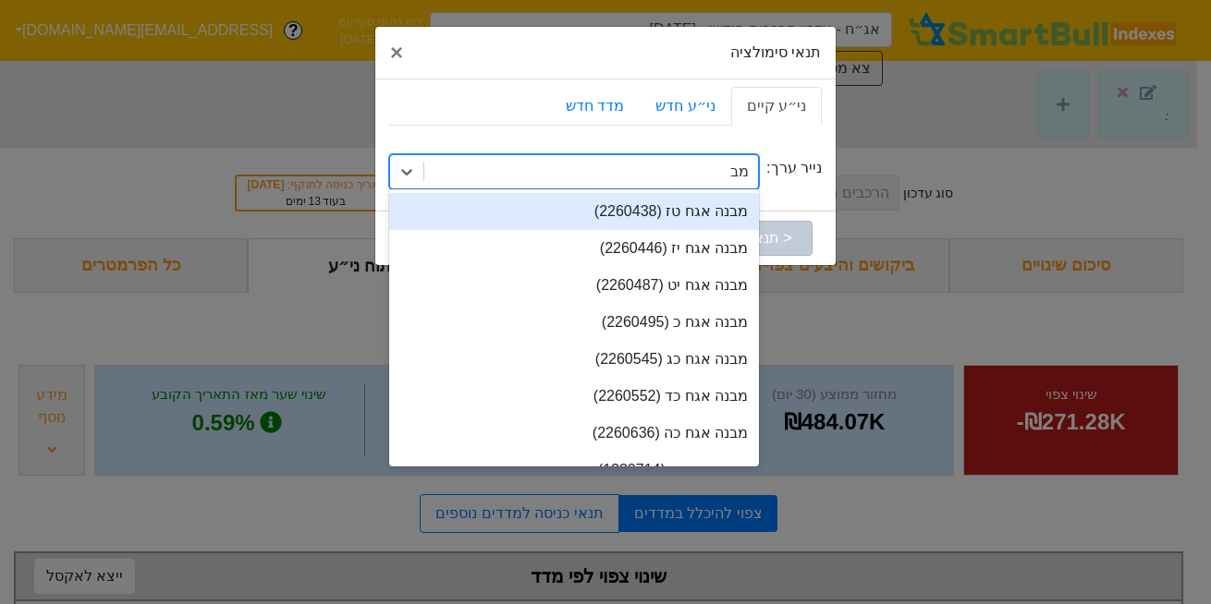
type input "מבנה"
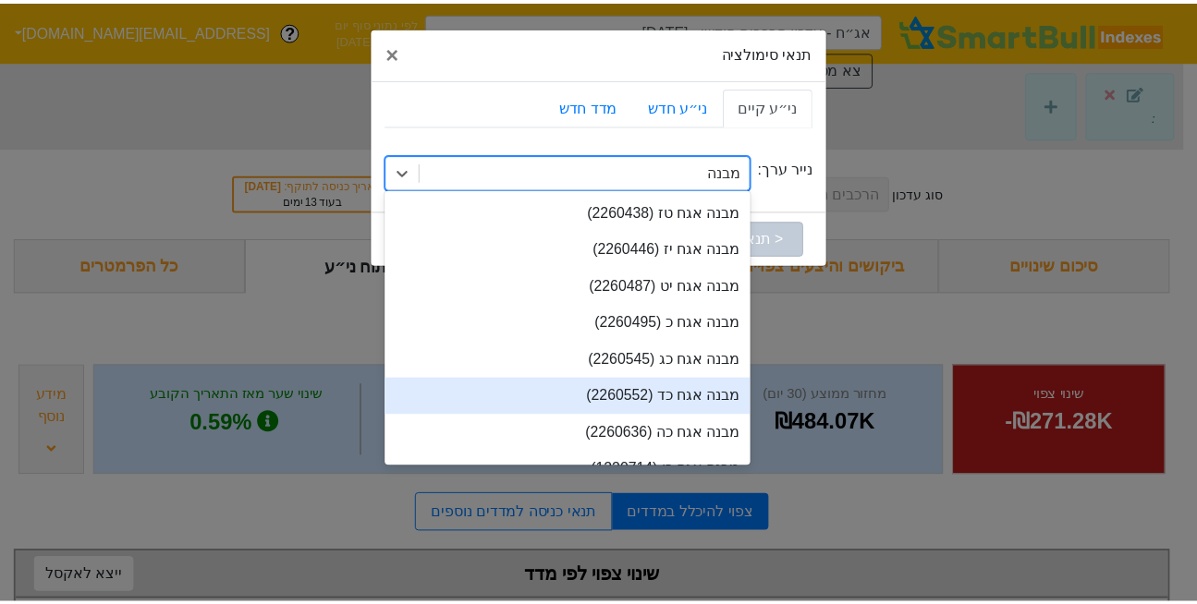
scroll to position [25, 0]
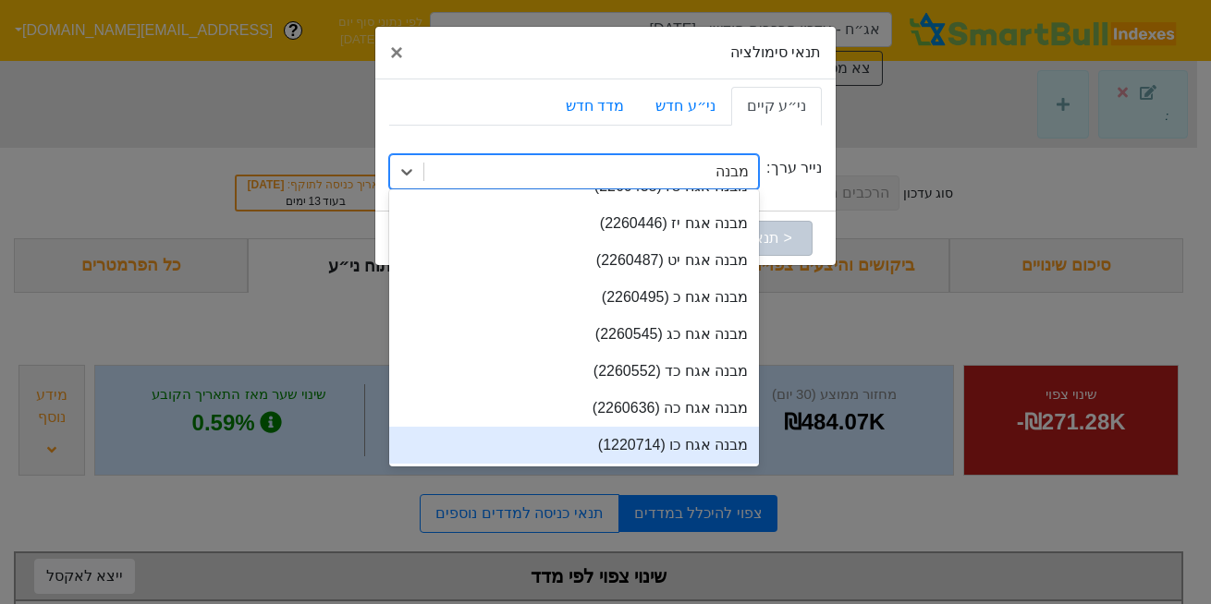
click at [665, 433] on div "מבנה אגח כו (1220714)" at bounding box center [574, 445] width 370 height 37
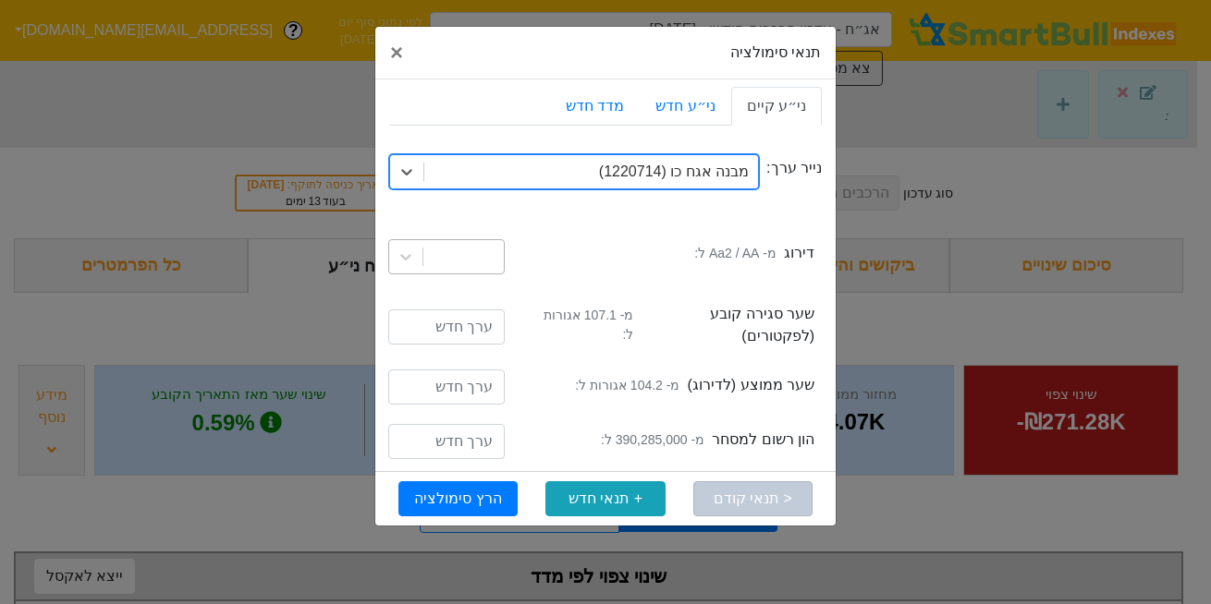
click at [474, 253] on div at bounding box center [463, 256] width 80 height 33
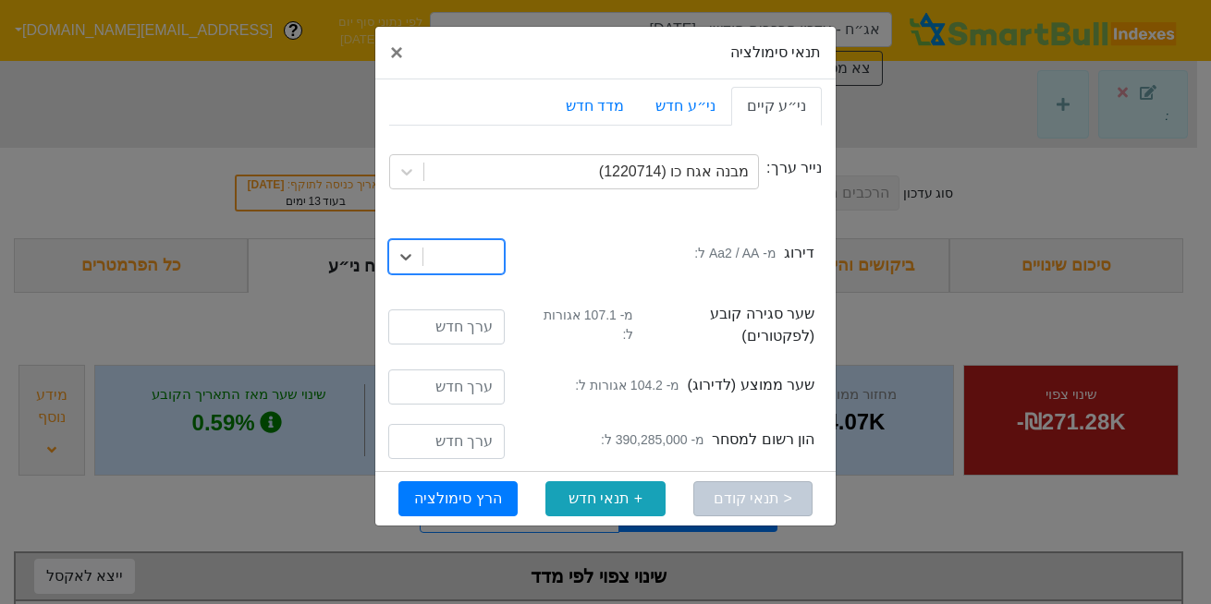
click at [474, 262] on div at bounding box center [463, 256] width 80 height 33
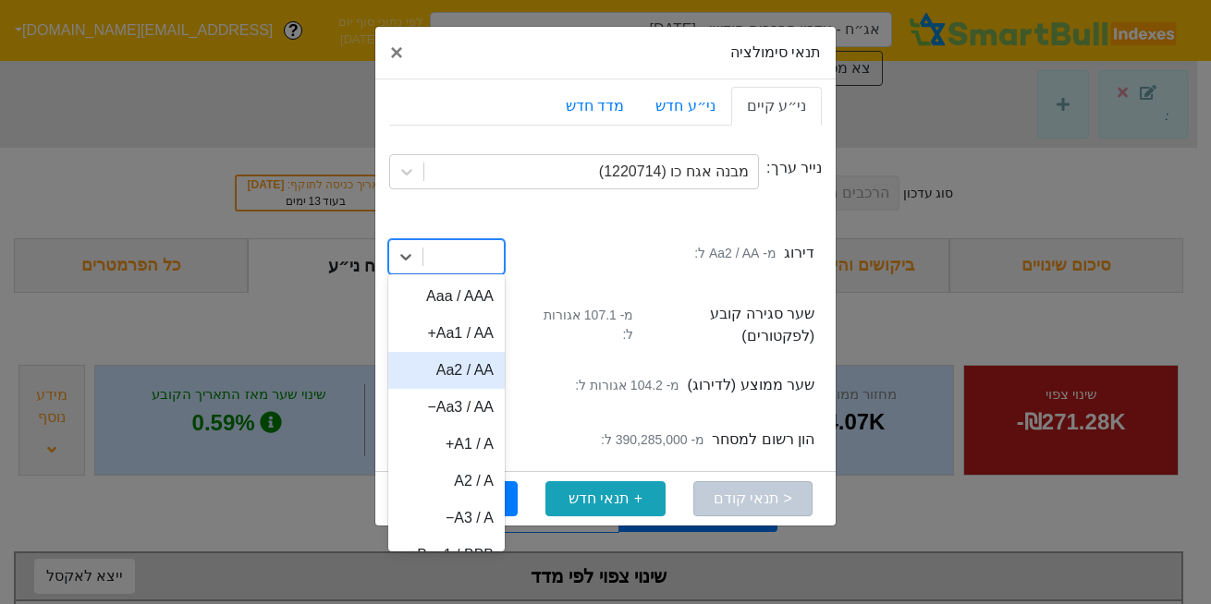
click at [475, 378] on div "Aa2 / AA" at bounding box center [446, 370] width 116 height 37
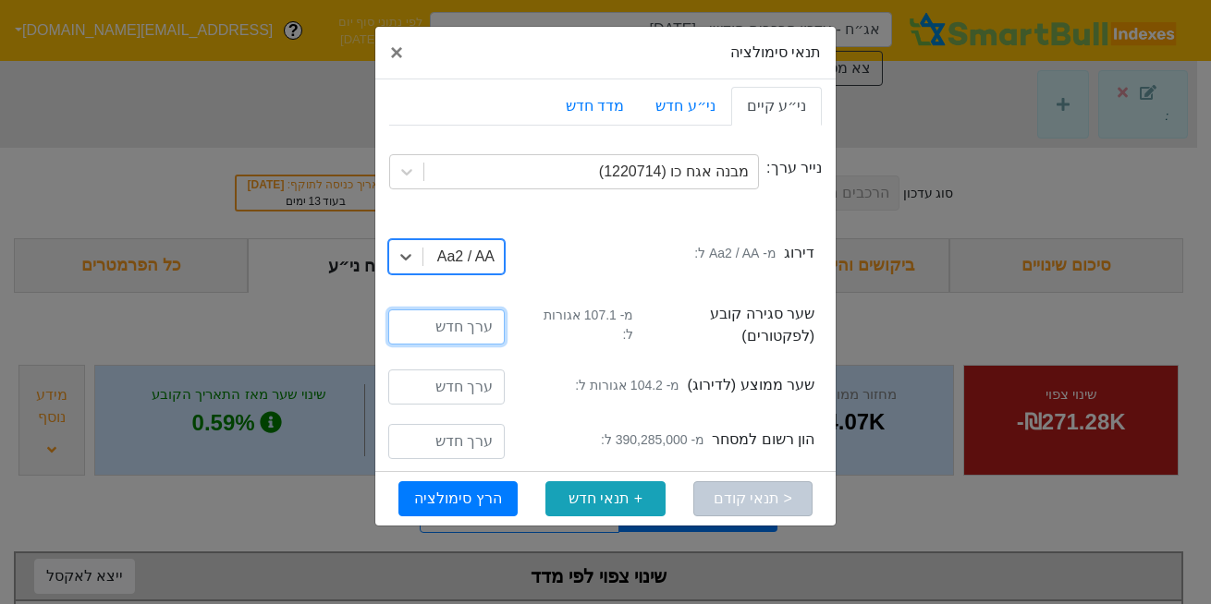
click at [469, 313] on input "number" at bounding box center [446, 327] width 116 height 35
type input "107.1"
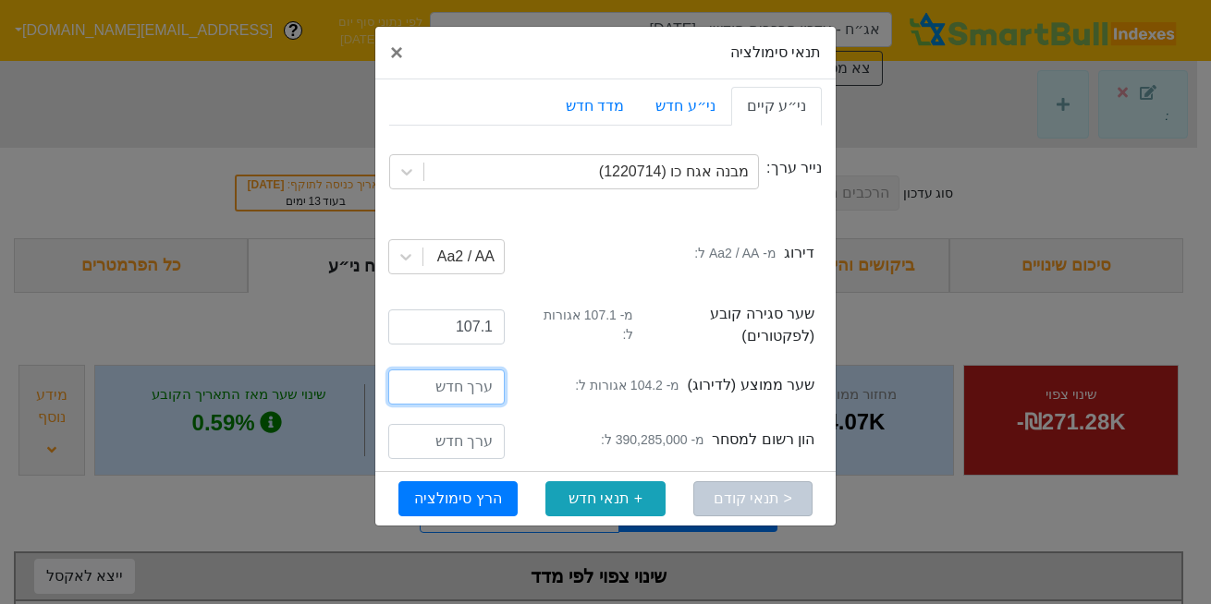
click at [482, 370] on input "number" at bounding box center [446, 387] width 116 height 35
click at [460, 424] on input "number" at bounding box center [446, 441] width 116 height 35
click at [469, 377] on input "81" at bounding box center [446, 387] width 116 height 35
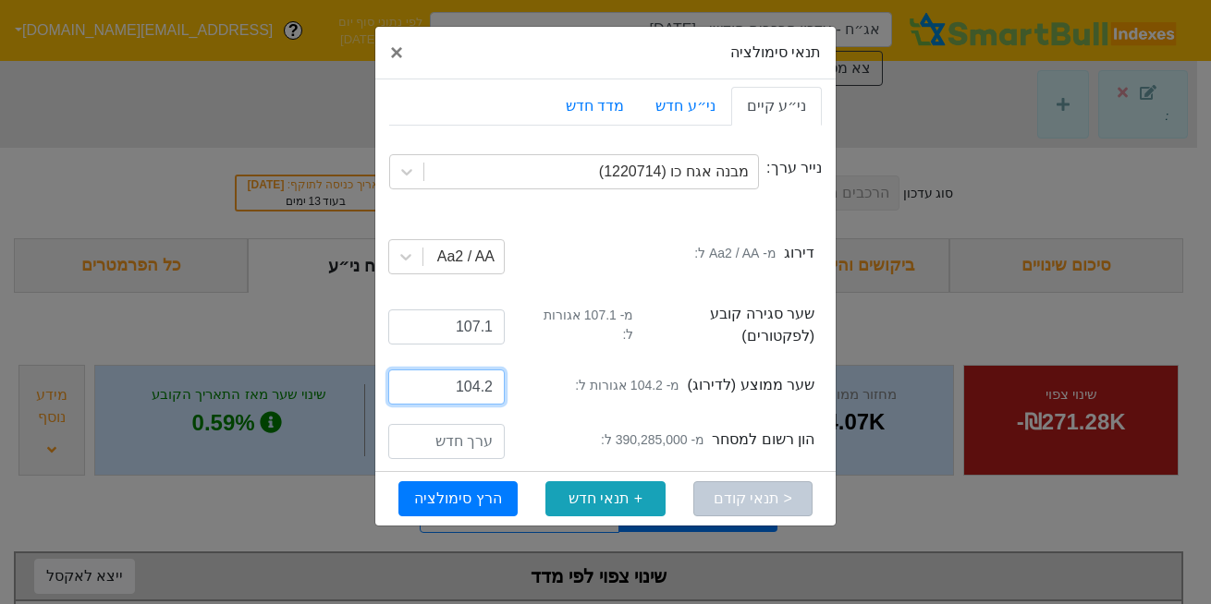
type input "104.2"
click at [461, 424] on input "number" at bounding box center [446, 441] width 116 height 35
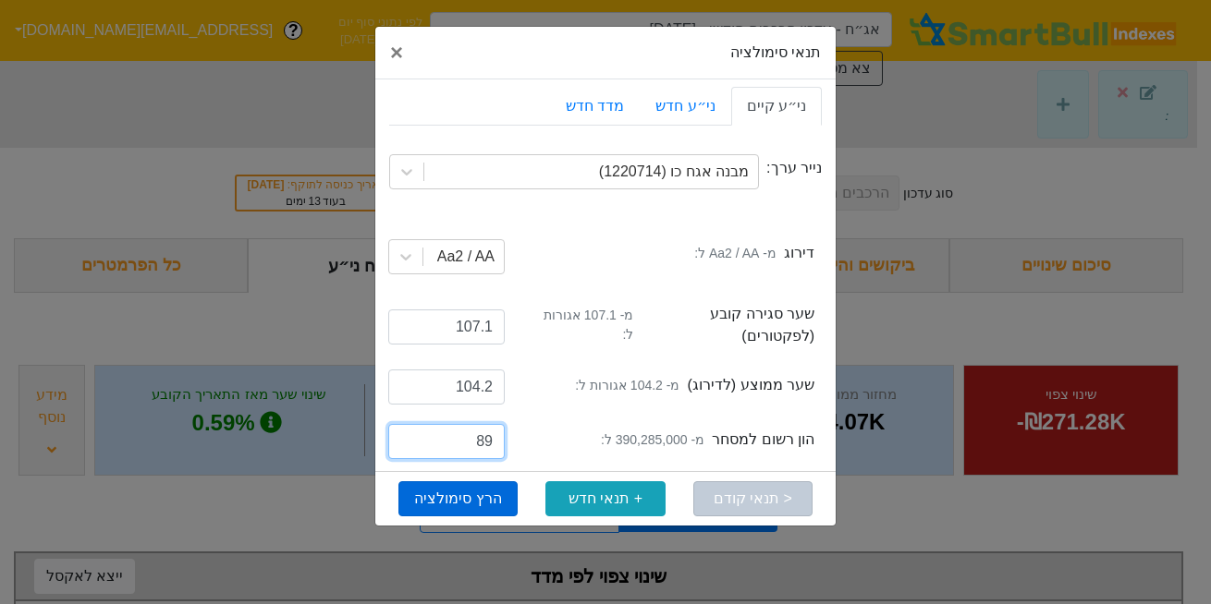
type input "8"
type input "890000000"
click at [422, 483] on button "הרץ סימולציה" at bounding box center [457, 499] width 119 height 35
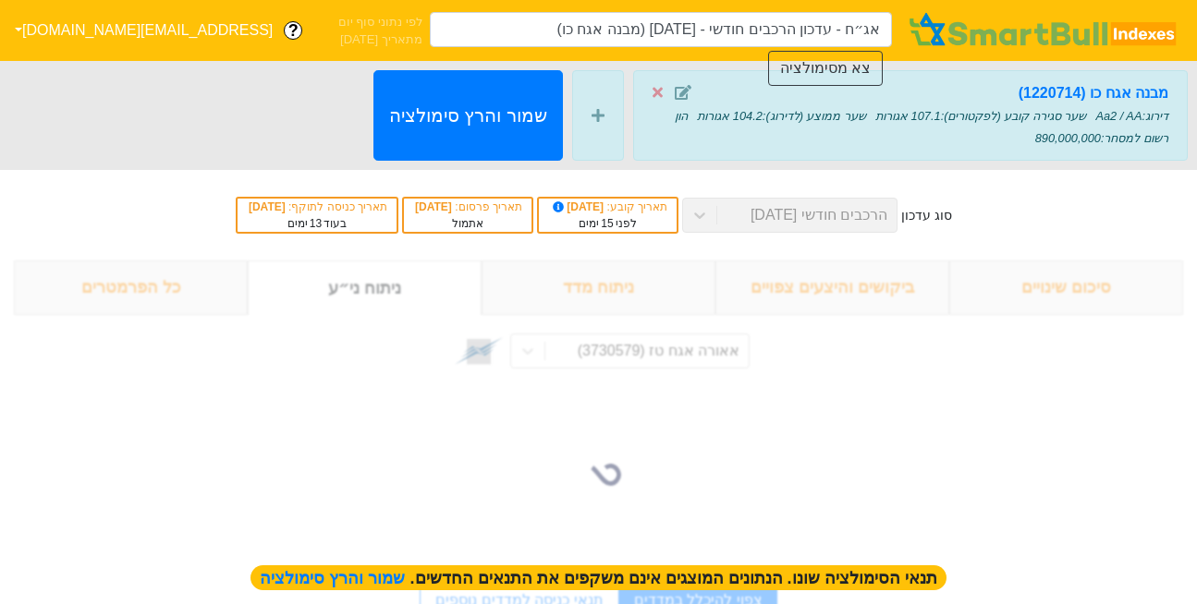
type input "אג״ח - עדכון הרכבים חודשי - 29/10/25 (מבנה אגח כו)"
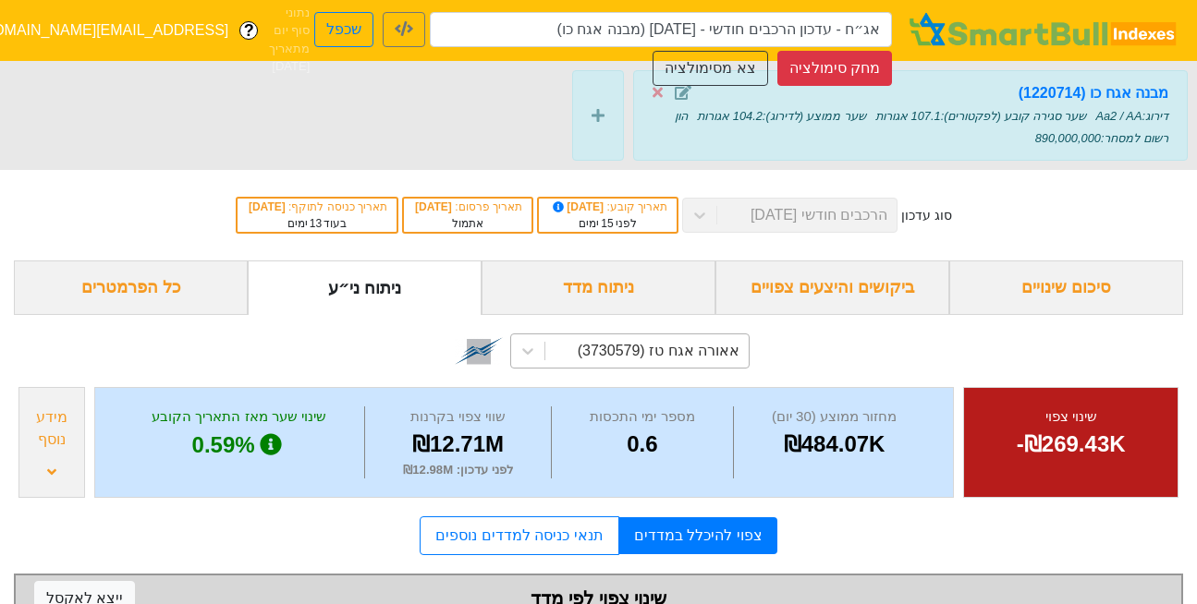
click at [702, 353] on div "אאורה אגח טז (3730579)" at bounding box center [629, 351] width 239 height 35
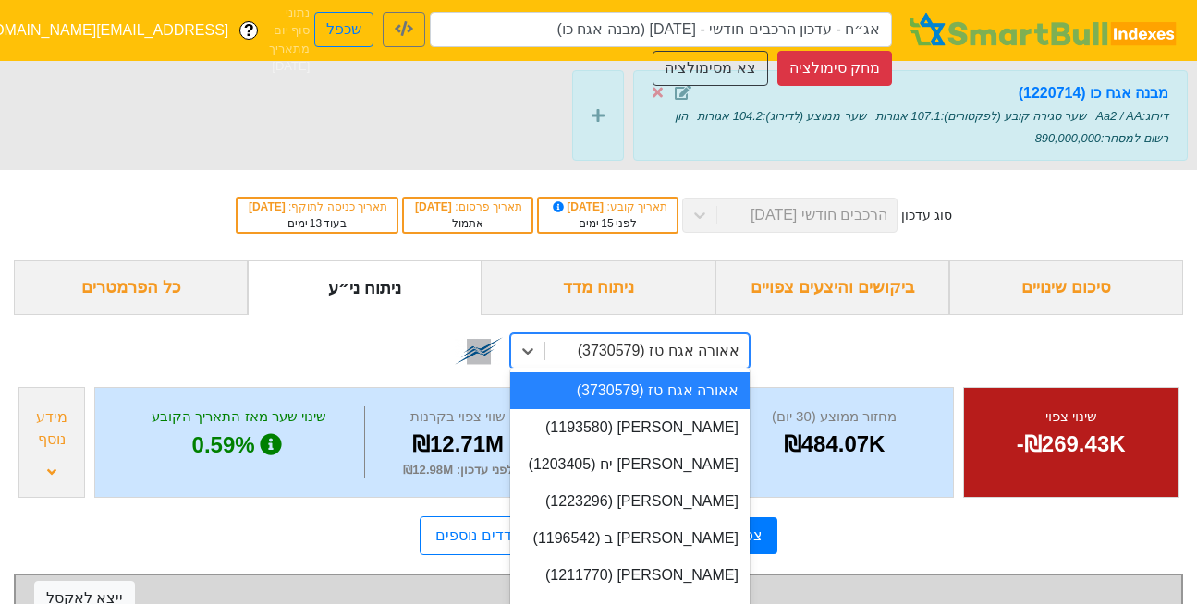
scroll to position [48, 0]
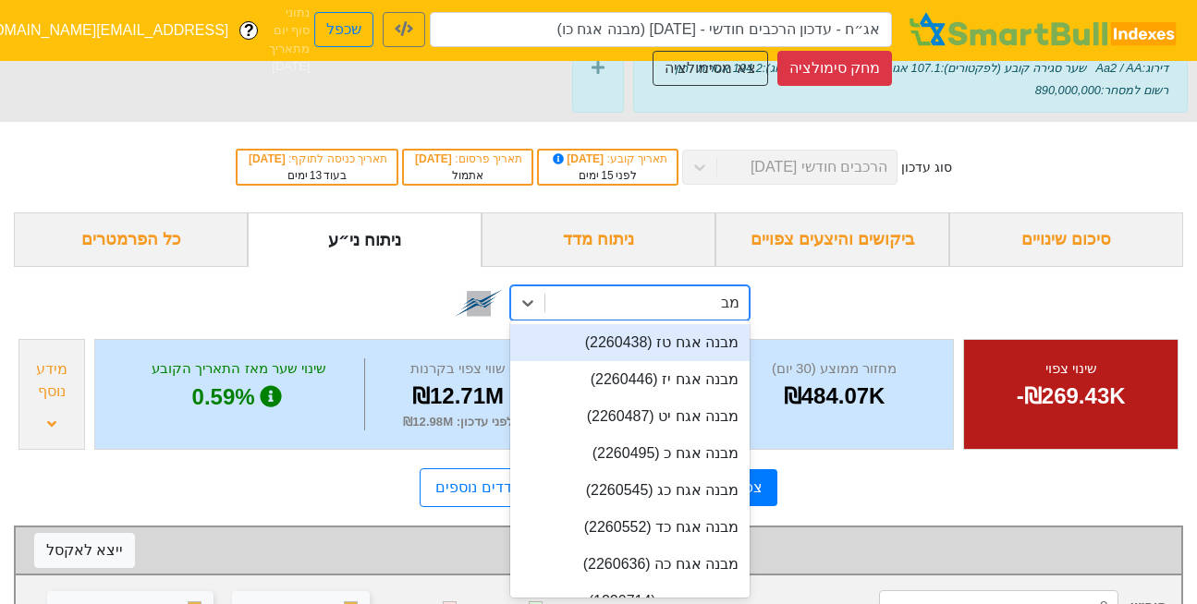
type input "מבנה"
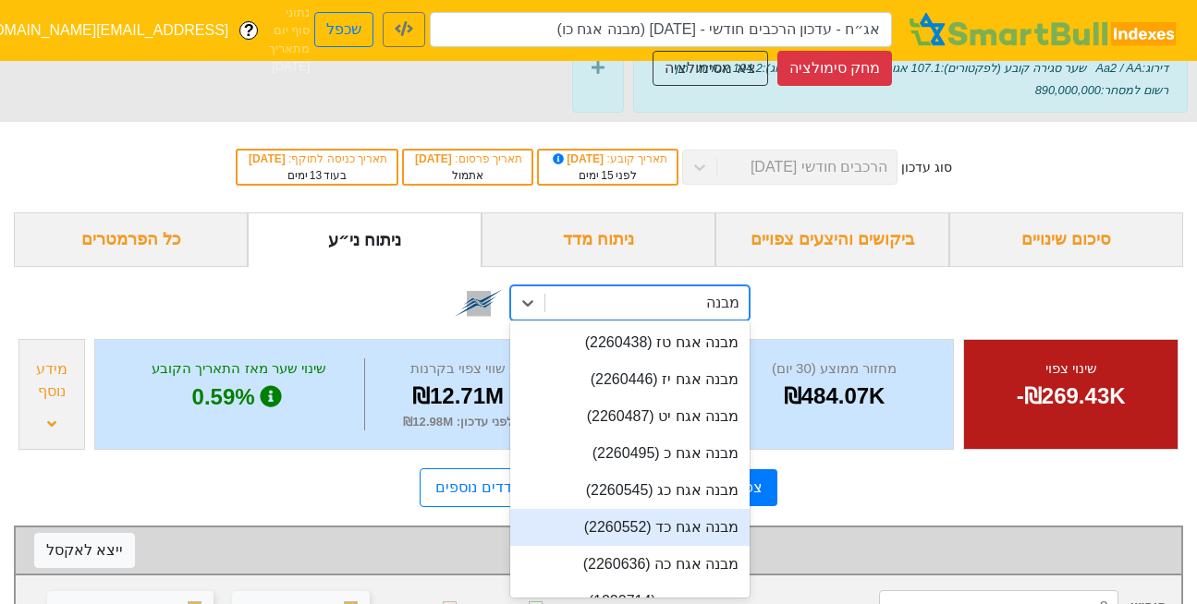
scroll to position [25, 0]
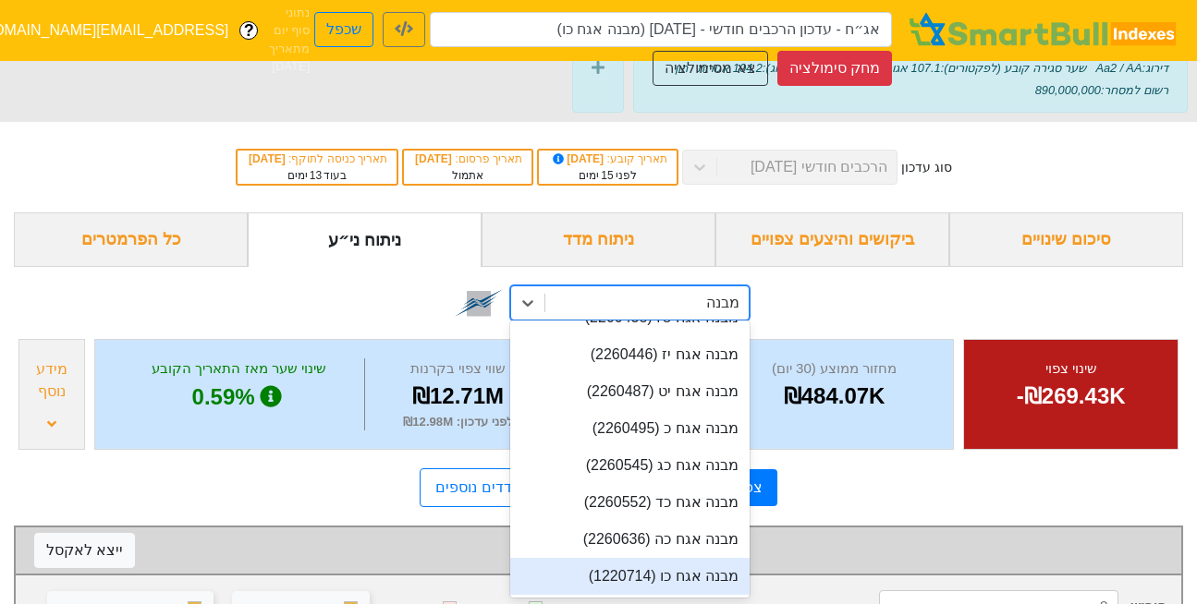
click at [686, 569] on div "מבנה אגח כו (1220714)" at bounding box center [629, 576] width 239 height 37
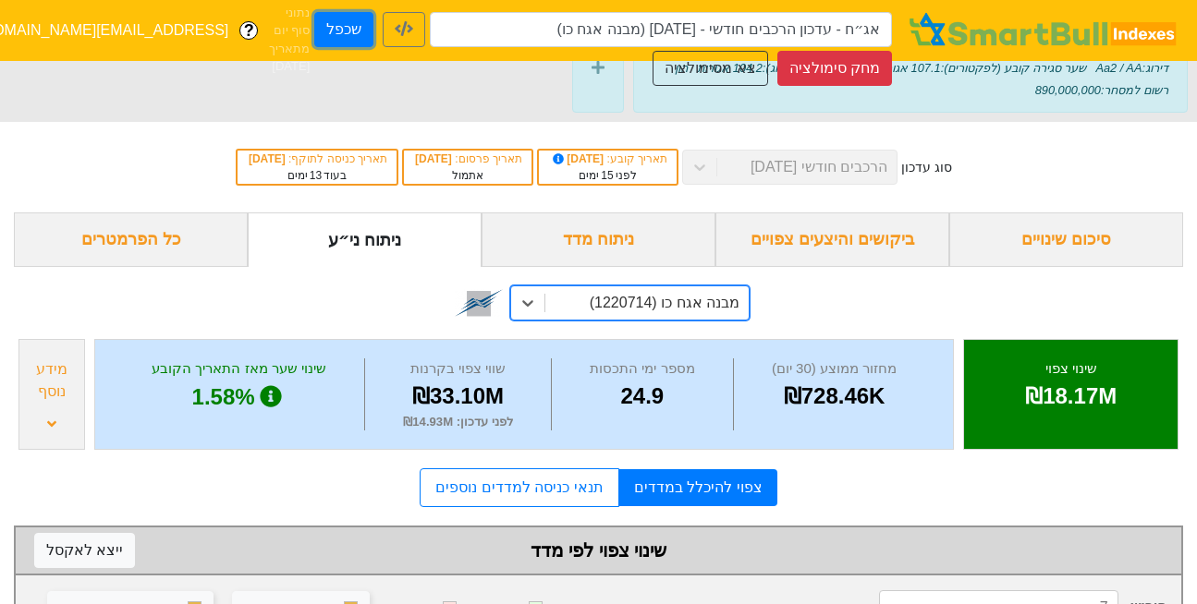
click at [336, 28] on button "שכפל" at bounding box center [343, 29] width 59 height 35
type input "אג״ח - עדכון הרכבים חודשי - 29/10/25 (מבנה אגח כו) - העתק"
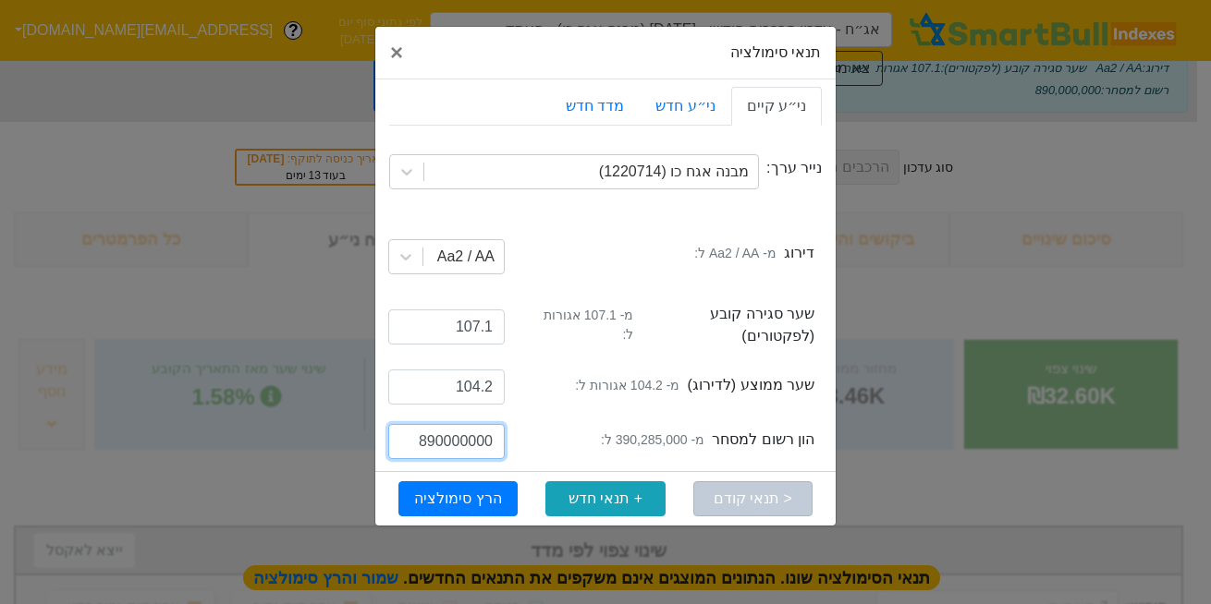
drag, startPoint x: 434, startPoint y: 426, endPoint x: 421, endPoint y: 427, distance: 13.9
click at [421, 427] on input "890000000" at bounding box center [446, 441] width 116 height 35
type input "940000000"
click at [443, 491] on button "הרץ סימולציה" at bounding box center [457, 499] width 119 height 35
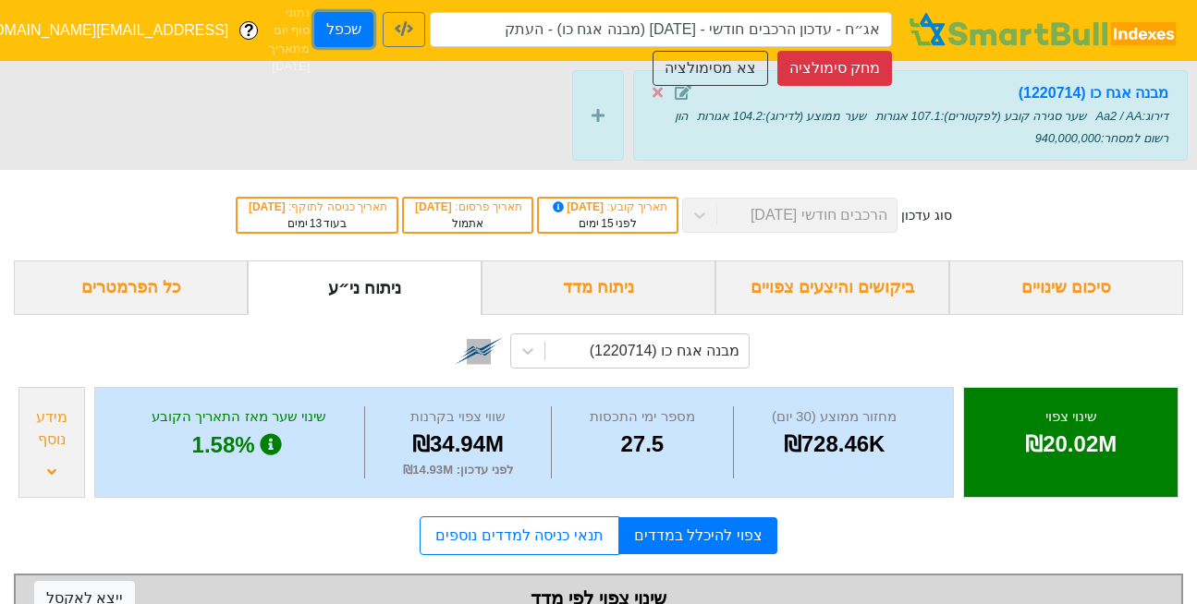
click at [353, 43] on button "שכפל" at bounding box center [343, 29] width 59 height 35
type input "אג״ח - עדכון הרכבים חודשי - 29/10/25 (מבנה אגח כו) - העתק - העתק"
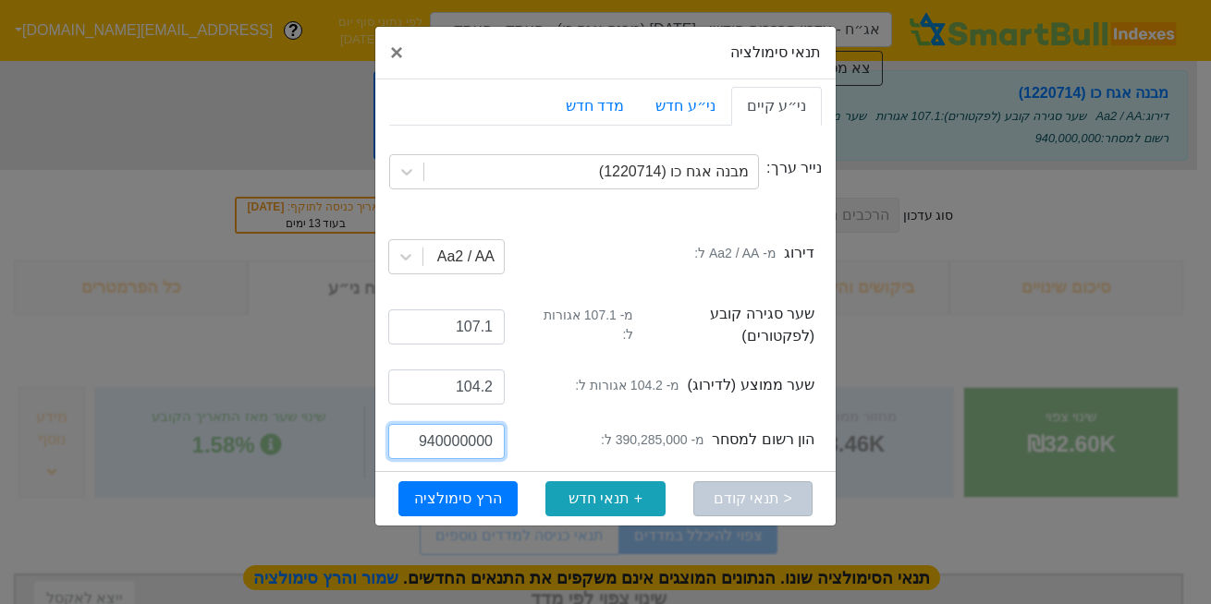
drag, startPoint x: 433, startPoint y: 423, endPoint x: 417, endPoint y: 428, distance: 17.3
click at [417, 428] on input "940000000" at bounding box center [446, 441] width 116 height 35
type input "990000000"
click at [448, 482] on button "הרץ סימולציה" at bounding box center [457, 499] width 119 height 35
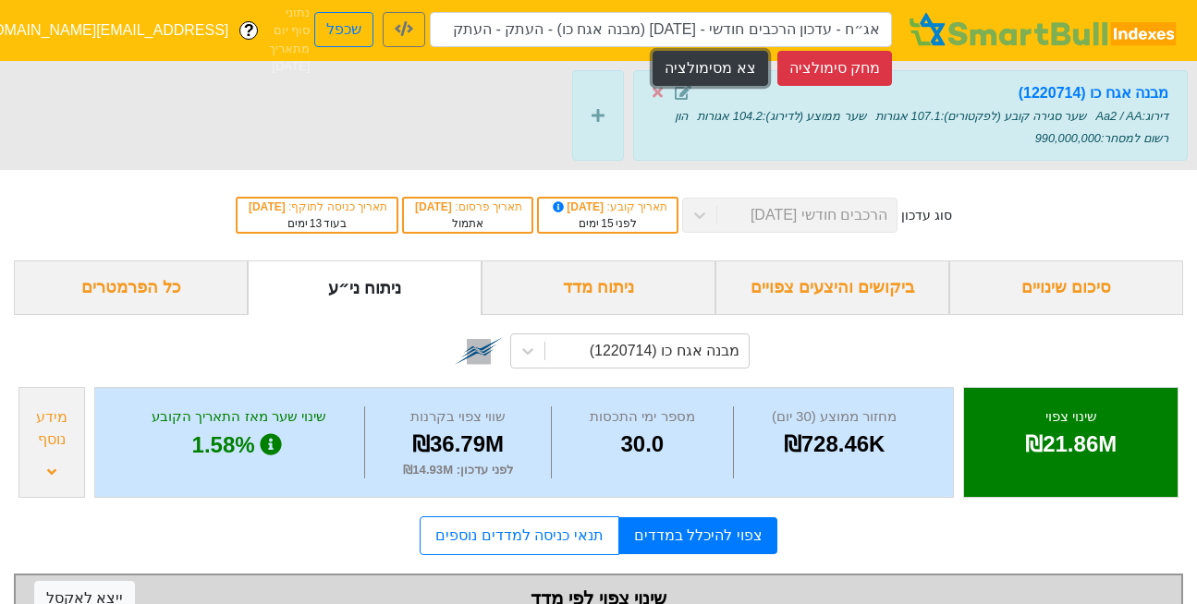
click at [738, 65] on button "צא מסימולציה" at bounding box center [710, 68] width 115 height 35
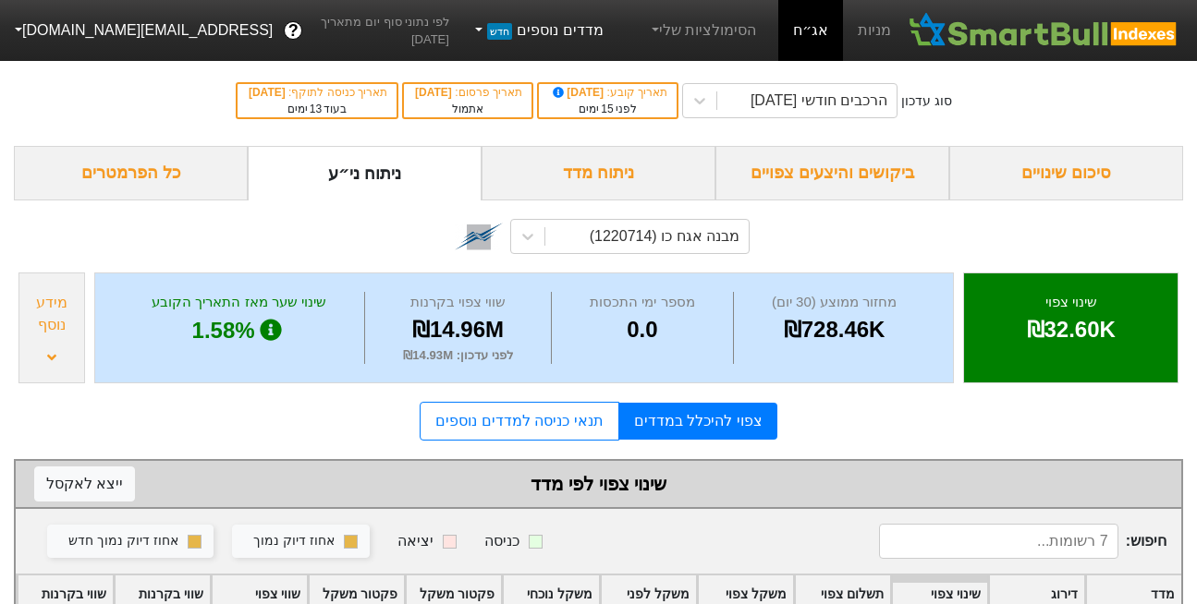
click at [581, 27] on link "מדדים נוספים חדש" at bounding box center [537, 30] width 147 height 37
click at [393, 140] on div "סוג עדכון הרכבים חודשי 29/10/2025 תאריך קובע : 01/10/2025 לפני 15 ימים תאריך פר…" at bounding box center [598, 100] width 1197 height 91
click at [569, 31] on link "מדדים נוספים חדש" at bounding box center [537, 30] width 147 height 37
click at [712, 26] on link "הסימולציות שלי" at bounding box center [703, 30] width 124 height 37
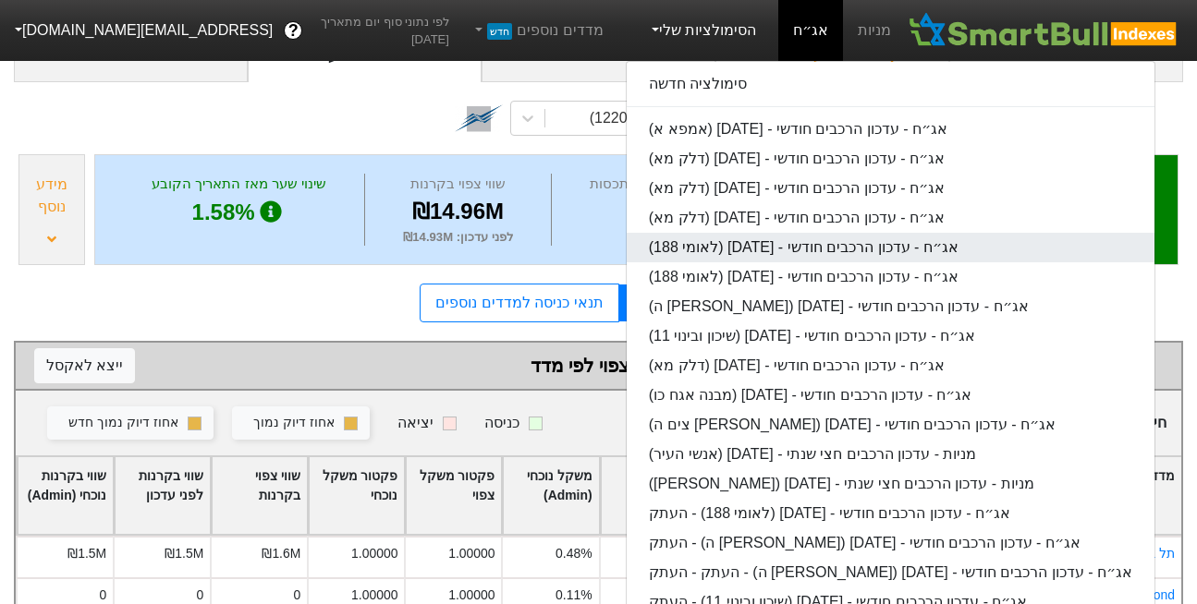
scroll to position [119, 0]
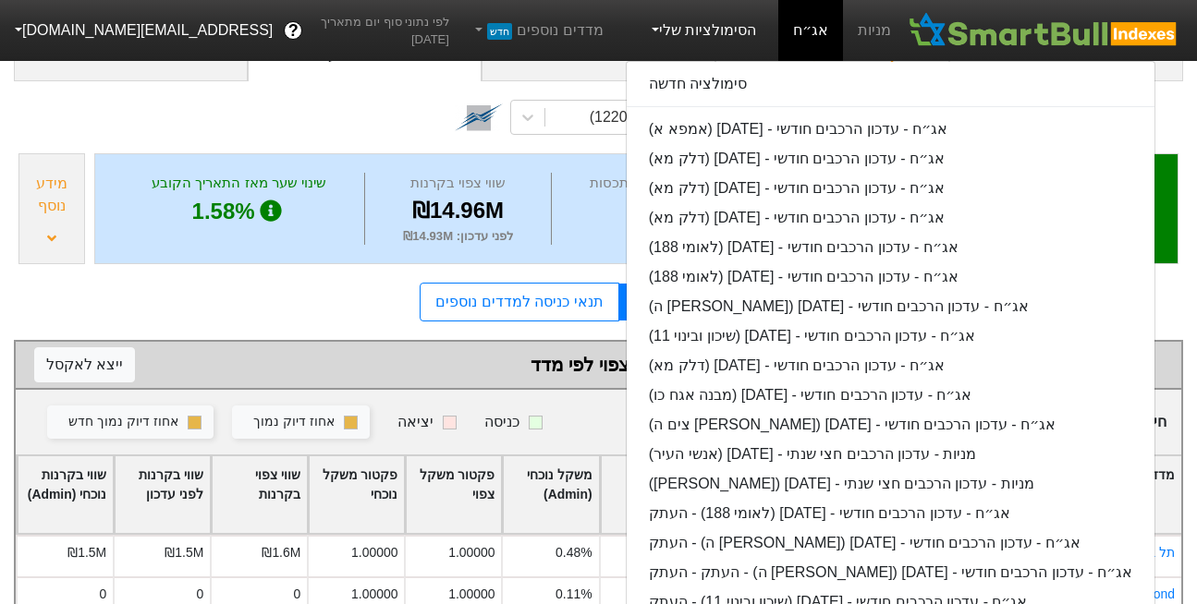
click at [53, 89] on div "מבנה אגח כו (1220714)" at bounding box center [598, 114] width 1169 height 67
